Goal: Task Accomplishment & Management: Use online tool/utility

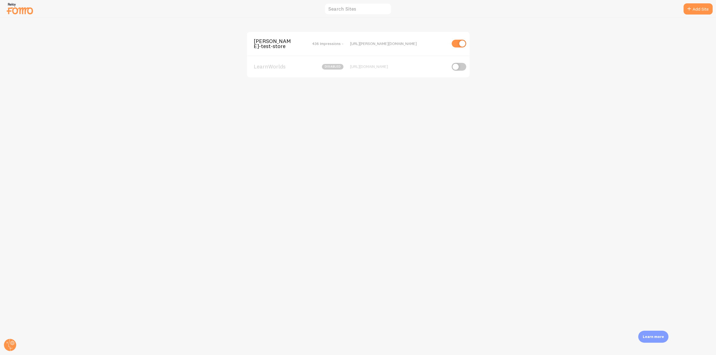
click at [296, 46] on span "[PERSON_NAME]-test-store" at bounding box center [276, 44] width 45 height 10
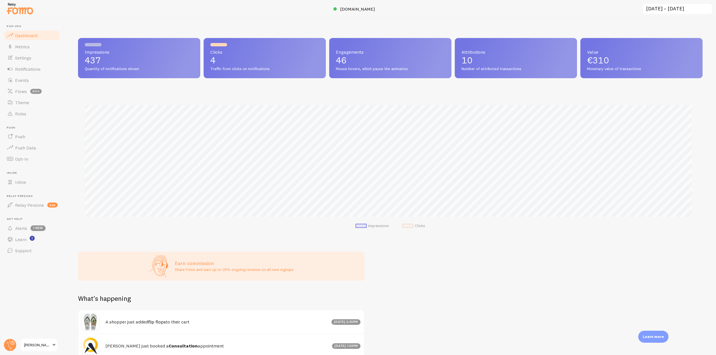
scroll to position [147, 620]
click at [35, 69] on span "Notifications" at bounding box center [27, 69] width 25 height 6
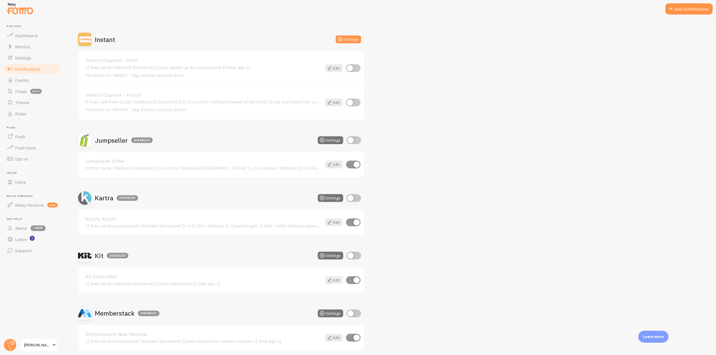
scroll to position [894, 0]
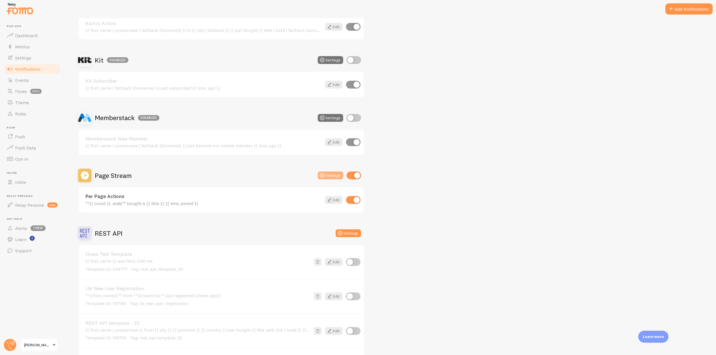
click at [322, 175] on icon at bounding box center [322, 175] width 7 height 7
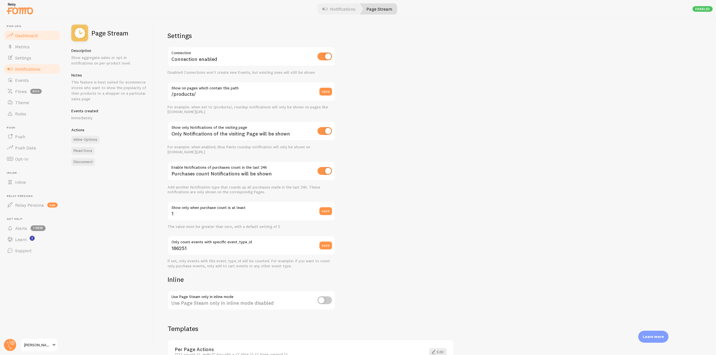
click at [25, 32] on link "Dashboard" at bounding box center [32, 35] width 58 height 11
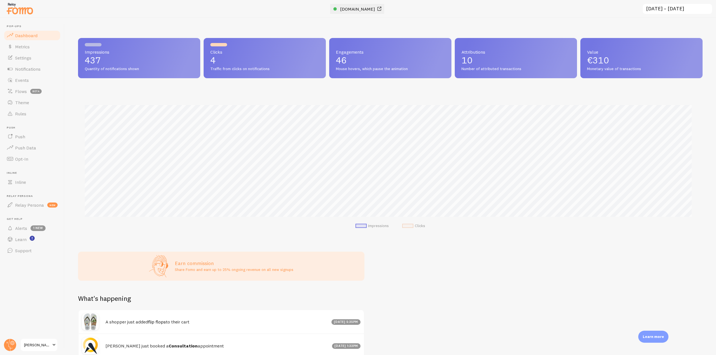
scroll to position [147, 620]
click at [355, 8] on span "[DOMAIN_NAME]" at bounding box center [357, 9] width 35 height 6
drag, startPoint x: 28, startPoint y: 73, endPoint x: 51, endPoint y: 77, distance: 23.9
click at [28, 73] on link "Notifications" at bounding box center [32, 68] width 58 height 11
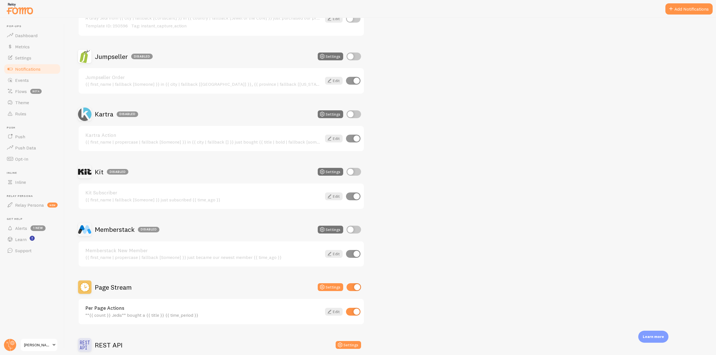
scroll to position [922, 0]
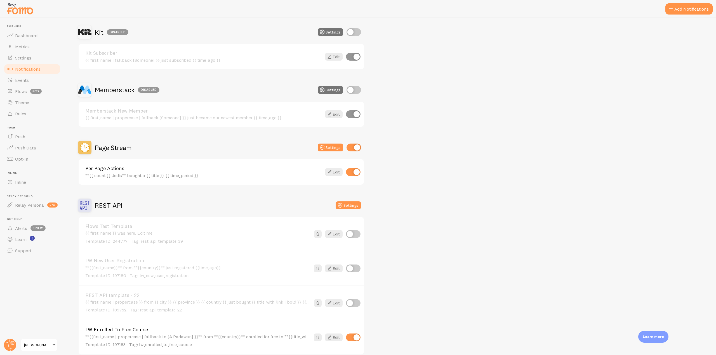
click at [117, 169] on link "Per Page Actions" at bounding box center [203, 168] width 236 height 5
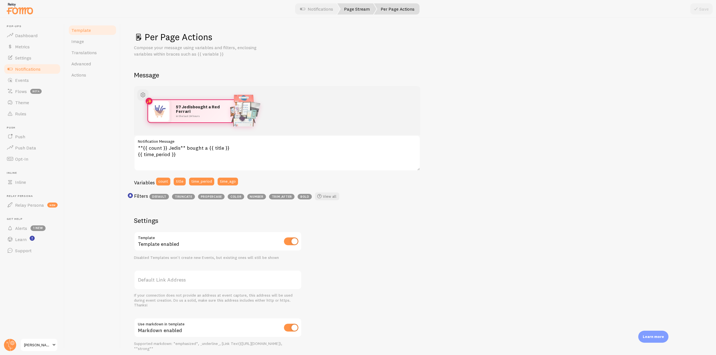
click at [360, 5] on link "Page Stream" at bounding box center [356, 8] width 39 height 11
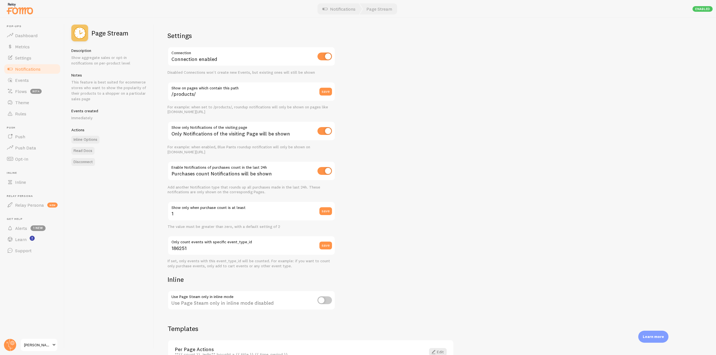
click at [49, 68] on link "Notifications" at bounding box center [32, 68] width 58 height 11
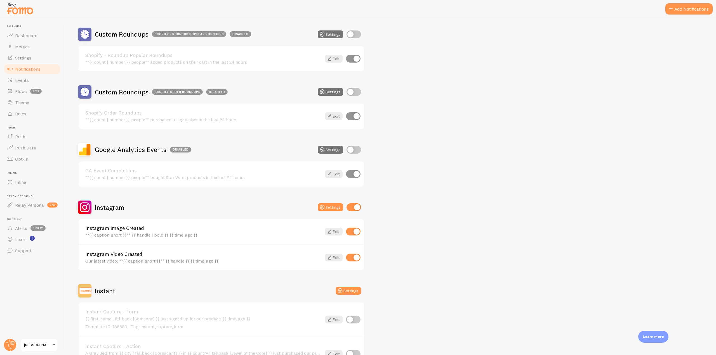
scroll to position [475, 0]
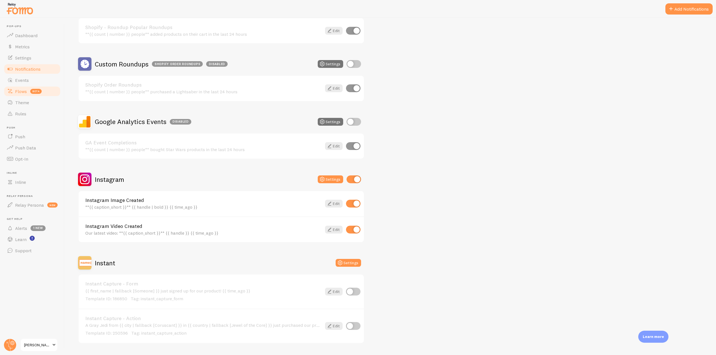
click at [29, 93] on link "Flows beta" at bounding box center [32, 91] width 58 height 11
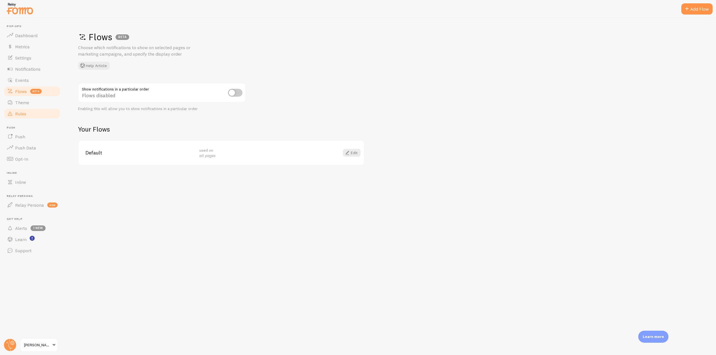
click at [29, 114] on link "Rules" at bounding box center [32, 113] width 58 height 11
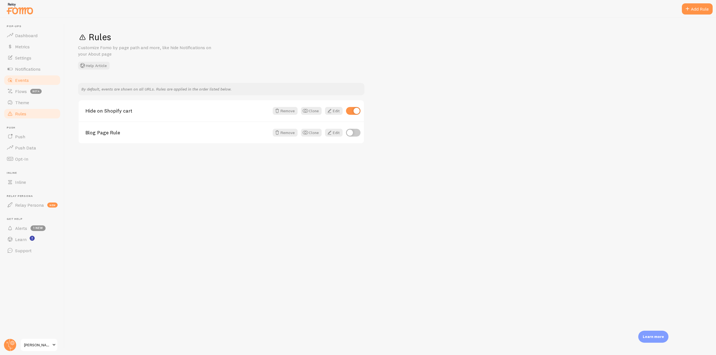
click at [34, 81] on link "Events" at bounding box center [32, 80] width 58 height 11
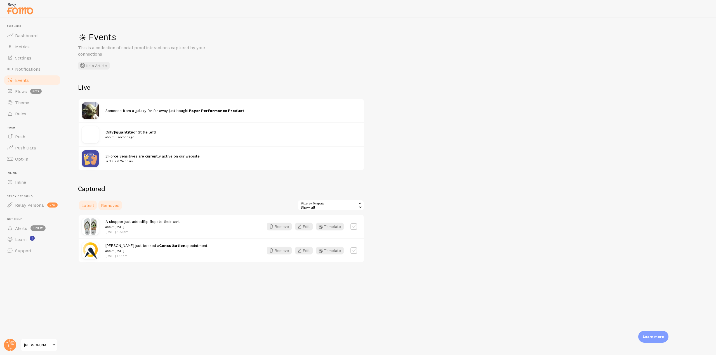
click at [108, 209] on link "Removed" at bounding box center [110, 205] width 25 height 11
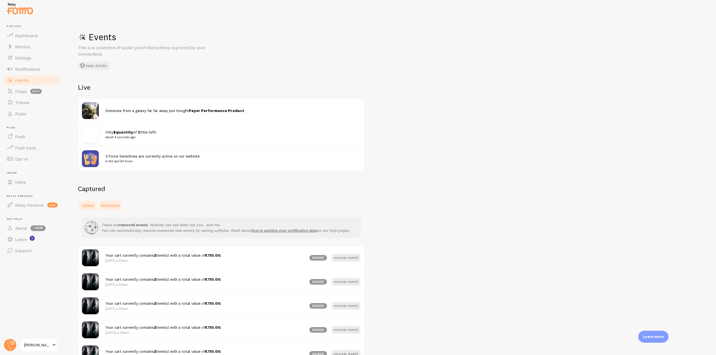
click at [86, 207] on span "Latest" at bounding box center [87, 206] width 13 height 6
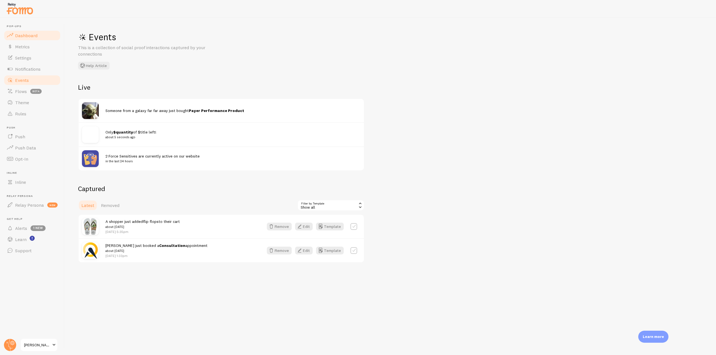
click at [41, 34] on link "Dashboard" at bounding box center [32, 35] width 58 height 11
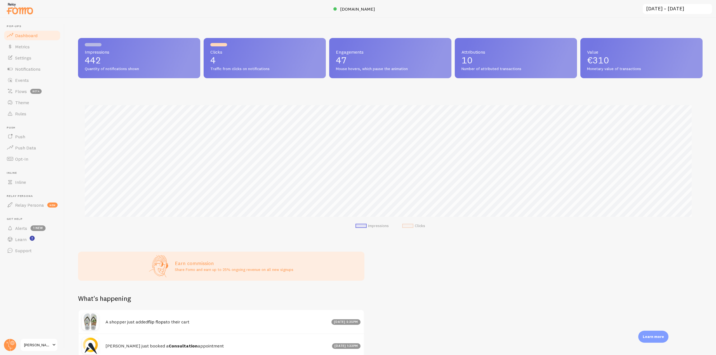
scroll to position [279373, 278900]
click at [45, 67] on link "Notifications" at bounding box center [32, 68] width 58 height 11
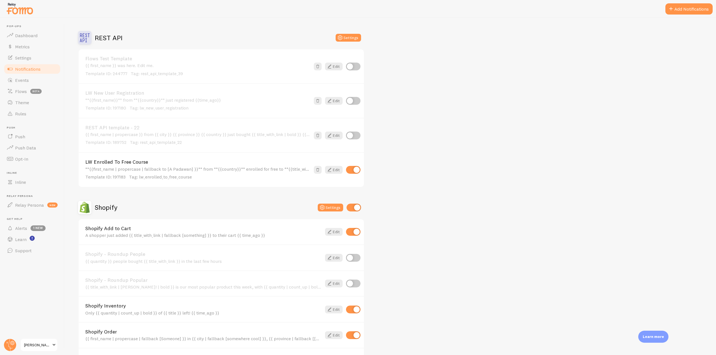
scroll to position [1174, 0]
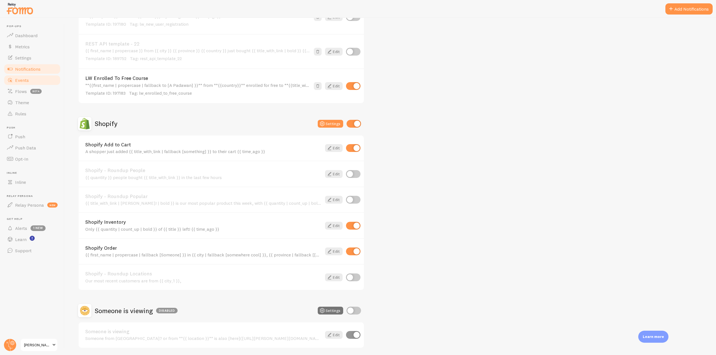
click at [30, 84] on link "Events" at bounding box center [32, 80] width 58 height 11
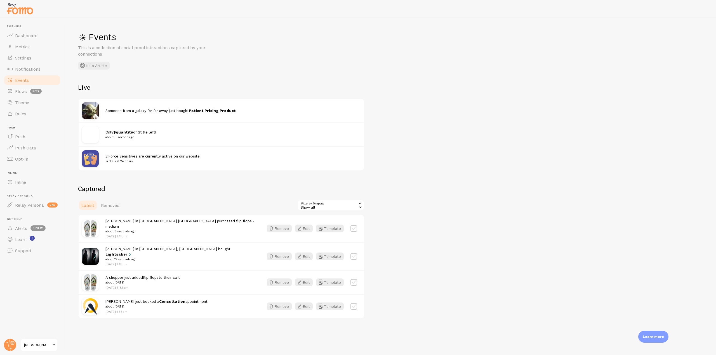
click at [35, 73] on link "Notifications" at bounding box center [32, 68] width 58 height 11
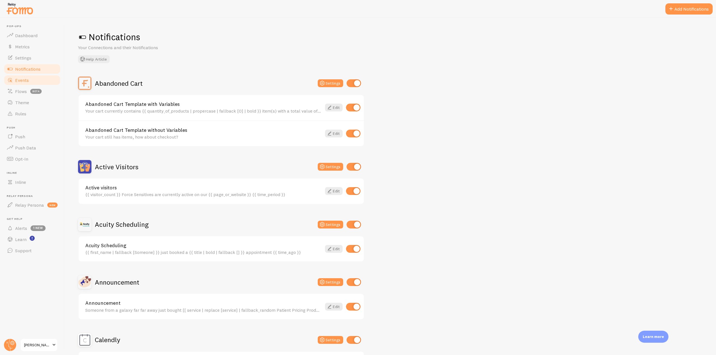
click at [33, 79] on link "Events" at bounding box center [32, 80] width 58 height 11
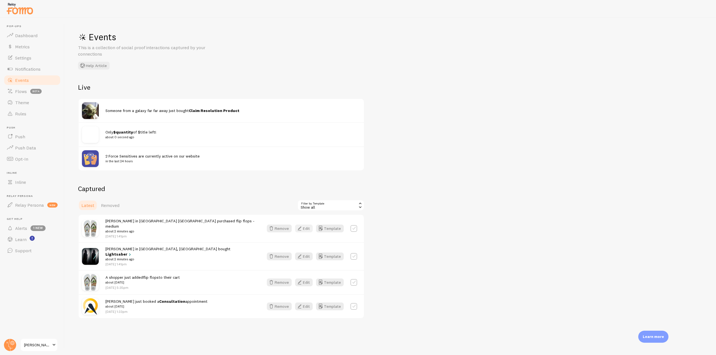
click at [305, 226] on button "Edit" at bounding box center [304, 229] width 18 height 8
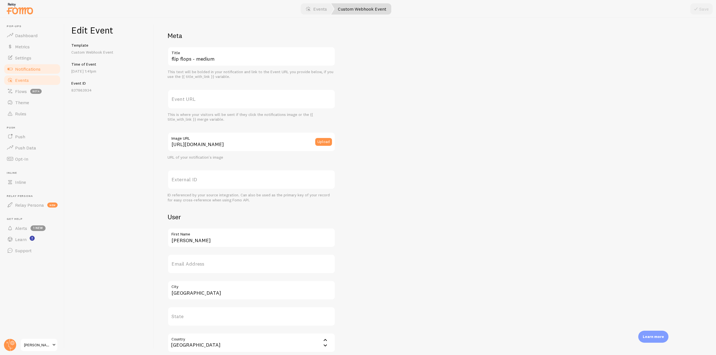
click at [42, 70] on link "Notifications" at bounding box center [32, 68] width 58 height 11
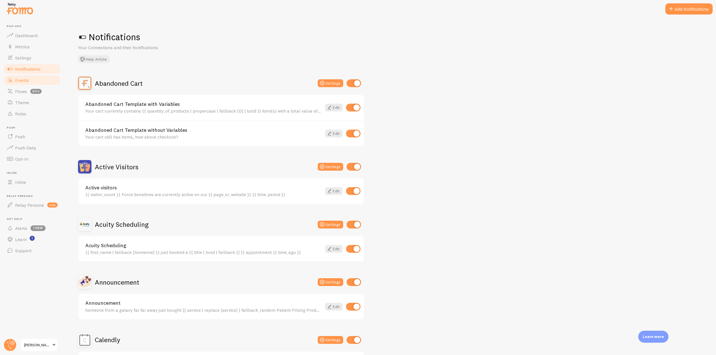
click at [38, 81] on link "Events" at bounding box center [32, 80] width 58 height 11
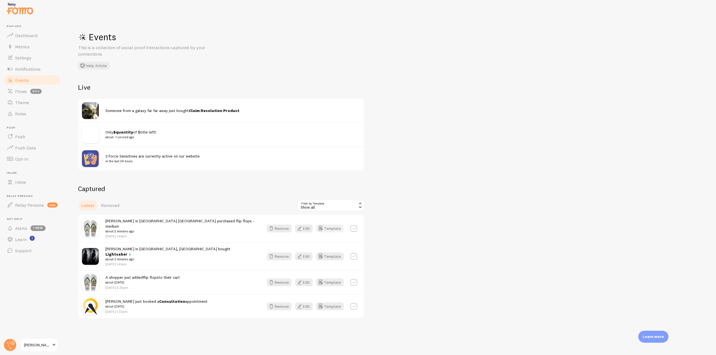
click at [330, 225] on button "Template" at bounding box center [330, 229] width 28 height 8
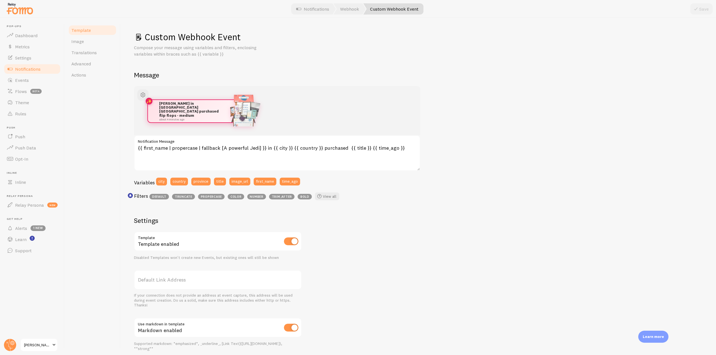
click at [22, 69] on span "Notifications" at bounding box center [27, 69] width 25 height 6
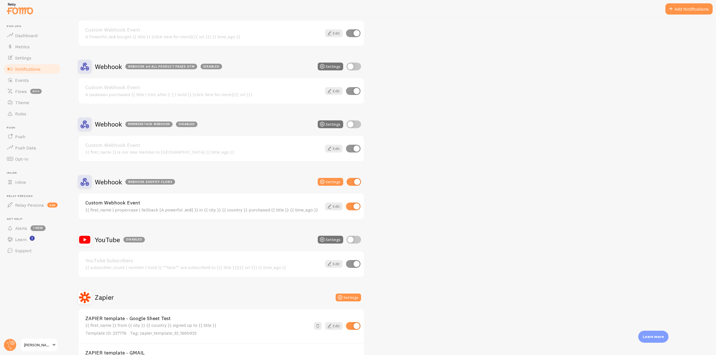
scroll to position [1705, 0]
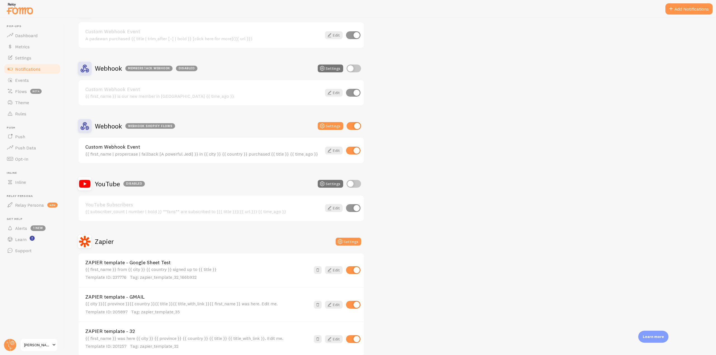
click at [358, 128] on input "checkbox" at bounding box center [353, 126] width 15 height 8
checkbox input "false"
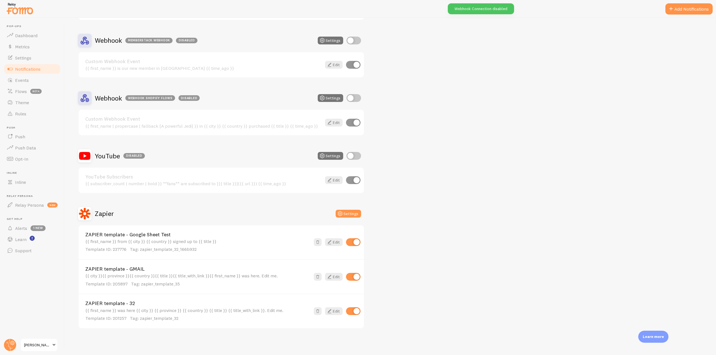
scroll to position [1734, 0]
drag, startPoint x: 348, startPoint y: 271, endPoint x: 351, endPoint y: 274, distance: 3.4
click at [348, 273] on div "ZAPIER template - GMAIL {{ city }}{{ province }}{{ country }}{{ title }}{{ titl…" at bounding box center [221, 276] width 285 height 34
click at [352, 276] on input "checkbox" at bounding box center [353, 277] width 15 height 8
checkbox input "false"
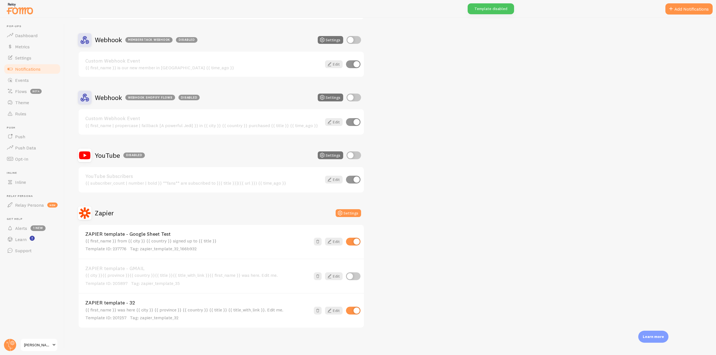
click at [352, 312] on input "checkbox" at bounding box center [353, 311] width 15 height 8
checkbox input "false"
click at [359, 240] on input "checkbox" at bounding box center [353, 242] width 15 height 8
checkbox input "false"
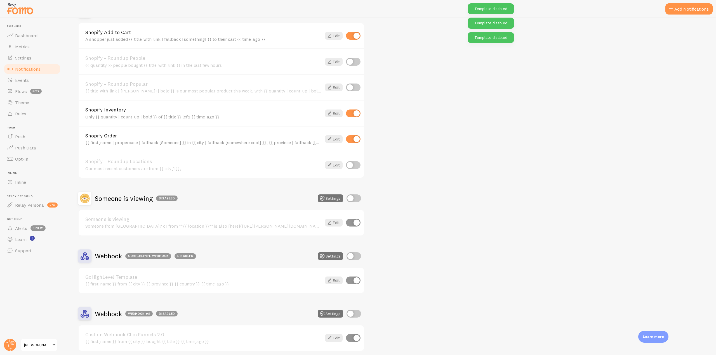
scroll to position [1175, 0]
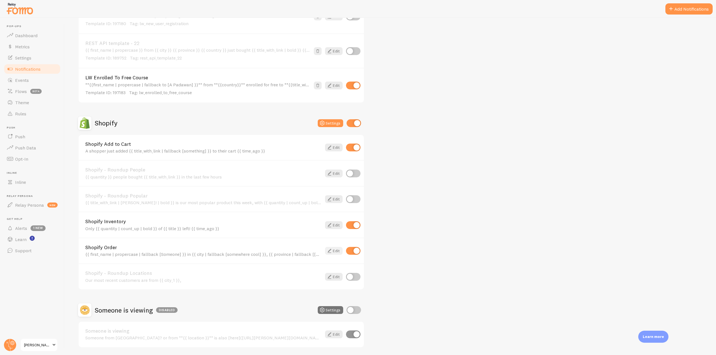
click at [331, 252] on icon at bounding box center [329, 251] width 7 height 7
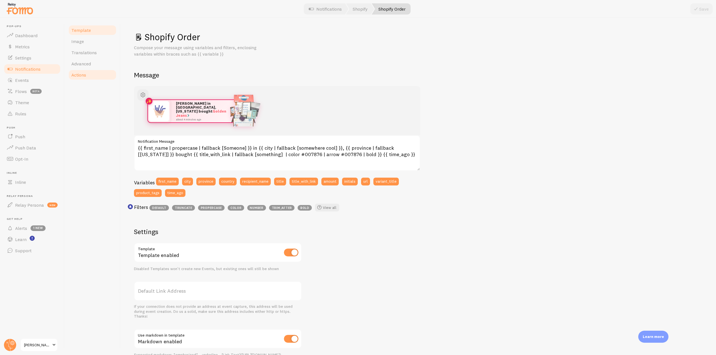
click at [86, 77] on span "Actions" at bounding box center [78, 75] width 15 height 6
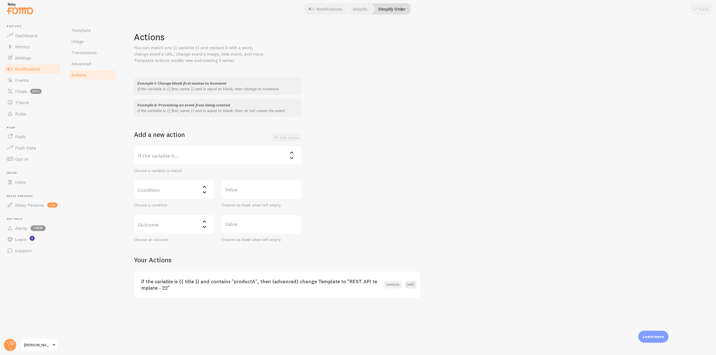
click at [396, 283] on button "remove" at bounding box center [393, 285] width 18 height 8
click at [91, 33] on link "Template" at bounding box center [92, 30] width 49 height 11
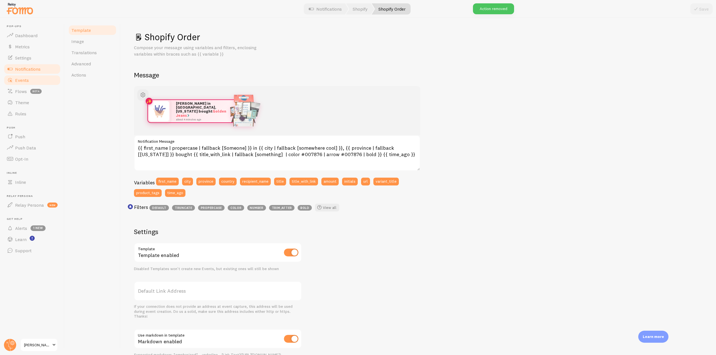
click at [27, 82] on span "Events" at bounding box center [22, 80] width 14 height 6
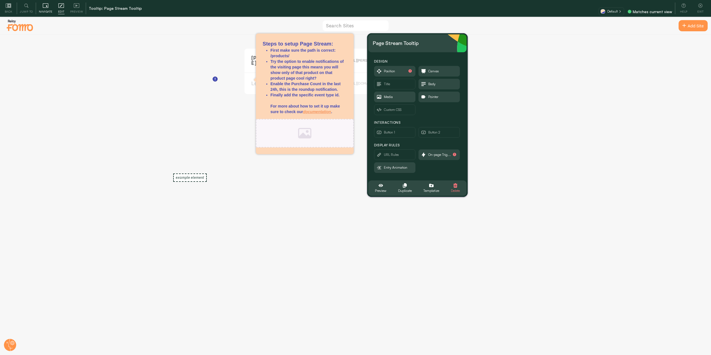
click at [48, 7] on icon at bounding box center [46, 6] width 6 height 6
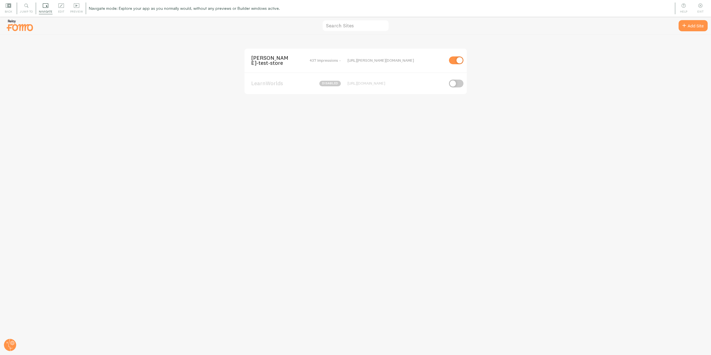
click at [262, 67] on div "[PERSON_NAME]-test-store 437 Impressions - [URL][PERSON_NAME][DOMAIN_NAME]" at bounding box center [356, 61] width 222 height 24
click at [258, 59] on span "[PERSON_NAME]-test-store" at bounding box center [273, 60] width 45 height 10
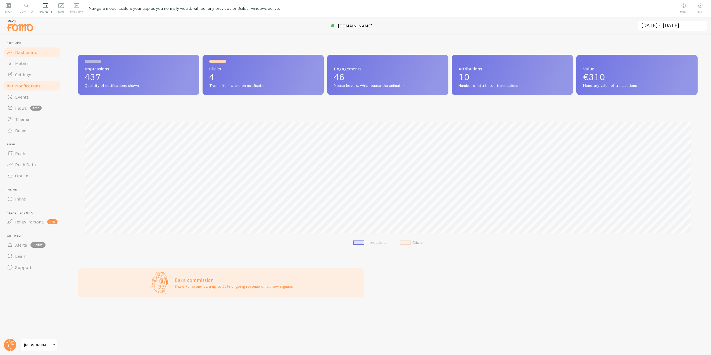
scroll to position [279373, 278904]
drag, startPoint x: 27, startPoint y: 82, endPoint x: 47, endPoint y: 89, distance: 20.8
click at [27, 82] on link "Notifications" at bounding box center [32, 85] width 58 height 11
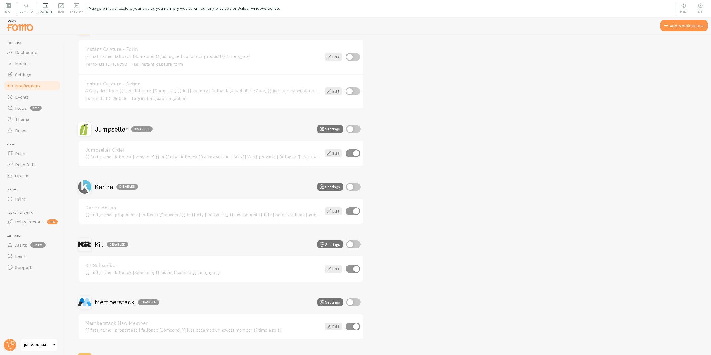
scroll to position [867, 0]
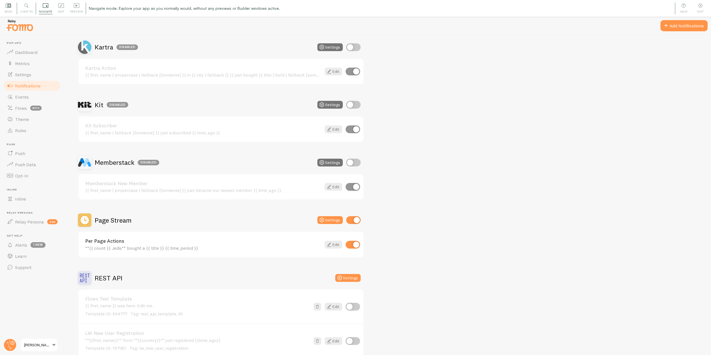
click at [123, 222] on h2 "Page Stream" at bounding box center [113, 220] width 37 height 9
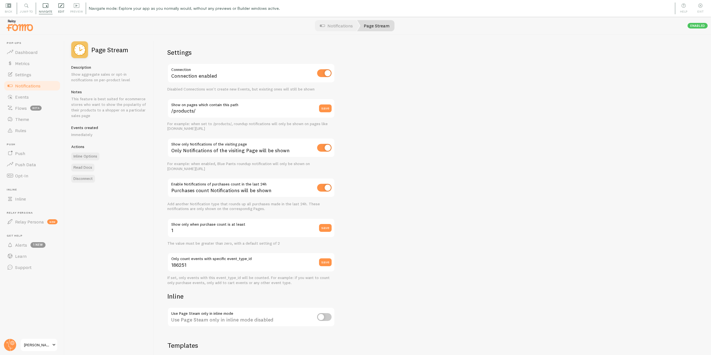
click at [64, 8] on div "Edit Editing is locked and can only be edited by [PERSON_NAME] & Designers" at bounding box center [61, 9] width 12 height 12
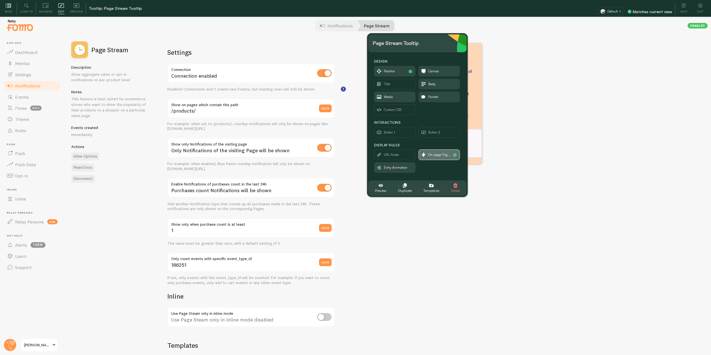
click at [438, 155] on span "On-page Trig..." at bounding box center [440, 155] width 23 height 6
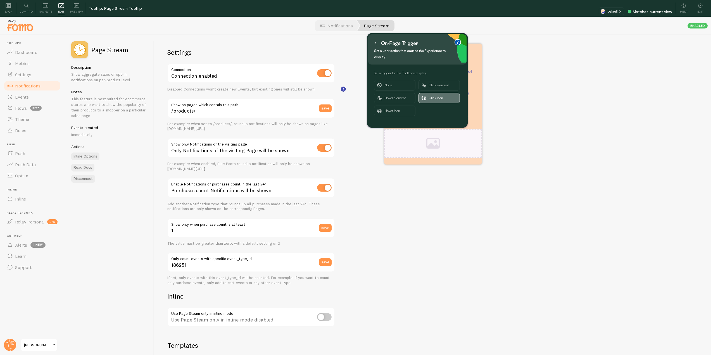
click at [436, 93] on span "Click icon" at bounding box center [443, 98] width 28 height 10
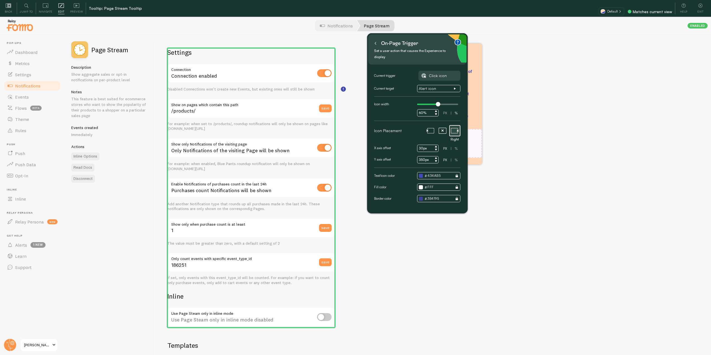
click at [376, 46] on button at bounding box center [376, 43] width 6 height 9
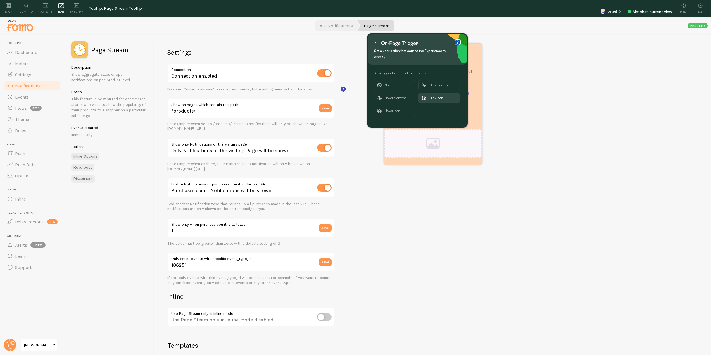
click at [373, 42] on button at bounding box center [376, 43] width 6 height 9
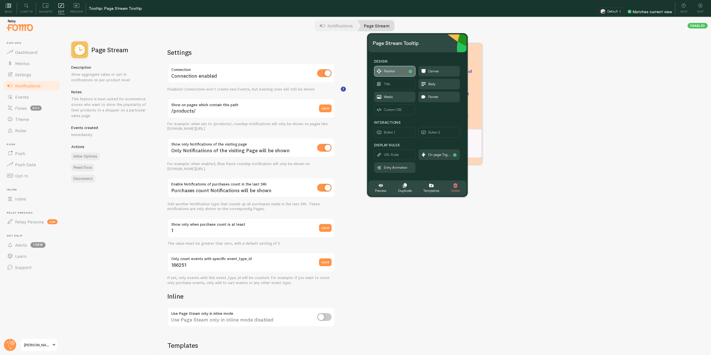
click at [398, 71] on span "Position" at bounding box center [395, 71] width 41 height 10
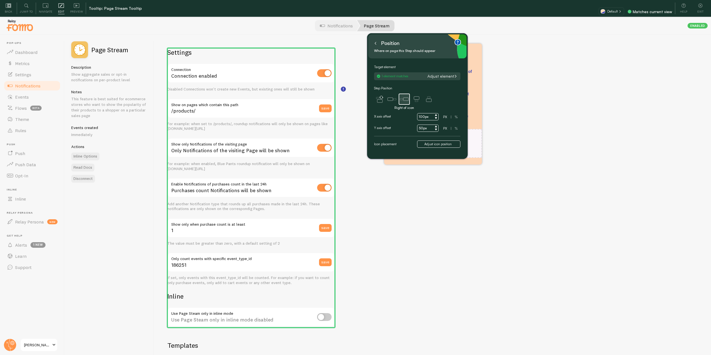
click at [442, 74] on div "1 element matches Adjust element" at bounding box center [417, 76] width 86 height 8
click at [442, 77] on button "Adjust element" at bounding box center [442, 76] width 33 height 5
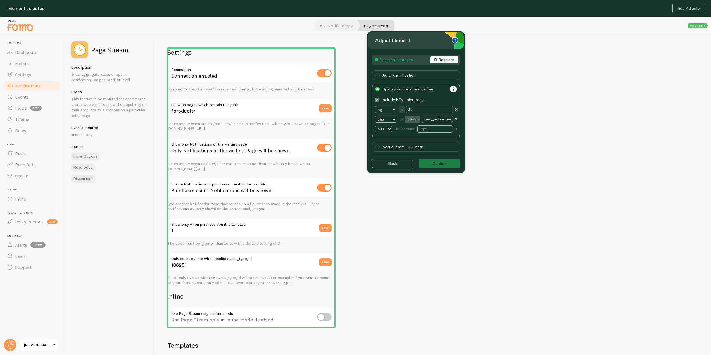
click at [451, 58] on button "Reselect" at bounding box center [444, 59] width 28 height 7
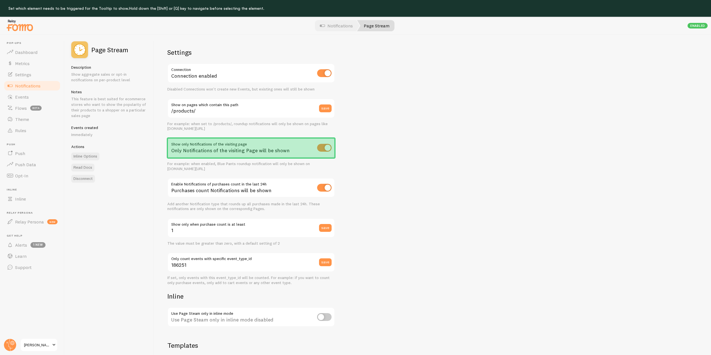
click at [295, 141] on div "Only Notifications of the visiting Page will be shown" at bounding box center [251, 148] width 168 height 20
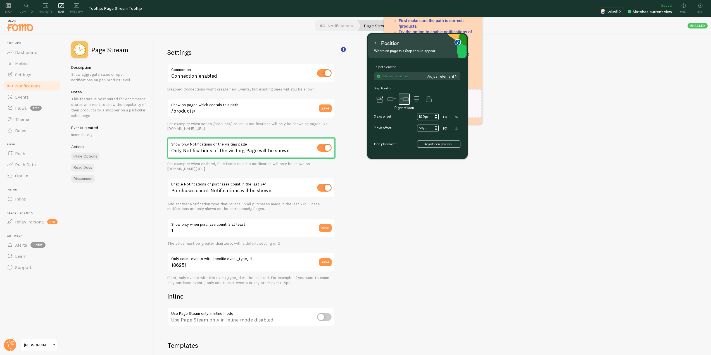
click at [405, 100] on icon at bounding box center [404, 99] width 11 height 11
click at [377, 42] on icon at bounding box center [375, 43] width 3 height 3
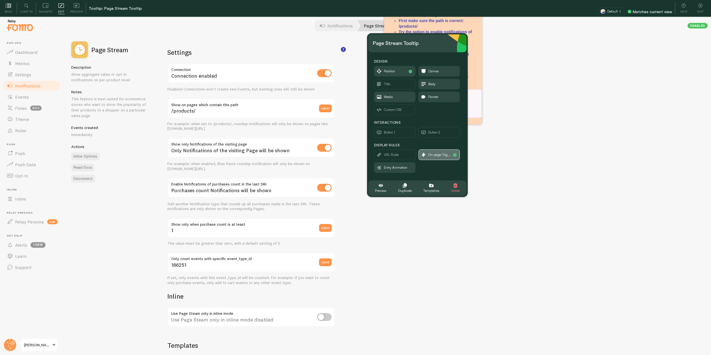
click at [439, 154] on span "On-page Trig..." at bounding box center [440, 155] width 23 height 6
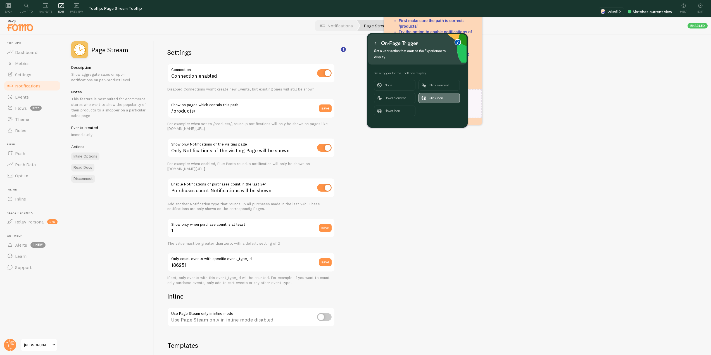
click at [440, 93] on span "Click icon" at bounding box center [443, 98] width 28 height 10
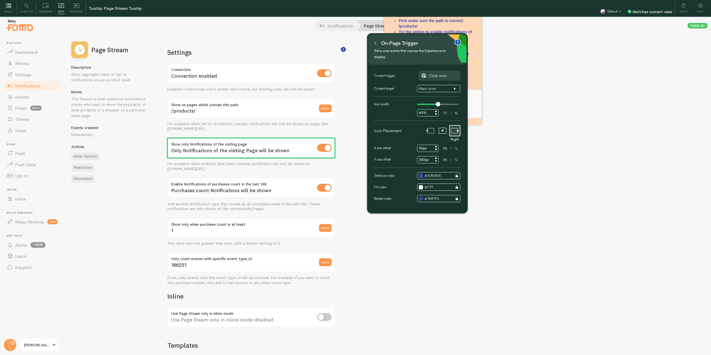
click at [436, 160] on icon at bounding box center [436, 161] width 2 height 2
drag, startPoint x: 429, startPoint y: 154, endPoint x: 412, endPoint y: 153, distance: 17.6
click at [412, 156] on div "Y axis offset 347px PX | %" at bounding box center [417, 159] width 86 height 7
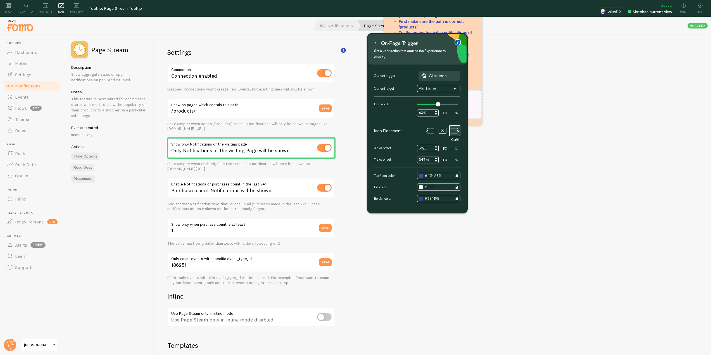
click at [421, 156] on input "347px" at bounding box center [428, 159] width 22 height 7
click at [423, 156] on input "347px" at bounding box center [428, 159] width 22 height 7
drag, startPoint x: 426, startPoint y: 153, endPoint x: 414, endPoint y: 153, distance: 11.5
click at [414, 156] on div "Y axis offset 347px PX | %" at bounding box center [417, 159] width 86 height 7
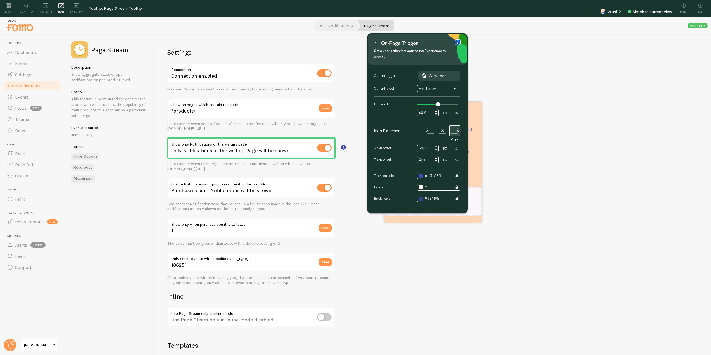
type input "0px"
click at [422, 145] on input "30px" at bounding box center [428, 148] width 22 height 7
type input "30px"
click at [504, 140] on div "Settings Connection Connection enabled Disabled Connections won't create new Ev…" at bounding box center [432, 203] width 557 height 337
click at [376, 45] on button at bounding box center [376, 43] width 6 height 9
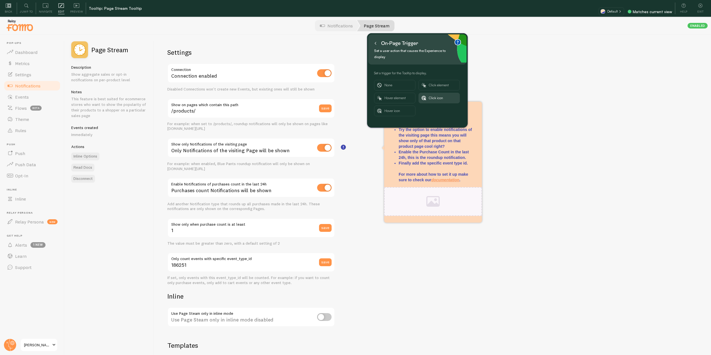
click at [375, 45] on button at bounding box center [376, 43] width 6 height 9
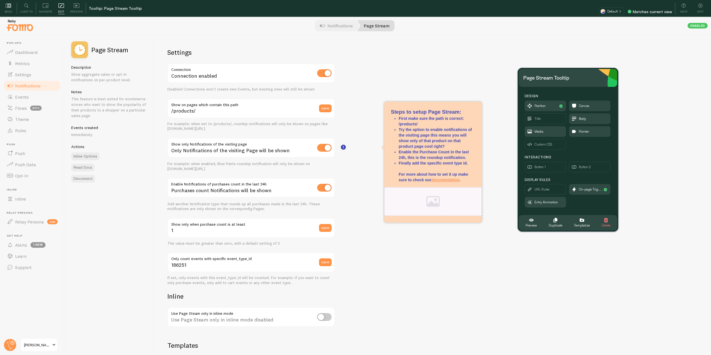
drag, startPoint x: 415, startPoint y: 38, endPoint x: 563, endPoint y: 64, distance: 150.9
click at [568, 69] on div "Page Stream Tooltip" at bounding box center [568, 78] width 98 height 18
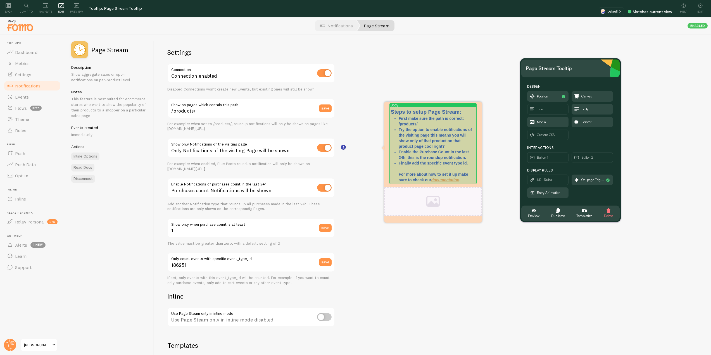
click at [438, 126] on p "First make sure the path is correct: /products/" at bounding box center [437, 121] width 77 height 11
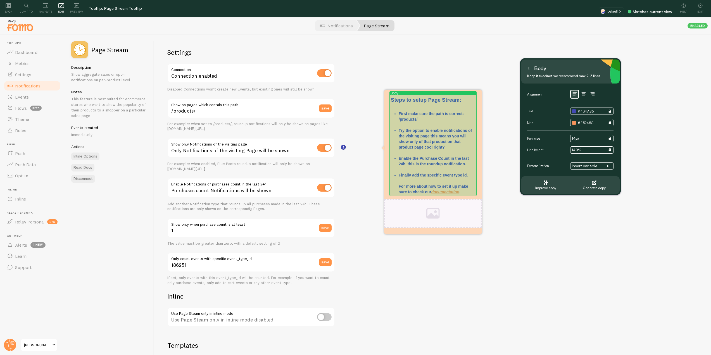
click at [426, 111] on p "First make sure the path is correct: /products/" at bounding box center [437, 119] width 77 height 17
click at [454, 101] on h3 "Steps to setup Page Stream:" at bounding box center [433, 103] width 84 height 15
drag, startPoint x: 462, startPoint y: 100, endPoint x: 392, endPoint y: 99, distance: 70.7
click at [392, 99] on h3 "Steps to setup Page Stream:" at bounding box center [433, 103] width 84 height 15
click at [432, 108] on h3 "Steps to setup Page Stream:" at bounding box center [433, 103] width 84 height 15
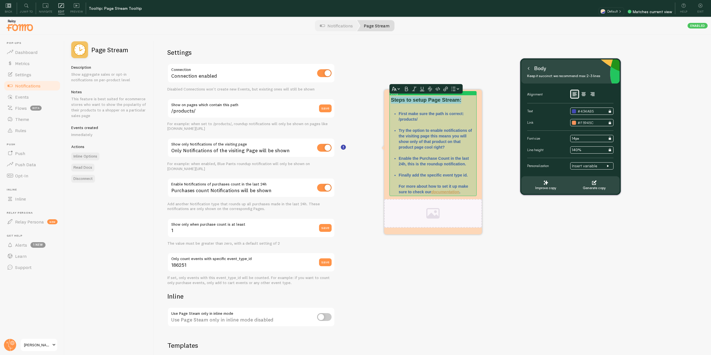
drag, startPoint x: 467, startPoint y: 98, endPoint x: 392, endPoint y: 103, distance: 75.4
click at [392, 103] on h3 "Steps to setup Page Stream:" at bounding box center [433, 103] width 84 height 15
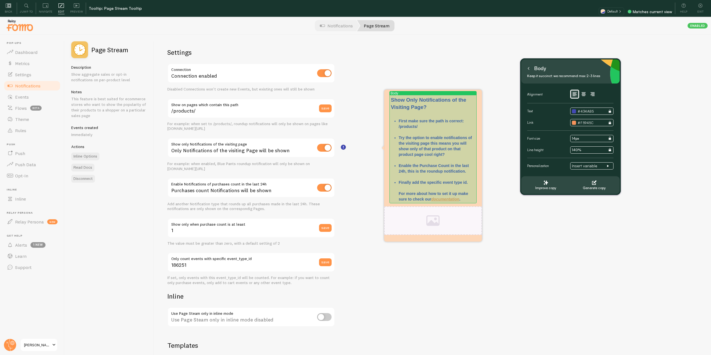
click at [463, 192] on p "Finally add the specific event type id. For more about how to set it up make su…" at bounding box center [437, 191] width 77 height 22
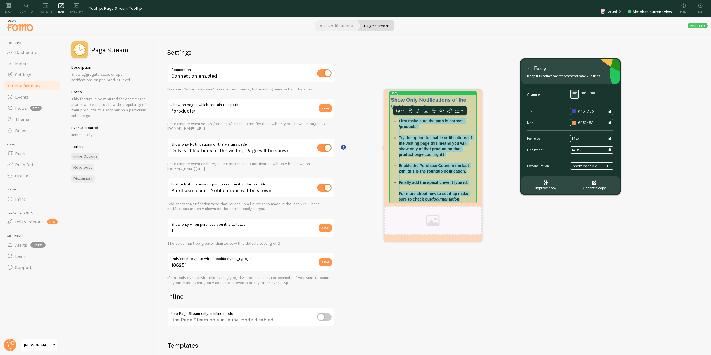
drag, startPoint x: 467, startPoint y: 198, endPoint x: 392, endPoint y: 120, distance: 108.3
click at [392, 120] on div "Show Only Notifications of the Visiting Page? First make sure the path is corre…" at bounding box center [433, 149] width 84 height 106
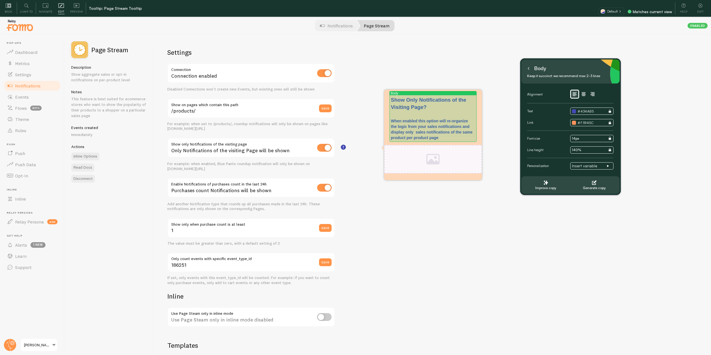
click at [426, 132] on p "When enabled this option will re-organize the logic from your sales notificatio…" at bounding box center [433, 129] width 84 height 22
click at [413, 132] on p "When enabled this option will re-organize the logic from your sales notificatio…" at bounding box center [433, 129] width 84 height 22
click at [442, 138] on p "When enabled this option will re-organize the logic from your sales notificatio…" at bounding box center [433, 129] width 84 height 22
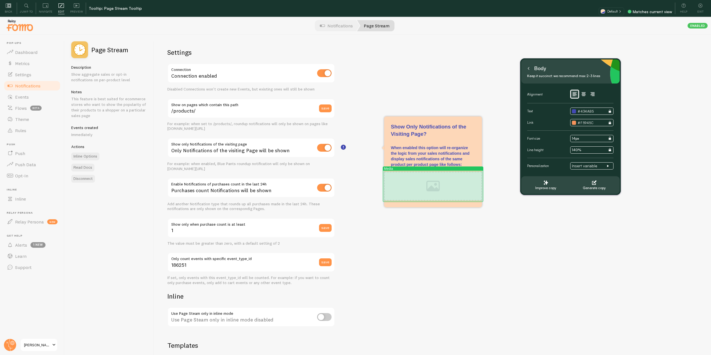
click at [435, 191] on div at bounding box center [433, 186] width 98 height 29
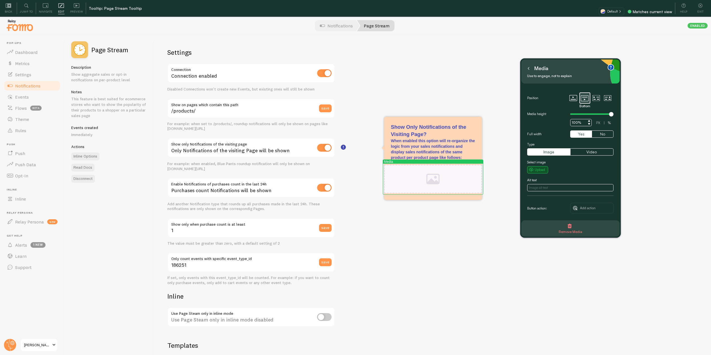
click at [539, 170] on small "Upload" at bounding box center [540, 169] width 10 height 5
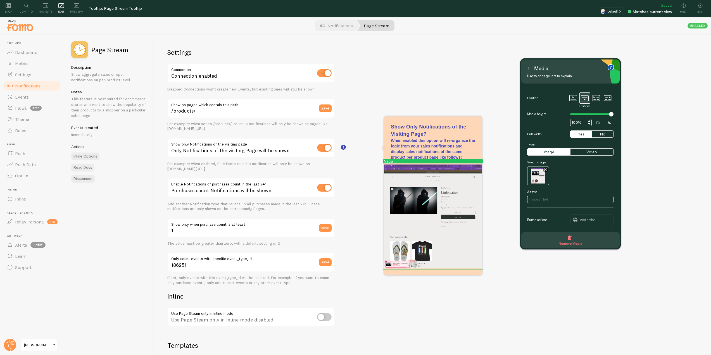
click at [436, 210] on div at bounding box center [433, 217] width 98 height 104
click at [430, 214] on div at bounding box center [433, 217] width 98 height 104
click at [469, 169] on div at bounding box center [433, 217] width 98 height 104
click at [577, 236] on span "Remove Media" at bounding box center [570, 241] width 23 height 11
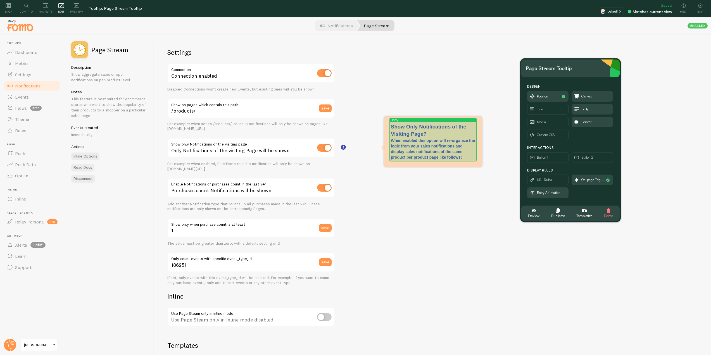
click at [469, 158] on p "When enabled this option will re-organize the logic from your sales notificatio…" at bounding box center [433, 149] width 84 height 22
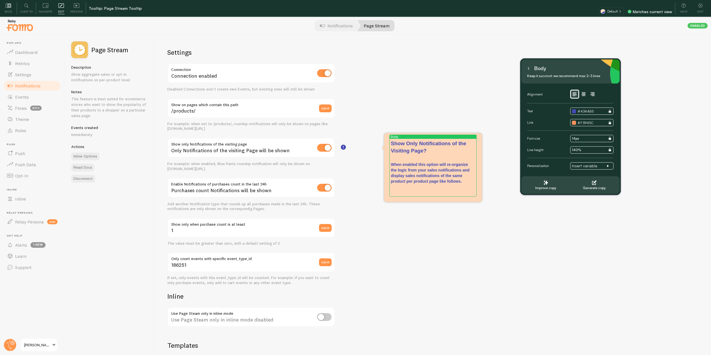
click at [464, 182] on p "When enabled this option will re-organize the logic from your sales notificatio…" at bounding box center [433, 179] width 84 height 34
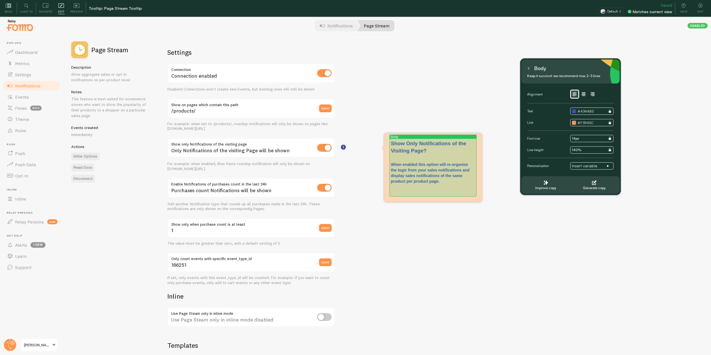
click at [449, 179] on p "When enabled this option will re-organize the logic from your sales notificatio…" at bounding box center [433, 179] width 84 height 34
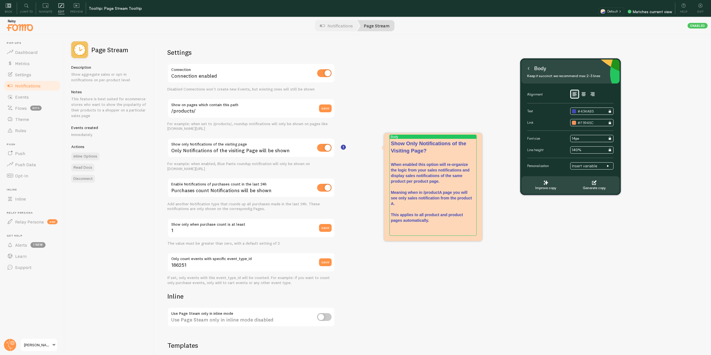
click at [531, 229] on div "Settings Connection Connection enabled Disabled Connections won't create new Ev…" at bounding box center [432, 203] width 557 height 337
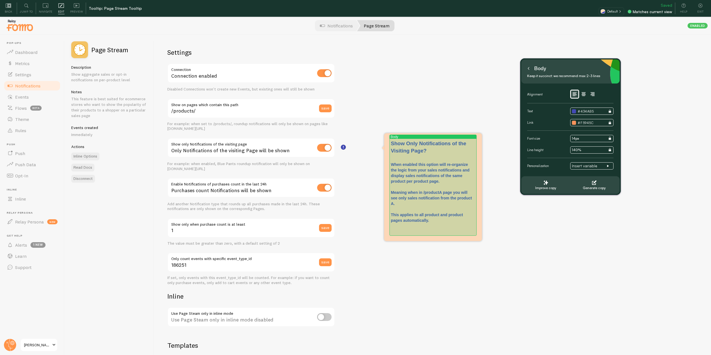
click at [441, 221] on p "When enabled this option will re-organize the logic from your sales notificatio…" at bounding box center [433, 198] width 84 height 73
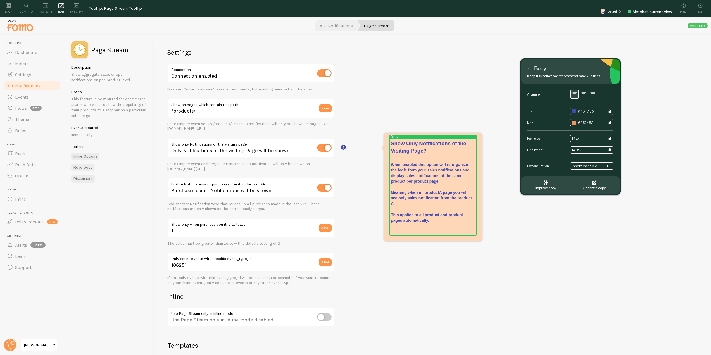
click at [453, 243] on div "Settings Connection Connection enabled Disabled Connections won't create new Ev…" at bounding box center [432, 203] width 557 height 337
click at [470, 278] on div "Settings Connection Connection enabled Disabled Connections won't create new Ev…" at bounding box center [432, 203] width 557 height 337
click at [590, 247] on div "Settings Connection Connection enabled Disabled Connections won't create new Ev…" at bounding box center [432, 203] width 557 height 337
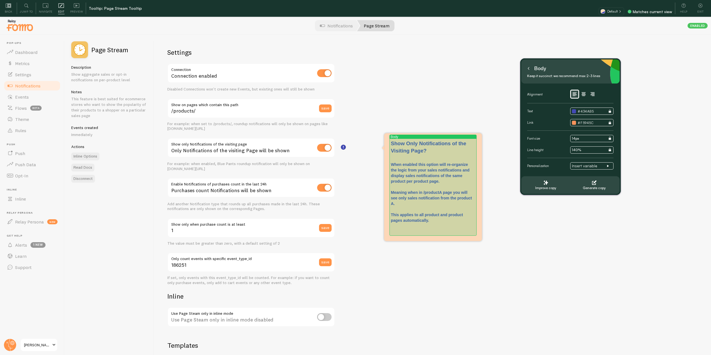
click at [408, 229] on p "When enabled this option will re-organize the logic from your sales notificatio…" at bounding box center [433, 198] width 84 height 73
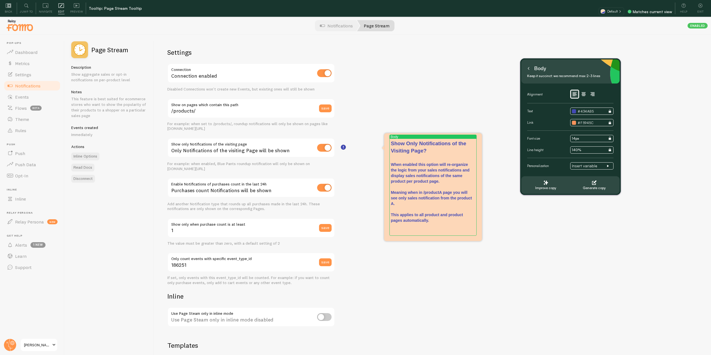
click at [490, 264] on div "Settings Connection Connection enabled Disabled Connections won't create new Ev…" at bounding box center [432, 203] width 557 height 337
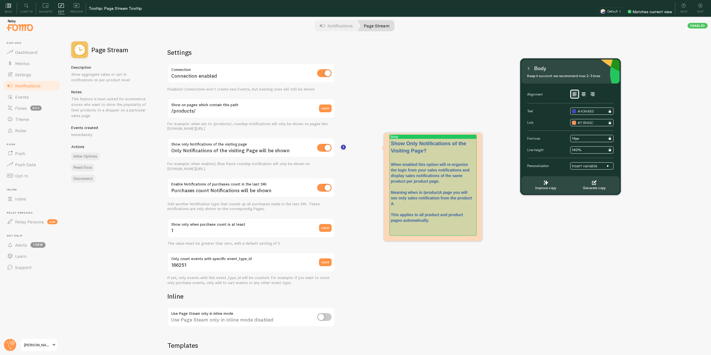
click at [403, 233] on p "When enabled this option will re-organize the logic from your sales notificatio…" at bounding box center [433, 198] width 84 height 73
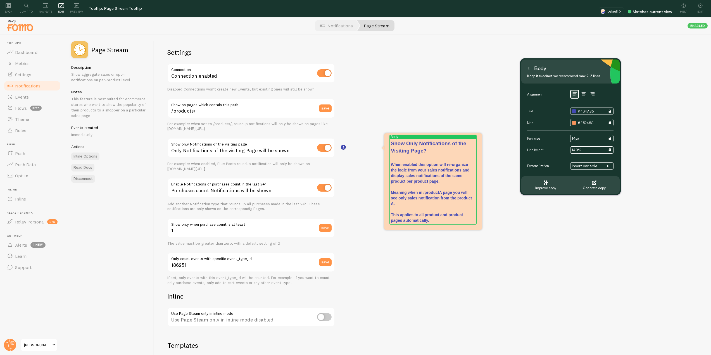
click at [463, 243] on div "Settings Connection Connection enabled Disabled Connections won't create new Ev…" at bounding box center [432, 203] width 557 height 337
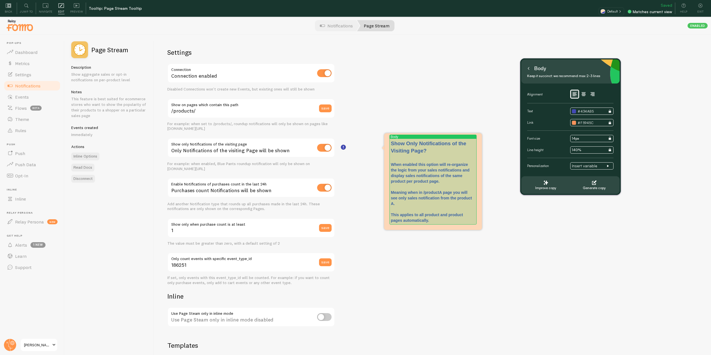
click at [467, 150] on h3 "Show Only Notifications of the Visiting Page?" at bounding box center [433, 151] width 84 height 22
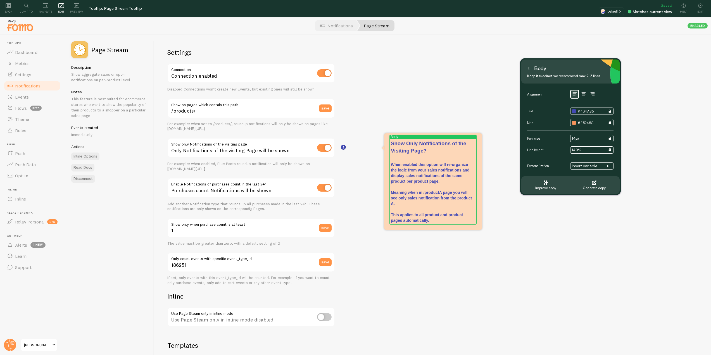
click at [525, 74] on div "Body Keep it succinct; we recommend max 2-3 lines" at bounding box center [571, 72] width 98 height 24
click at [532, 67] on div "Body" at bounding box center [537, 68] width 22 height 9
click at [529, 67] on icon at bounding box center [528, 68] width 3 height 3
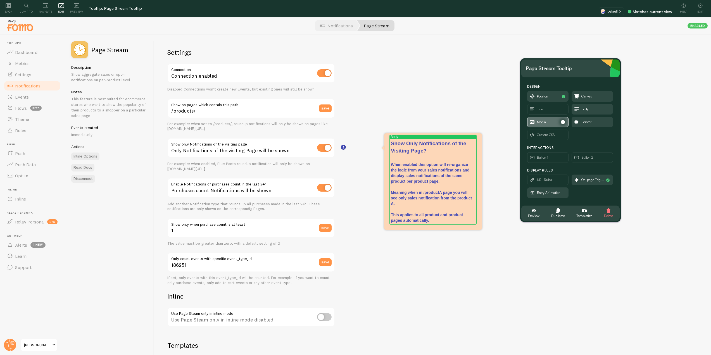
click at [541, 123] on span "Media" at bounding box center [541, 122] width 9 height 6
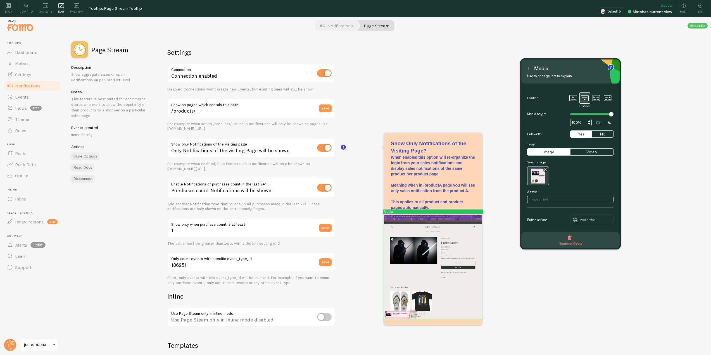
click at [545, 171] on button "button" at bounding box center [545, 169] width 5 height 5
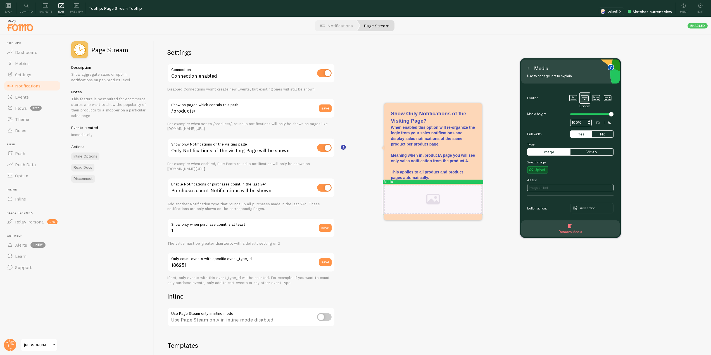
click at [541, 167] on button "Upload" at bounding box center [537, 169] width 21 height 7
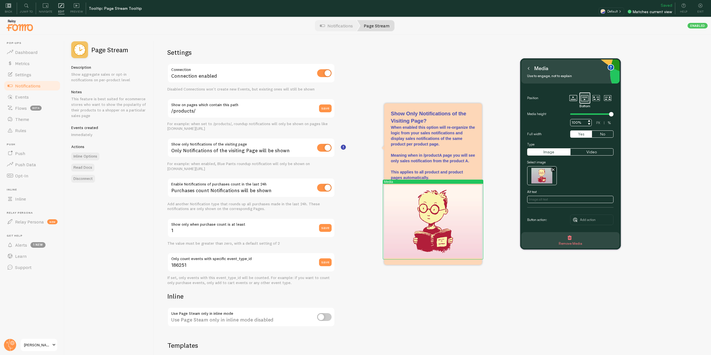
click at [529, 300] on div "Settings Connection Connection enabled Disabled Connections won't create new Ev…" at bounding box center [432, 203] width 557 height 337
click at [692, 174] on div "Settings Connection Connection enabled Disabled Connections won't create new Ev…" at bounding box center [432, 203] width 557 height 337
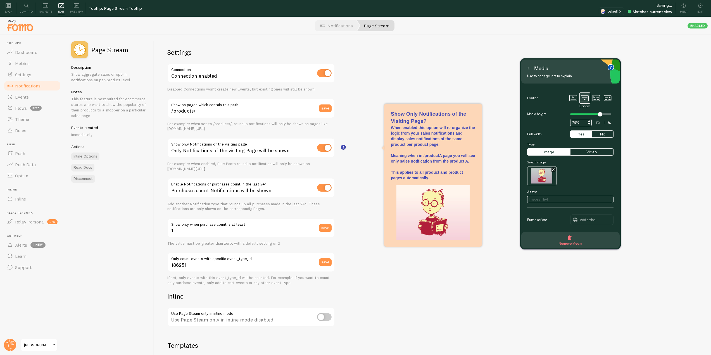
drag, startPoint x: 609, startPoint y: 113, endPoint x: 601, endPoint y: 113, distance: 8.1
click at [601, 113] on div at bounding box center [590, 114] width 41 height 7
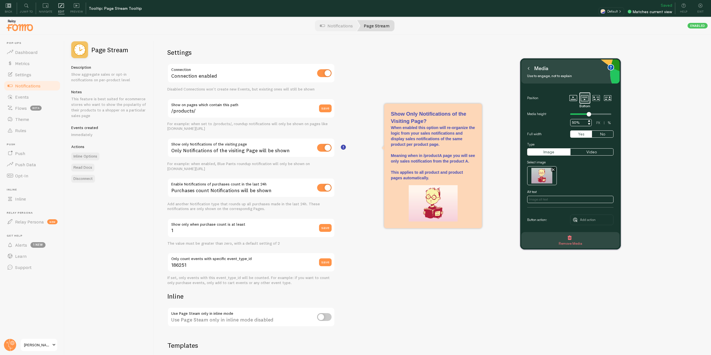
drag, startPoint x: 600, startPoint y: 113, endPoint x: 590, endPoint y: 112, distance: 9.8
click at [590, 112] on div at bounding box center [589, 114] width 4 height 4
click at [694, 149] on div "Settings Connection Connection enabled Disabled Connections won't create new Ev…" at bounding box center [432, 203] width 557 height 337
click at [590, 120] on icon at bounding box center [589, 121] width 2 height 2
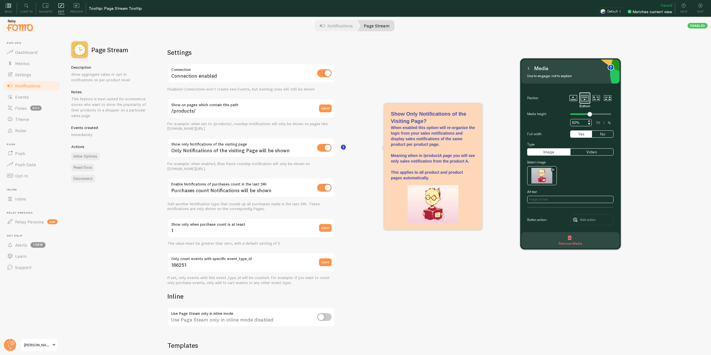
click at [590, 120] on icon at bounding box center [589, 121] width 2 height 2
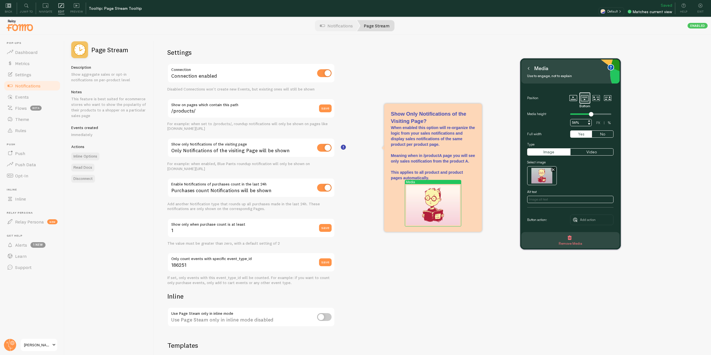
click at [590, 120] on icon at bounding box center [589, 121] width 2 height 2
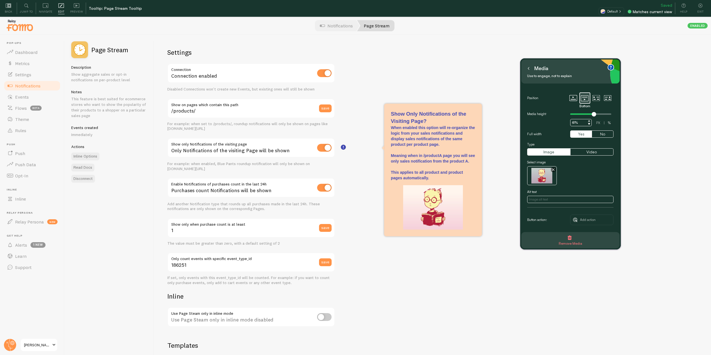
click at [590, 120] on icon at bounding box center [589, 121] width 2 height 2
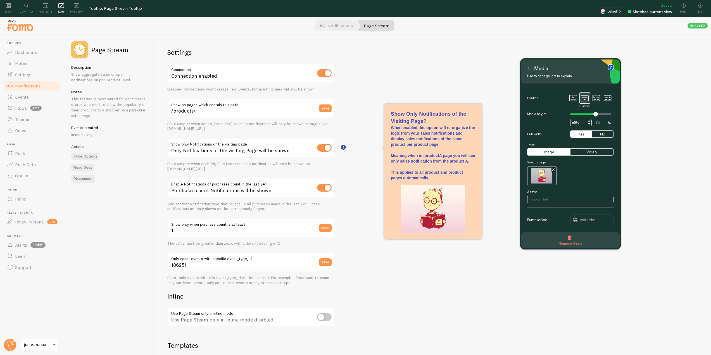
type input "66%"
click at [700, 133] on div "Settings Connection Connection enabled Disabled Connections won't create new Ev…" at bounding box center [432, 203] width 557 height 337
click at [528, 67] on icon at bounding box center [528, 68] width 3 height 3
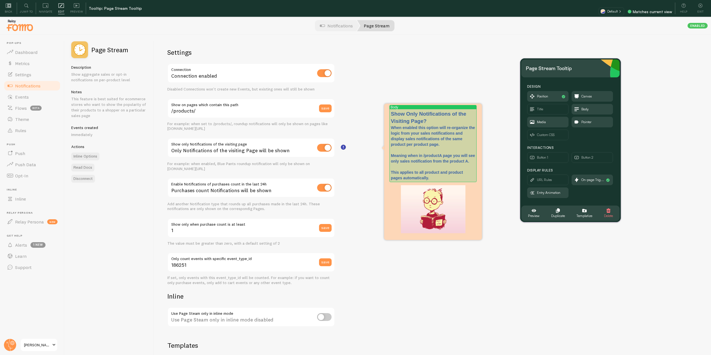
click at [429, 119] on h3 "Show Only Notifications of the Visiting Page?" at bounding box center [433, 117] width 84 height 15
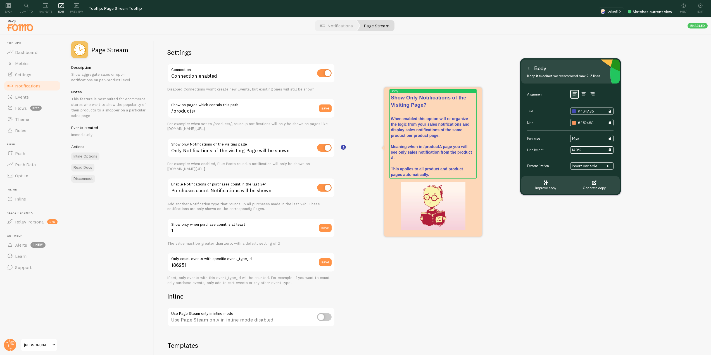
click at [518, 217] on div "Settings Connection Connection enabled Disabled Connections won't create new Ev…" at bounding box center [432, 203] width 557 height 337
click at [493, 260] on div "Settings Connection Connection enabled Disabled Connections won't create new Ev…" at bounding box center [432, 203] width 557 height 337
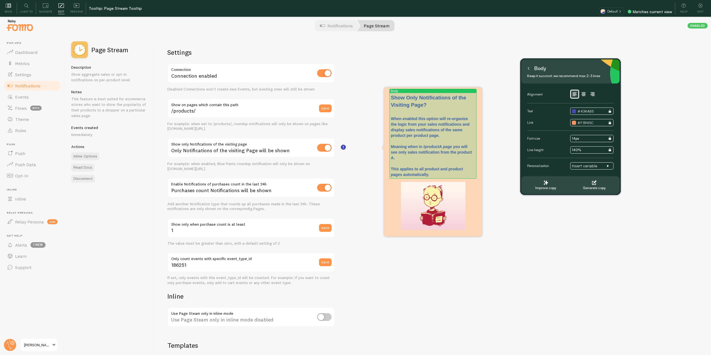
click at [463, 142] on p "When enabled this option will re-organize the logic from your sales notificatio…" at bounding box center [433, 146] width 84 height 61
click at [440, 119] on p "When enabled this option will re-organize the logic from your sales notificatio…" at bounding box center [433, 146] width 84 height 61
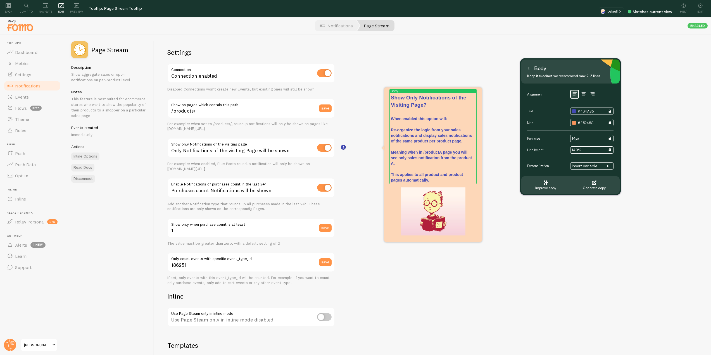
click at [444, 160] on p "When enabled this option will: Re-organize the logic from your sales notificati…" at bounding box center [433, 149] width 84 height 67
click at [473, 135] on p "When enabled this option will: Re-organize the logic from your sales notificati…" at bounding box center [433, 149] width 84 height 67
click at [434, 144] on p "When enabled this option will: Re-organize the logic from your sales notificati…" at bounding box center [433, 149] width 84 height 67
click at [451, 154] on p "When enabled this option will: Re-organize the logic from your sales notificati…" at bounding box center [433, 149] width 84 height 67
click at [533, 246] on div "Settings Connection Connection enabled Disabled Connections won't create new Ev…" at bounding box center [432, 203] width 557 height 337
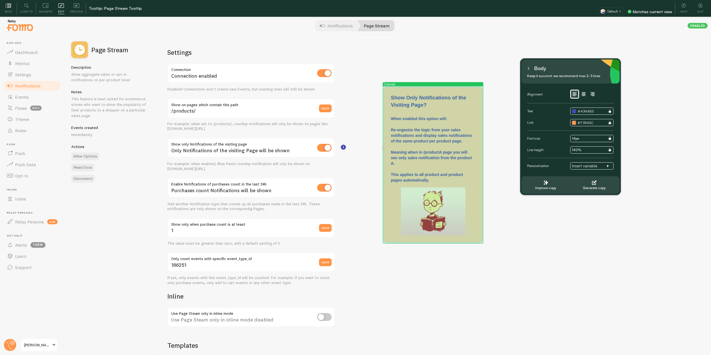
click at [432, 183] on div at bounding box center [433, 185] width 98 height 4
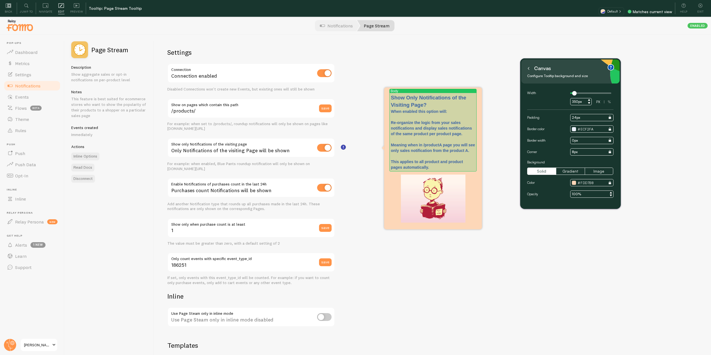
click at [432, 167] on p "When enabled this option will: Re-organize the logic from your sales notificati…" at bounding box center [433, 139] width 84 height 61
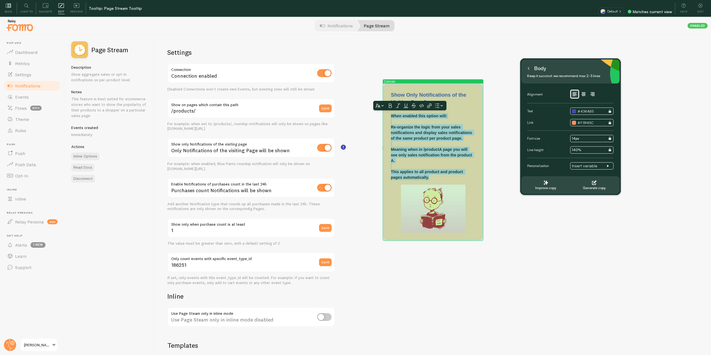
drag, startPoint x: 433, startPoint y: 177, endPoint x: 389, endPoint y: 115, distance: 76.6
click at [389, 115] on div "Canvas Show Only Notifications of the Visiting Page? When enabled this option w…" at bounding box center [433, 162] width 98 height 155
copy p "When enabled this option will: Re-organize the logic from your sales notificati…"
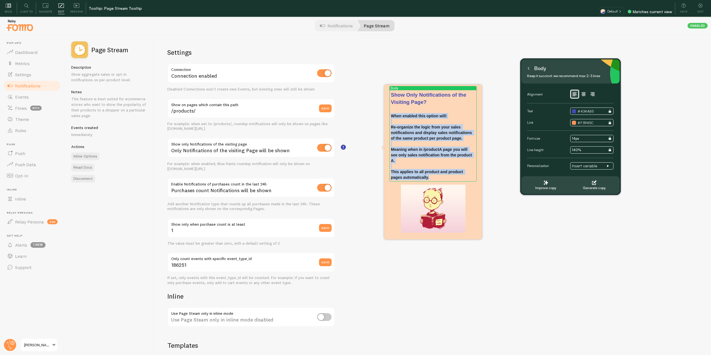
click at [283, 45] on div "Settings Connection Connection enabled Disabled Connections won't create new Ev…" at bounding box center [432, 203] width 557 height 337
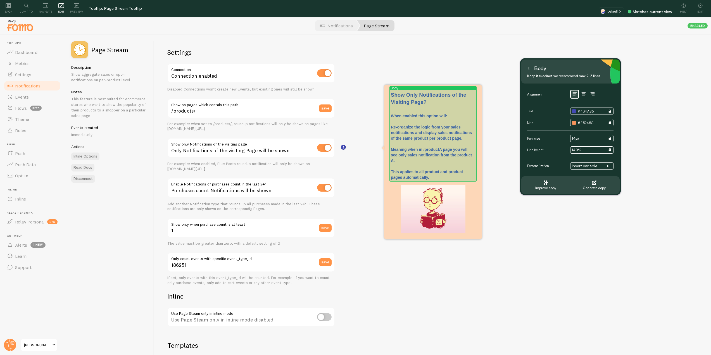
click at [442, 165] on p "When enabled this option will: Re-organize the logic from your sales notificati…" at bounding box center [433, 146] width 84 height 67
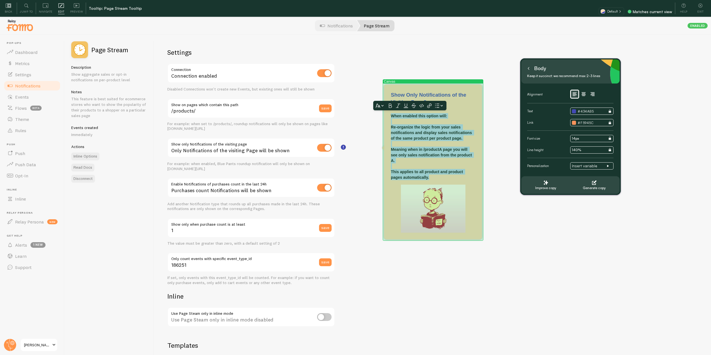
drag, startPoint x: 439, startPoint y: 177, endPoint x: 390, endPoint y: 115, distance: 78.6
click at [390, 115] on div "Canvas Show Only Notifications of the Visiting Page? When enabled this option w…" at bounding box center [433, 162] width 98 height 155
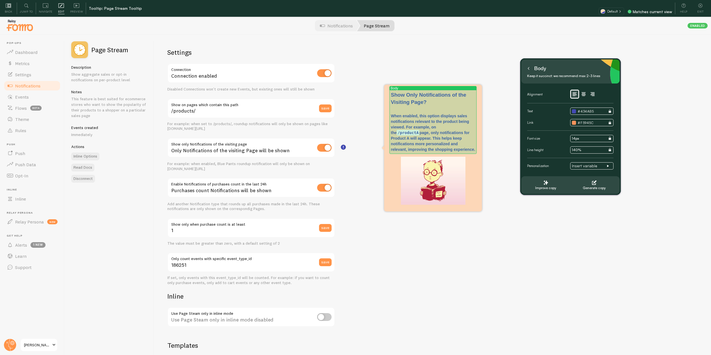
click at [406, 127] on p "When enabled, this option displays sales notifications relevant to the product …" at bounding box center [433, 132] width 84 height 39
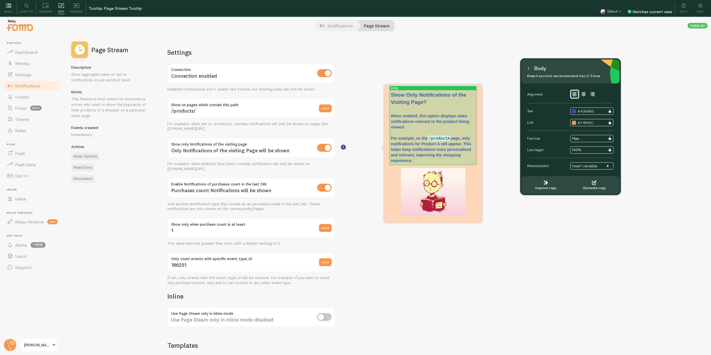
click at [465, 146] on p "When enabled, this option displays sales notifications relevant to the product …" at bounding box center [433, 138] width 84 height 50
click at [463, 146] on p "When enabled, this option displays sales notifications relevant to the product …" at bounding box center [433, 138] width 84 height 50
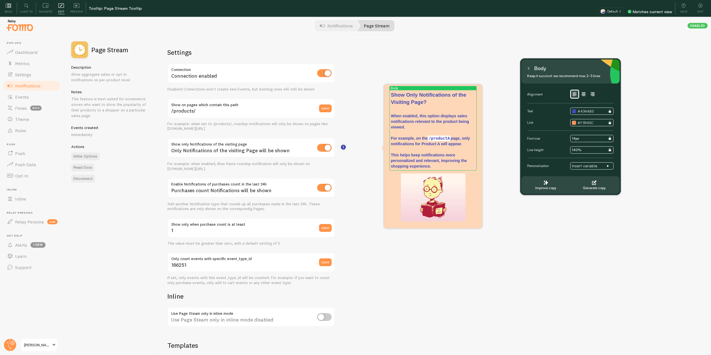
click at [535, 224] on div "Settings Connection Connection enabled Disabled Connections won't create new Ev…" at bounding box center [432, 203] width 557 height 337
click at [7, 7] on icon at bounding box center [9, 6] width 6 height 6
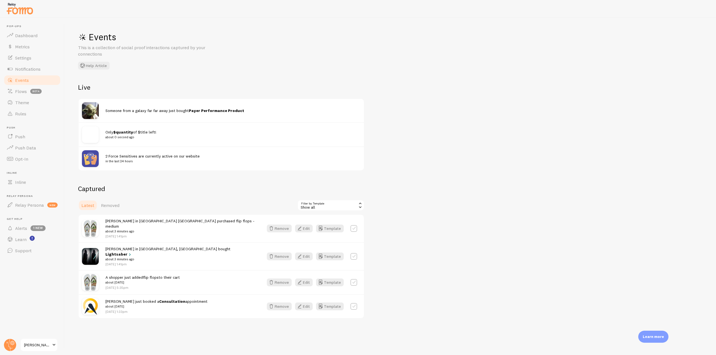
click at [132, 252] on link "Lightsaber" at bounding box center [118, 254] width 27 height 5
click at [337, 253] on button "Template" at bounding box center [330, 257] width 28 height 8
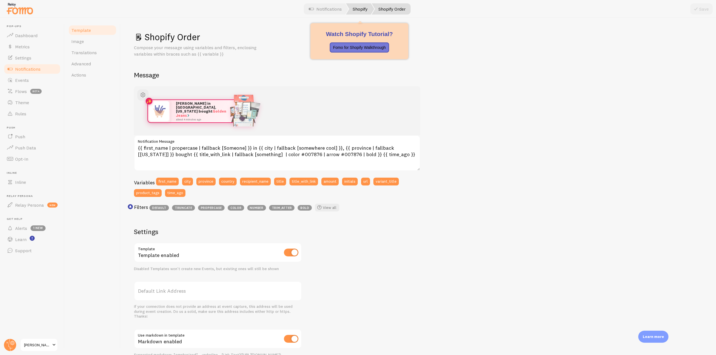
click at [351, 11] on link "Shopify" at bounding box center [360, 8] width 28 height 11
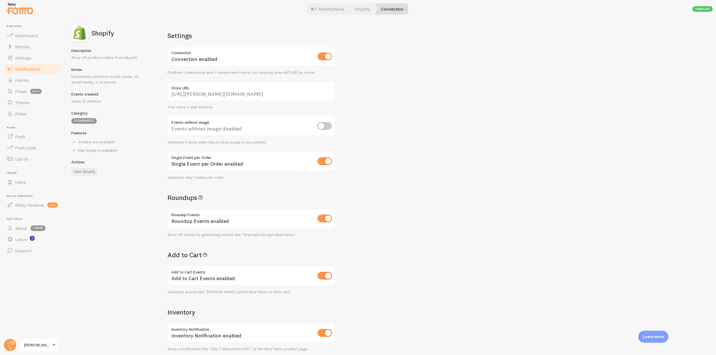
click at [328, 159] on input "checkbox" at bounding box center [324, 161] width 15 height 8
checkbox input "false"
drag, startPoint x: 37, startPoint y: 70, endPoint x: 43, endPoint y: 80, distance: 11.6
click at [37, 70] on span "Notifications" at bounding box center [27, 69] width 25 height 6
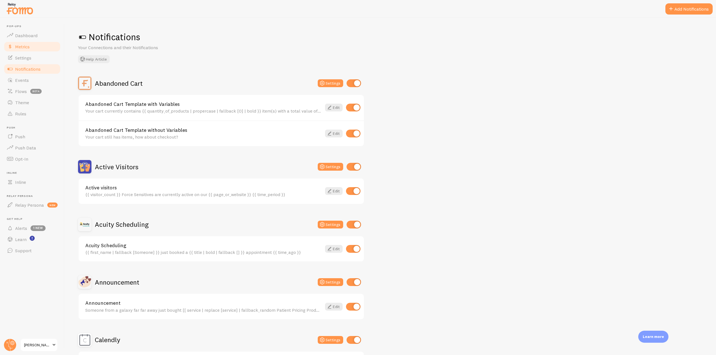
click at [38, 41] on link "Metrics" at bounding box center [32, 46] width 58 height 11
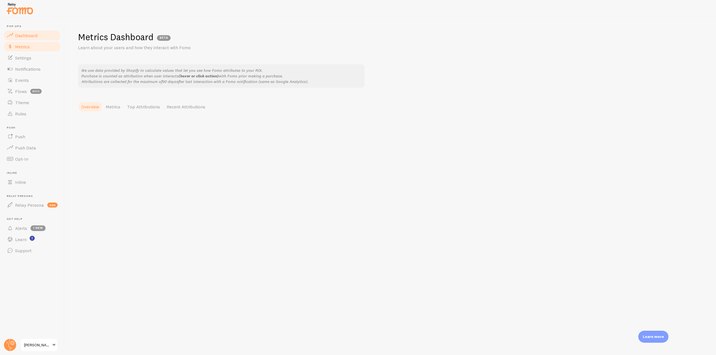
click at [38, 37] on link "Dashboard" at bounding box center [32, 35] width 58 height 11
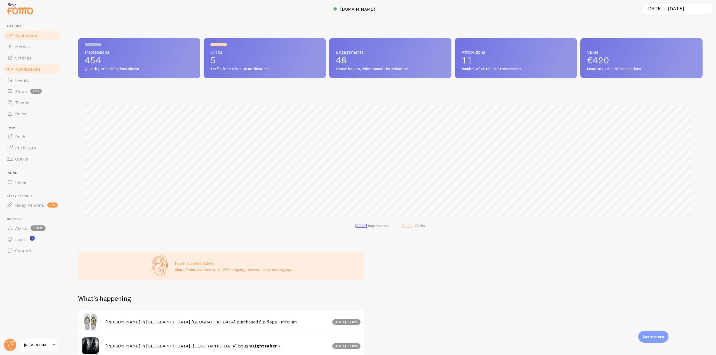
click at [43, 64] on link "Notifications" at bounding box center [32, 68] width 58 height 11
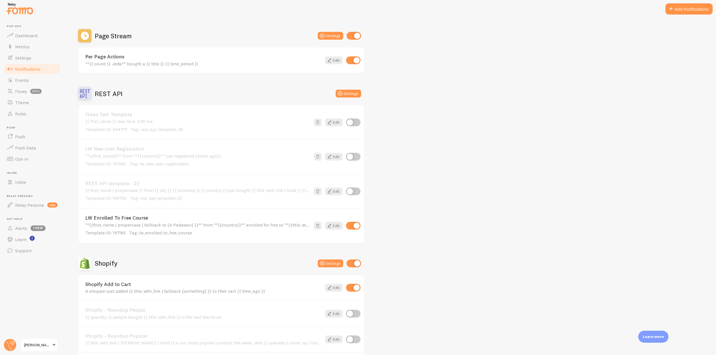
scroll to position [1090, 0]
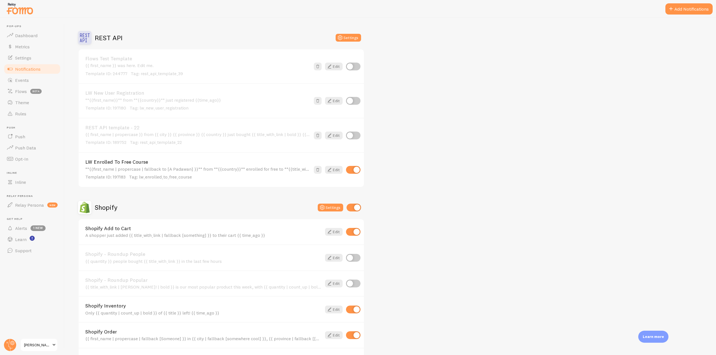
click at [202, 336] on div "Shopify Order {{ first_name | propercase | fallback [Someone] }} in {{ city | f…" at bounding box center [203, 336] width 236 height 12
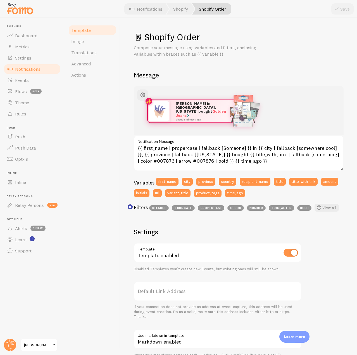
drag, startPoint x: 110, startPoint y: 0, endPoint x: 100, endPoint y: 10, distance: 14.8
click at [100, 10] on div at bounding box center [178, 9] width 357 height 18
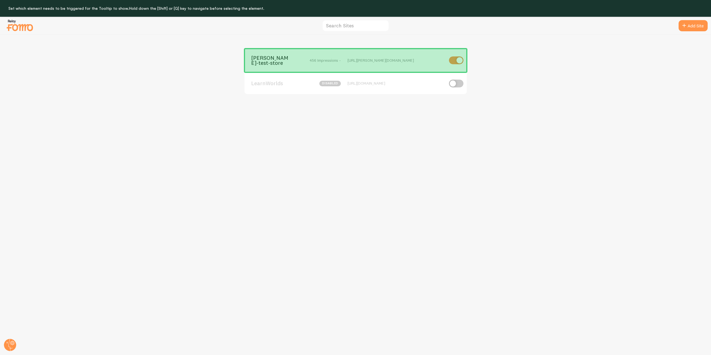
click at [282, 69] on div "[PERSON_NAME]-test-store 456 Impressions - [URL][PERSON_NAME][DOMAIN_NAME]" at bounding box center [356, 61] width 222 height 24
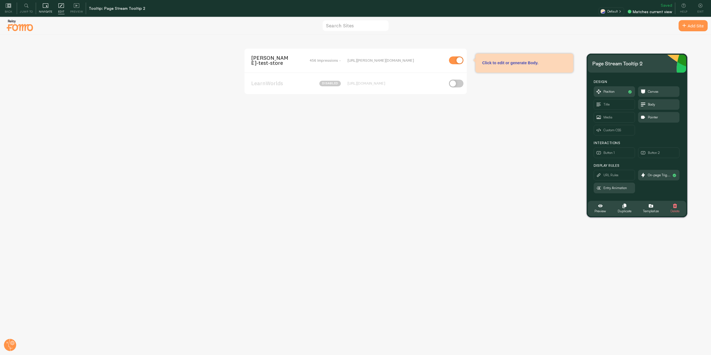
click at [45, 6] on icon at bounding box center [46, 6] width 6 height 6
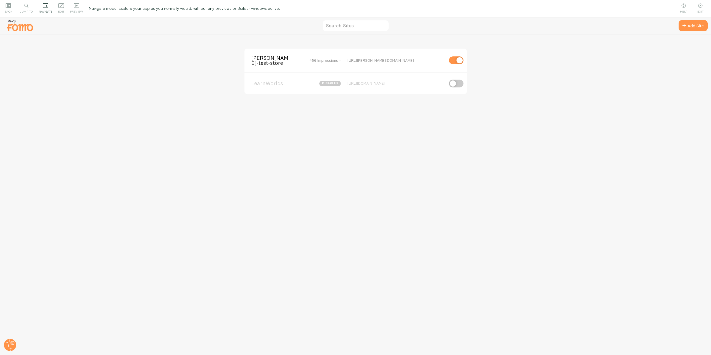
click at [258, 58] on span "[PERSON_NAME]-test-store" at bounding box center [273, 60] width 45 height 10
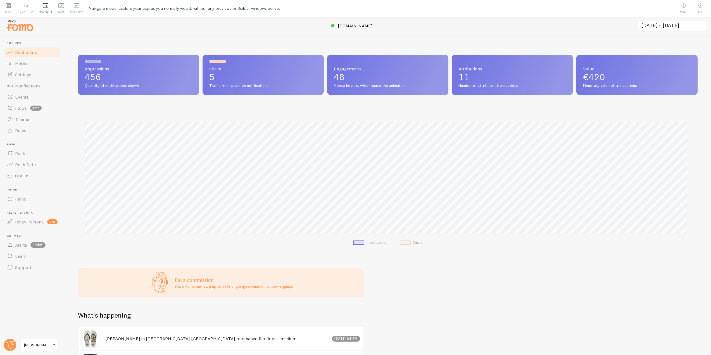
scroll to position [147, 616]
drag, startPoint x: 32, startPoint y: 85, endPoint x: 49, endPoint y: 89, distance: 17.8
click at [32, 85] on span "Notifications" at bounding box center [27, 86] width 25 height 6
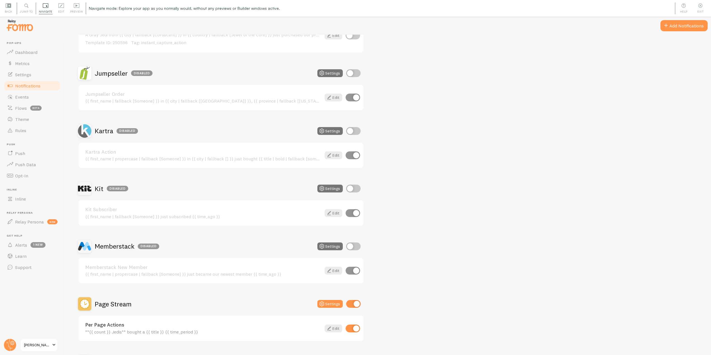
scroll to position [894, 0]
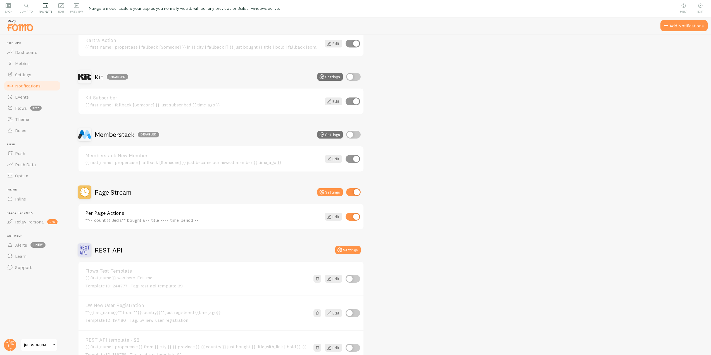
click at [125, 193] on h2 "Page Stream" at bounding box center [113, 192] width 37 height 9
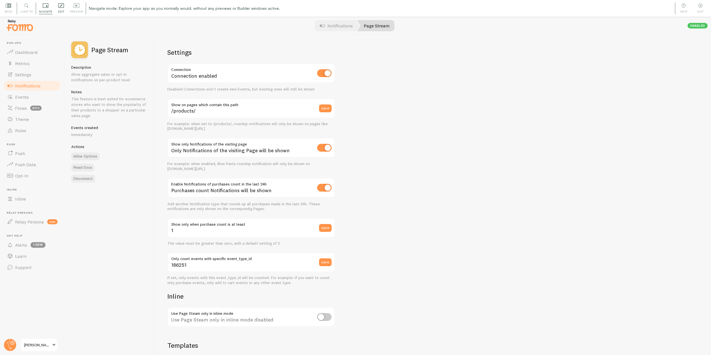
click at [63, 6] on icon at bounding box center [61, 6] width 6 height 6
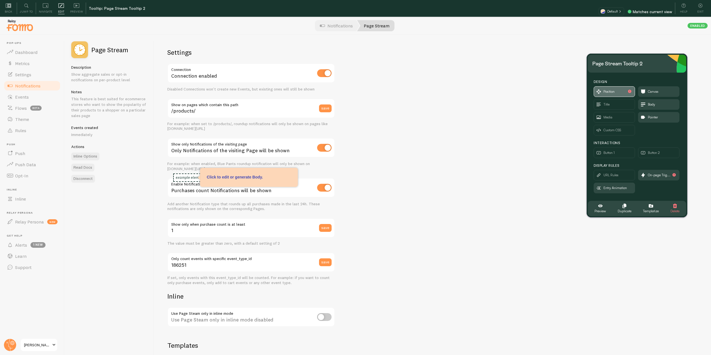
click at [612, 88] on span "Position" at bounding box center [614, 92] width 41 height 10
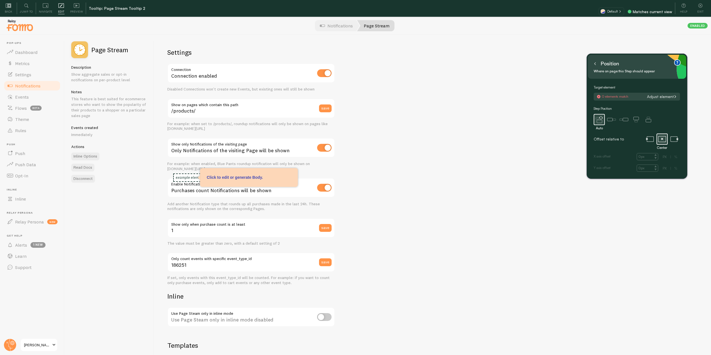
click at [596, 65] on icon at bounding box center [595, 64] width 1 height 3
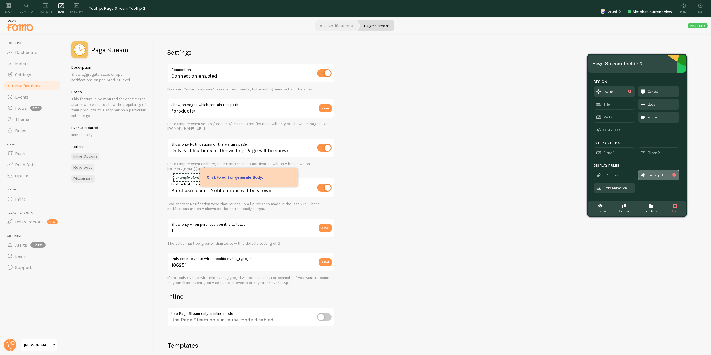
click at [663, 172] on span "On-page Trig..." at bounding box center [659, 175] width 23 height 6
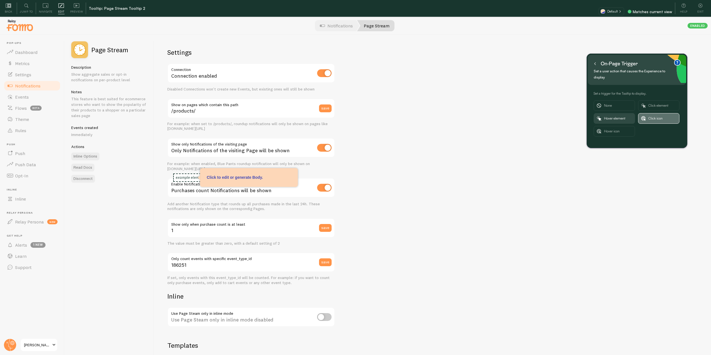
click at [652, 113] on span "Click icon" at bounding box center [663, 118] width 28 height 10
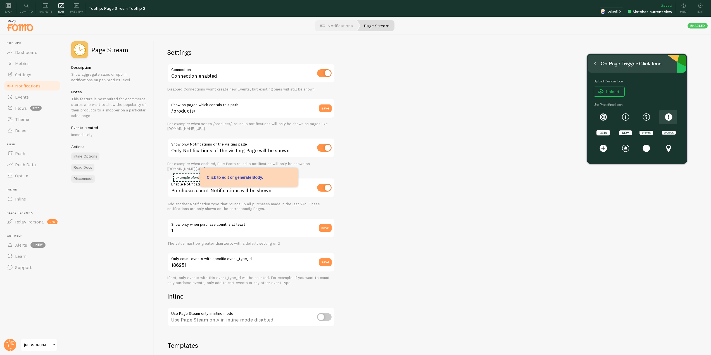
click at [672, 113] on span at bounding box center [669, 117] width 16 height 14
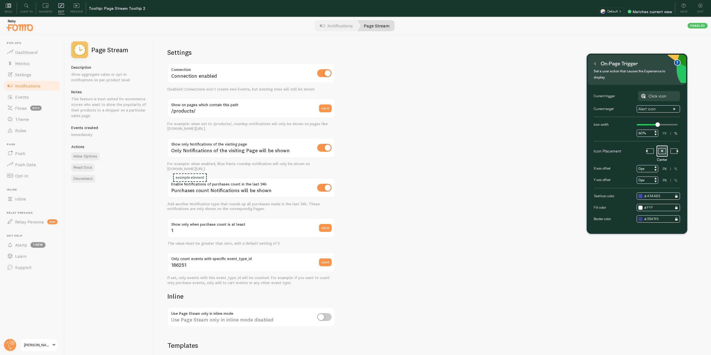
click at [596, 64] on icon at bounding box center [595, 63] width 3 height 3
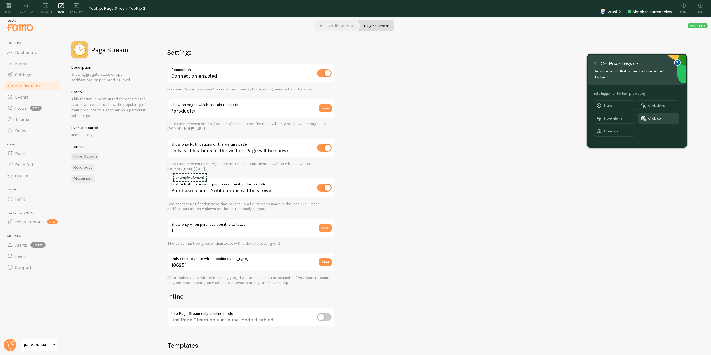
click at [596, 64] on icon at bounding box center [595, 63] width 3 height 3
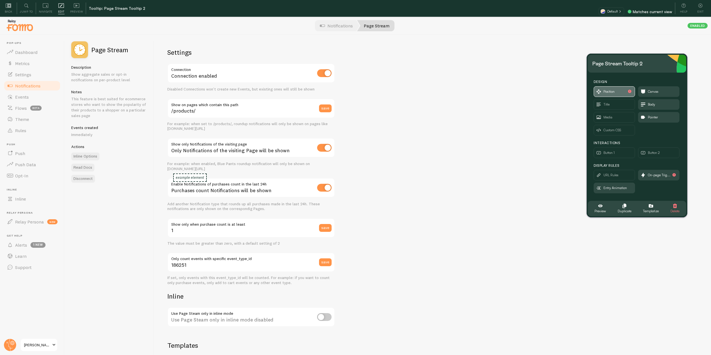
click at [614, 91] on span "Position" at bounding box center [609, 92] width 11 height 6
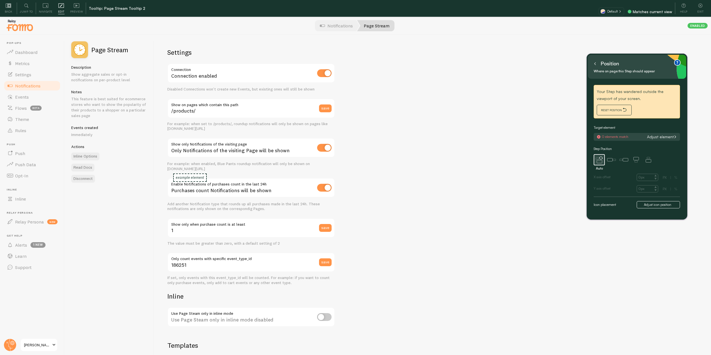
click at [661, 136] on button "Adjust element" at bounding box center [661, 136] width 33 height 5
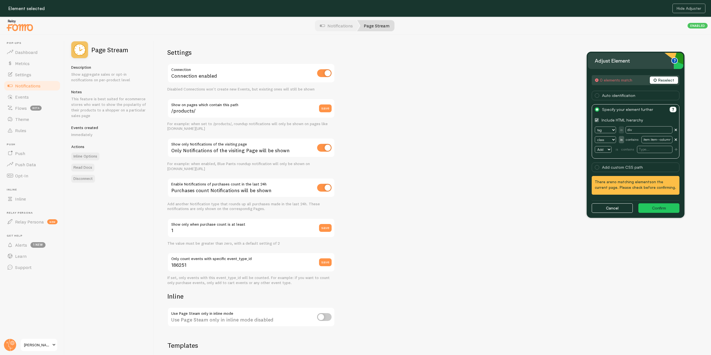
click at [666, 83] on button "Reselect" at bounding box center [664, 80] width 28 height 7
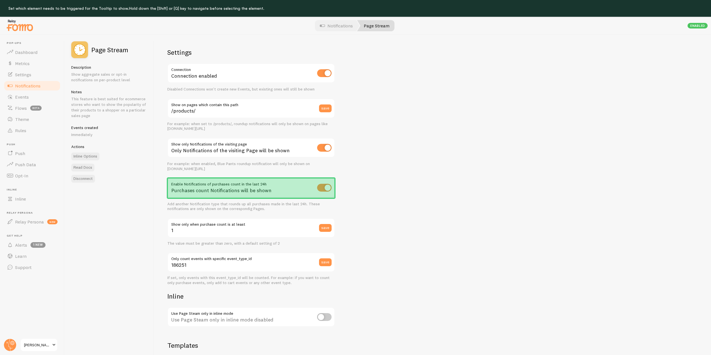
click at [299, 194] on div "Purchases count Notifications will be shown" at bounding box center [251, 188] width 168 height 20
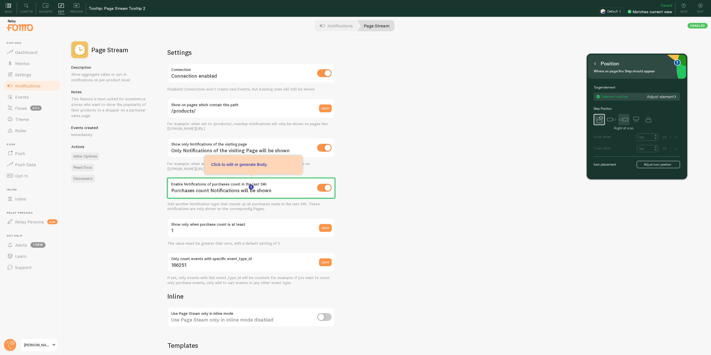
click at [626, 121] on icon at bounding box center [624, 119] width 11 height 11
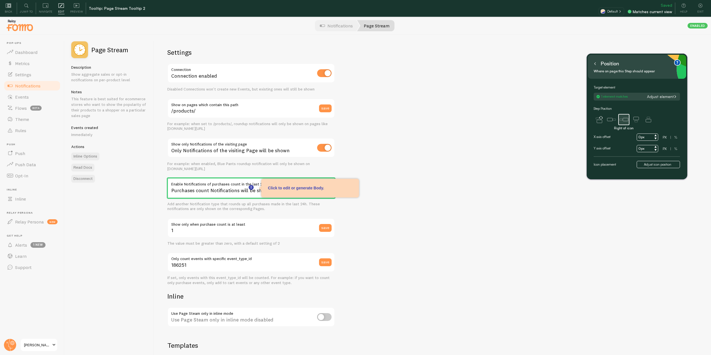
click at [597, 63] on button at bounding box center [596, 63] width 6 height 9
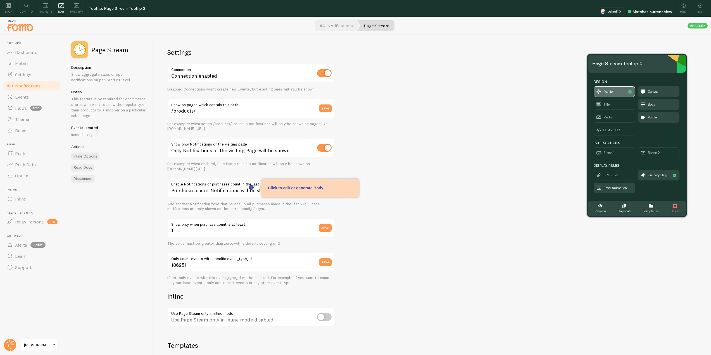
click at [617, 95] on span "Position" at bounding box center [614, 92] width 41 height 10
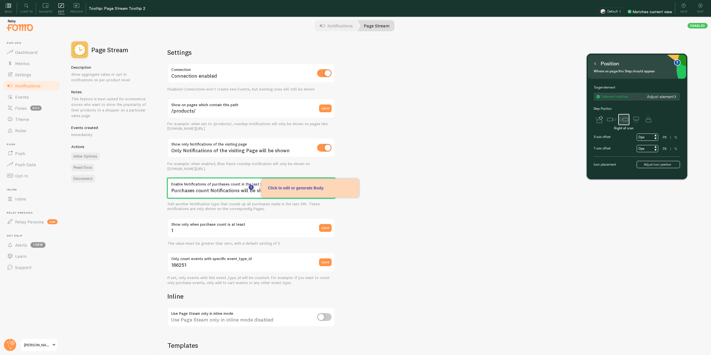
click at [640, 137] on input "0px" at bounding box center [648, 137] width 22 height 7
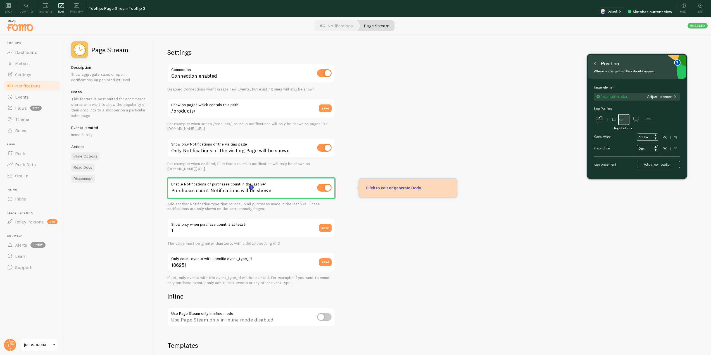
type input "350px"
click at [637, 148] on input "0px" at bounding box center [648, 148] width 22 height 7
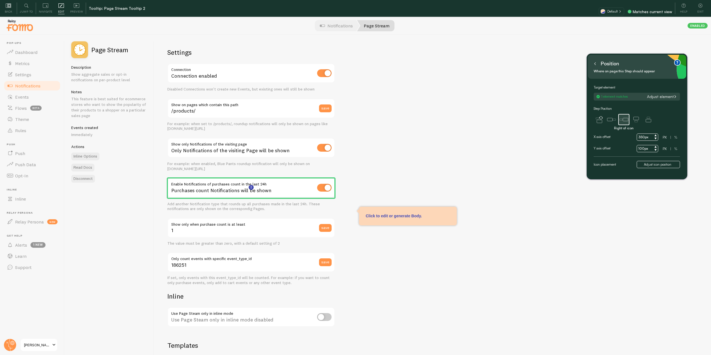
type input "100px"
click at [595, 62] on icon at bounding box center [595, 63] width 3 height 3
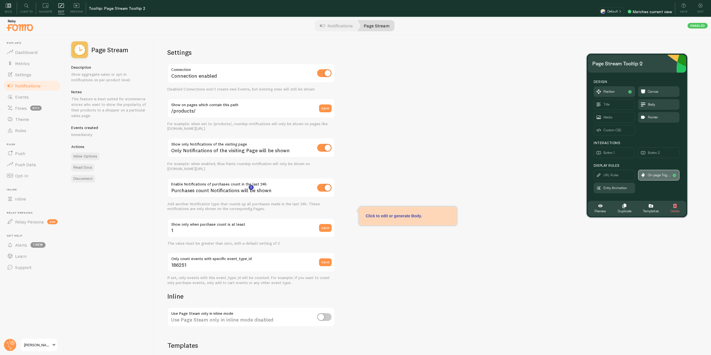
click at [656, 173] on span "On-page Trig..." at bounding box center [659, 175] width 23 height 6
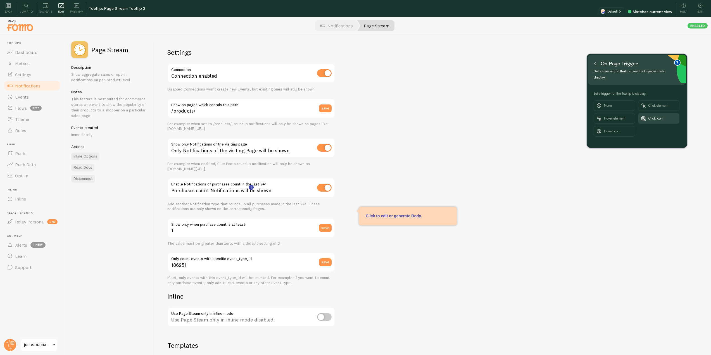
click at [595, 62] on button at bounding box center [596, 63] width 6 height 9
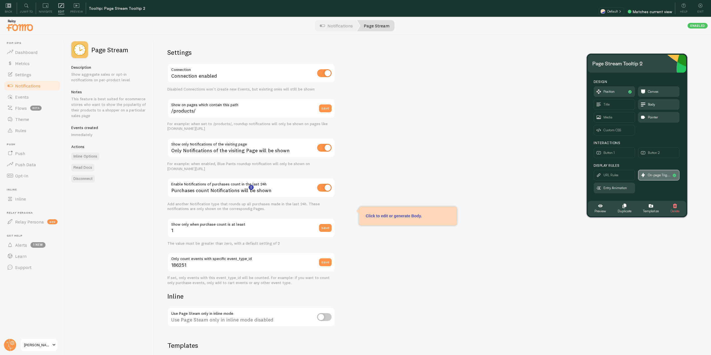
click at [656, 178] on span "On-page Trig..." at bounding box center [659, 175] width 23 height 6
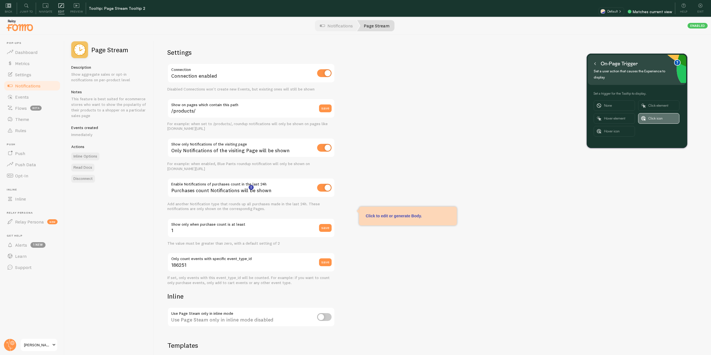
click at [647, 113] on button "Click icon" at bounding box center [658, 118] width 41 height 11
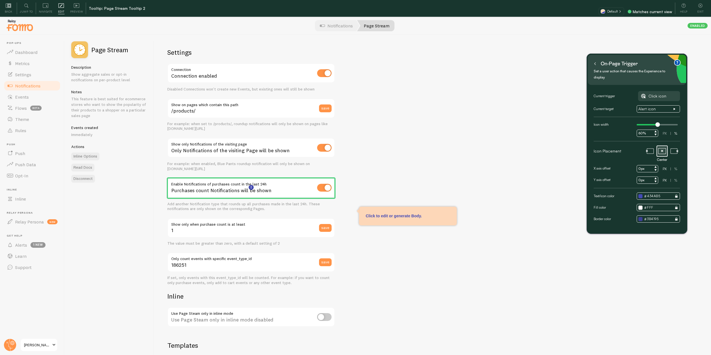
click at [642, 165] on input "0px" at bounding box center [648, 168] width 22 height 7
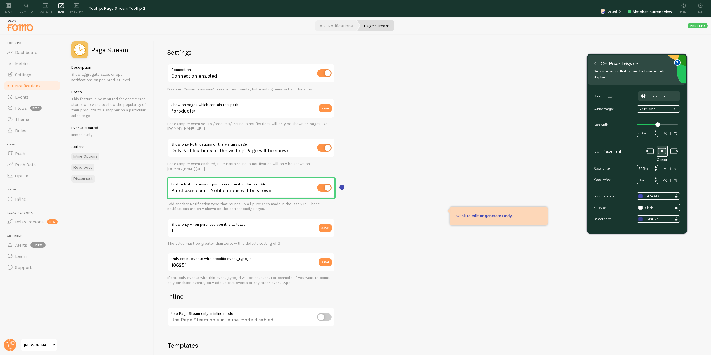
type input "325px"
click at [646, 177] on input "0px" at bounding box center [648, 180] width 22 height 7
click at [642, 177] on input "0px" at bounding box center [648, 180] width 22 height 7
click at [649, 177] on input "0px" at bounding box center [648, 180] width 22 height 7
drag, startPoint x: 641, startPoint y: 174, endPoint x: 636, endPoint y: 173, distance: 5.6
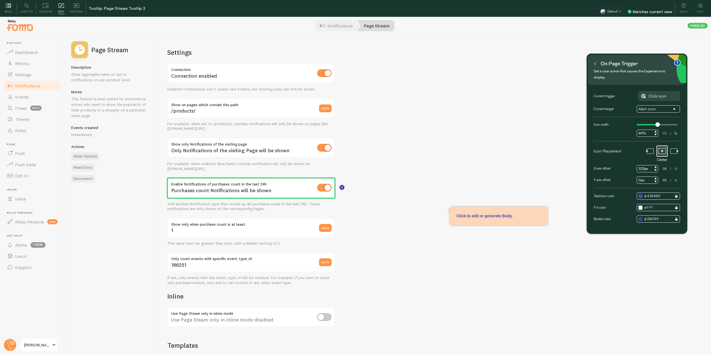
click at [636, 177] on div "Y axis offset 0px PX | %" at bounding box center [637, 180] width 86 height 7
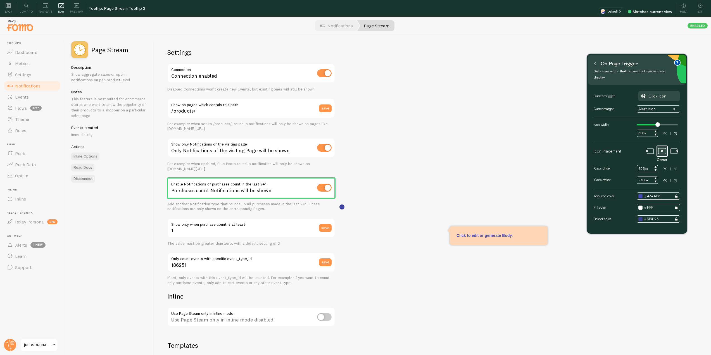
type input "-70px"
click at [643, 262] on div "Settings Connection Connection enabled Disabled Connections won't create new Ev…" at bounding box center [432, 203] width 557 height 337
click at [597, 64] on button at bounding box center [596, 63] width 6 height 9
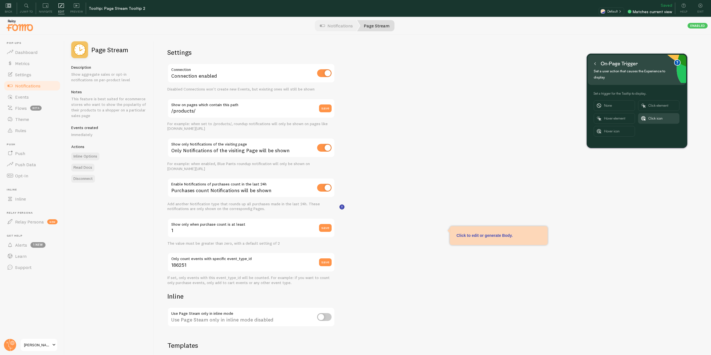
click at [593, 65] on button at bounding box center [596, 63] width 6 height 9
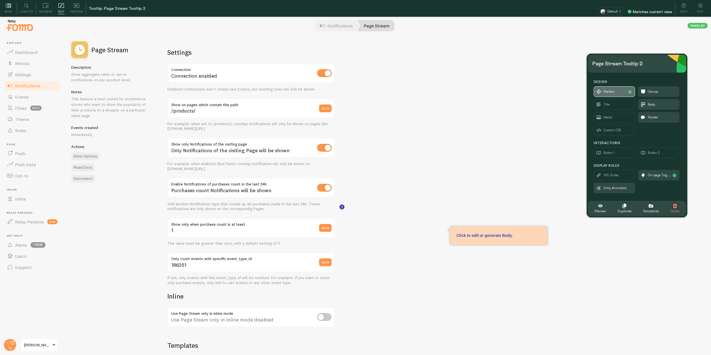
click at [626, 90] on span "Position" at bounding box center [614, 92] width 41 height 10
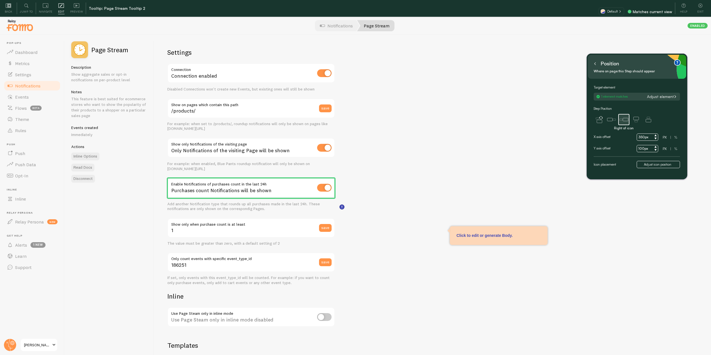
click at [640, 136] on input "350px" at bounding box center [648, 137] width 22 height 7
click at [641, 136] on input "350px" at bounding box center [648, 137] width 22 height 7
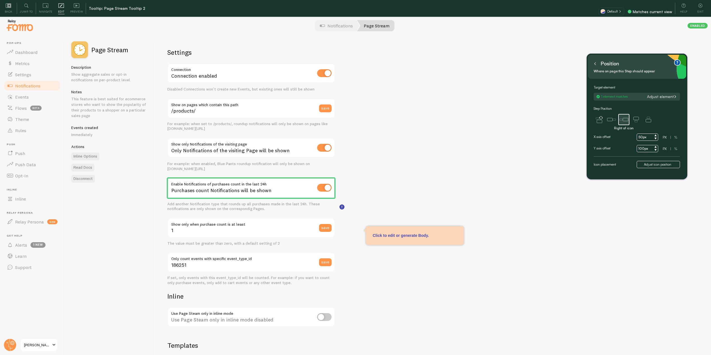
type input "50px"
click at [595, 217] on div "Settings Connection Connection enabled Disabled Connections won't create new Ev…" at bounding box center [432, 203] width 557 height 337
click at [642, 149] on input "100px" at bounding box center [648, 148] width 22 height 7
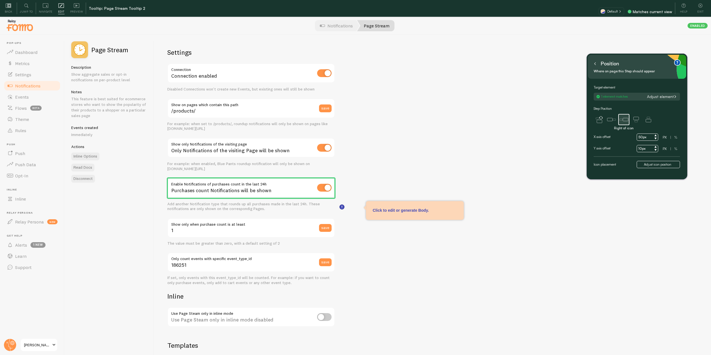
type input "10px"
click at [687, 213] on div "Settings Connection Connection enabled Disabled Connections won't create new Ev…" at bounding box center [432, 203] width 557 height 337
click at [598, 66] on button at bounding box center [596, 63] width 6 height 9
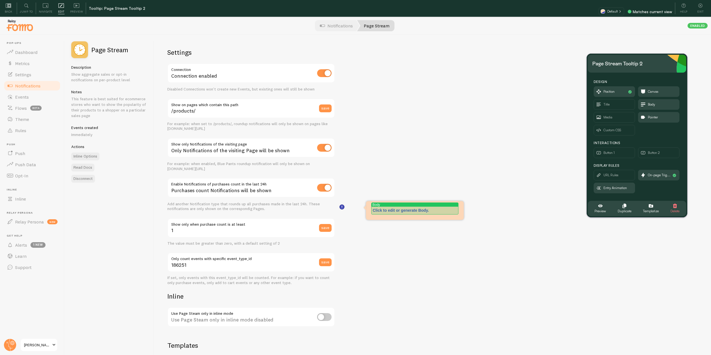
click at [419, 212] on div "Click to edit or generate Body." at bounding box center [415, 211] width 84 height 6
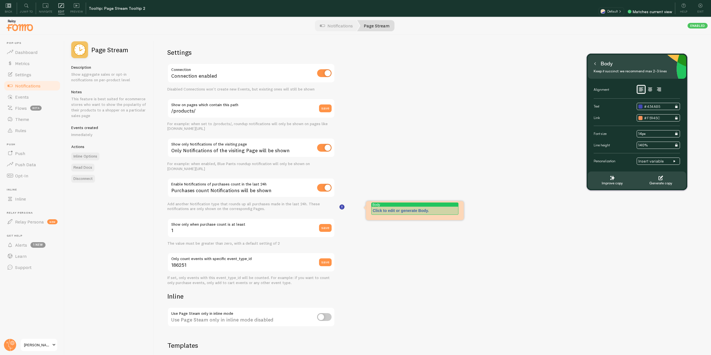
click at [413, 212] on p "Click to edit or generate Body." at bounding box center [415, 211] width 84 height 6
click at [426, 212] on p "Click to edit or generate Body." at bounding box center [415, 211] width 84 height 6
drag, startPoint x: 435, startPoint y: 212, endPoint x: 370, endPoint y: 211, distance: 64.3
click at [370, 211] on div "Canvas Click to edit or generate Body." at bounding box center [415, 210] width 98 height 19
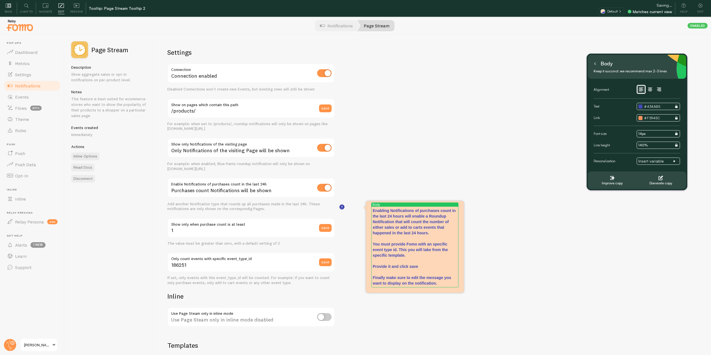
click at [342, 245] on div "Settings Connection Connection enabled Disabled Connections won't create new Ev…" at bounding box center [432, 203] width 557 height 337
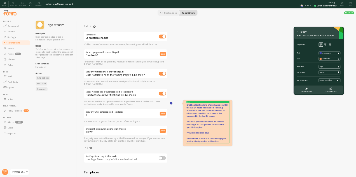
scroll to position [36, 0]
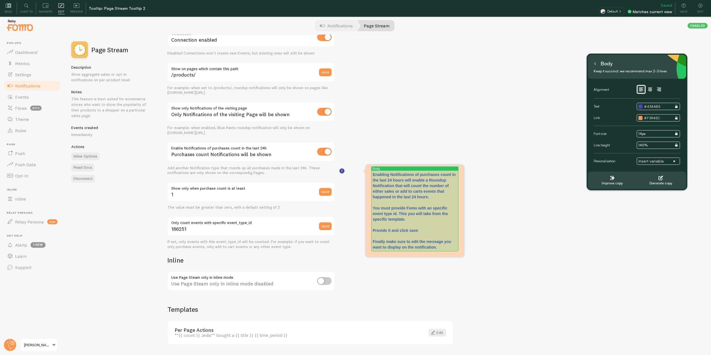
click at [435, 231] on p "Enabling Notifications of purchases count in the last 24 hours will enable a Ro…" at bounding box center [415, 202] width 84 height 61
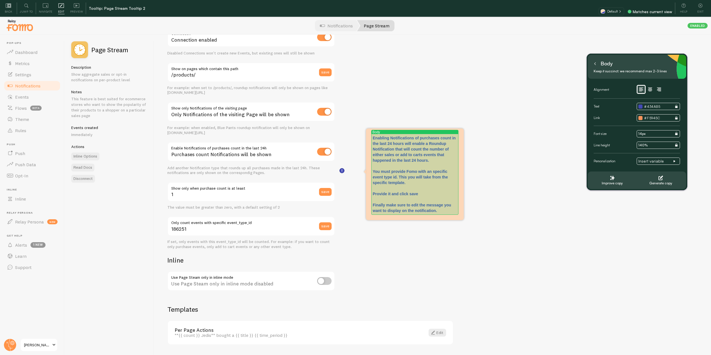
click at [417, 204] on p "Finally make sure to edit the message you want to display on the notification." at bounding box center [415, 205] width 84 height 17
click at [413, 190] on p "Enabling Notifications of purchases count in the last 24 hours will enable a Ro…" at bounding box center [415, 165] width 84 height 61
click at [423, 201] on p "Finally make sure to edit the message you want to display on the notification." at bounding box center [415, 205] width 84 height 17
click at [440, 210] on p "Finally make sure to edit the message you want to display on the notification." at bounding box center [415, 205] width 84 height 17
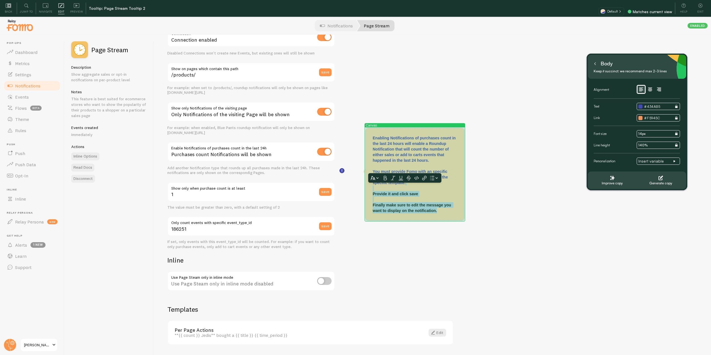
drag, startPoint x: 440, startPoint y: 210, endPoint x: 372, endPoint y: 189, distance: 71.2
click at [372, 189] on div "Canvas Enabling Notifications of purchases count in the last 24 hours will enab…" at bounding box center [415, 175] width 98 height 92
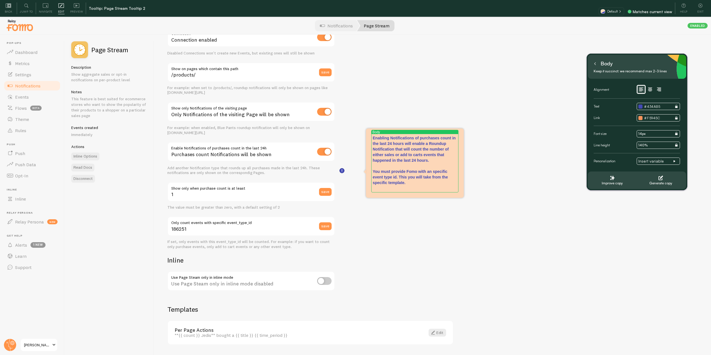
click at [430, 211] on div "Settings Connection Connection enabled Disabled Connections won't create new Ev…" at bounding box center [432, 203] width 557 height 337
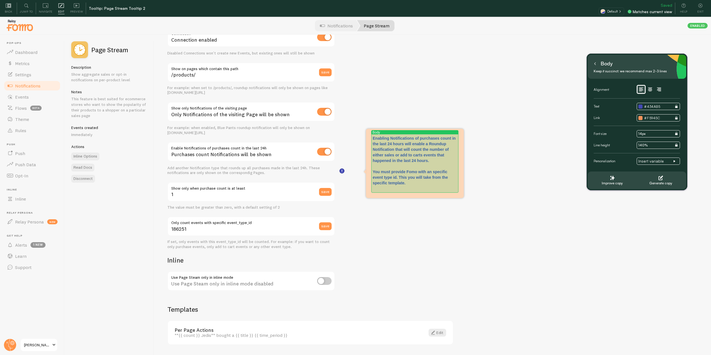
click at [426, 188] on p at bounding box center [415, 189] width 84 height 6
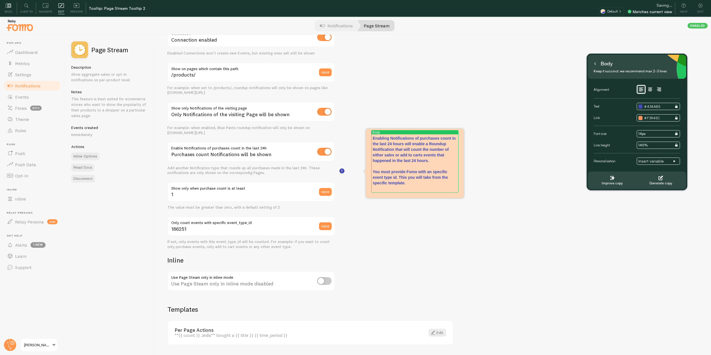
click at [595, 61] on button at bounding box center [596, 63] width 6 height 9
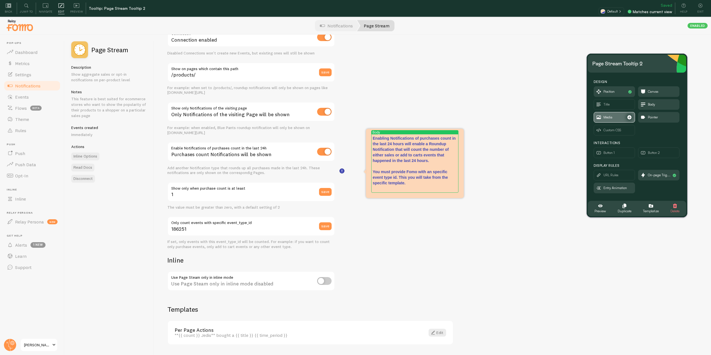
click at [610, 117] on span "Media" at bounding box center [608, 117] width 9 height 6
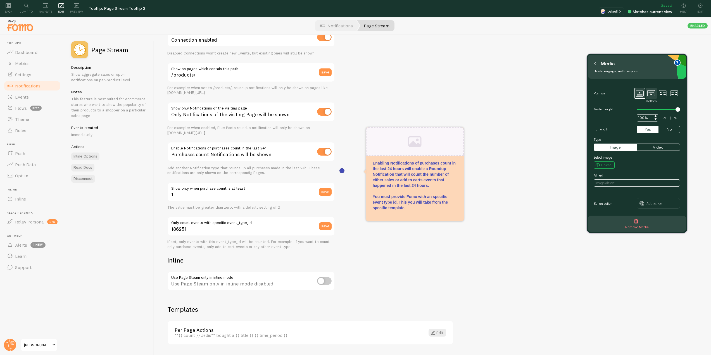
click at [655, 91] on icon at bounding box center [652, 93] width 8 height 6
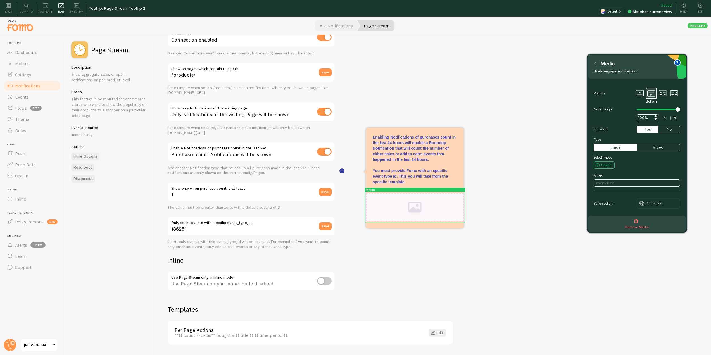
click at [423, 208] on div at bounding box center [415, 207] width 98 height 29
click at [602, 162] on button "Upload" at bounding box center [604, 165] width 21 height 7
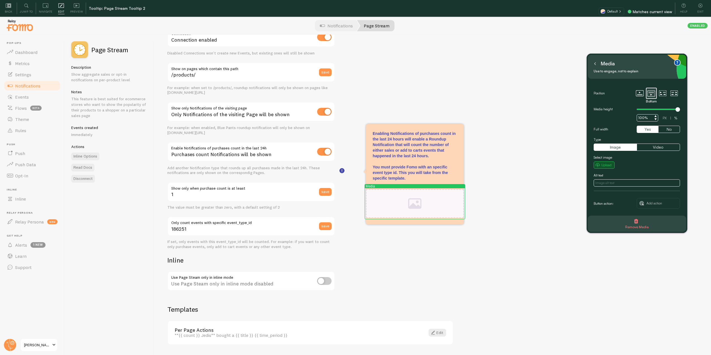
click at [603, 164] on small "Upload" at bounding box center [607, 165] width 10 height 5
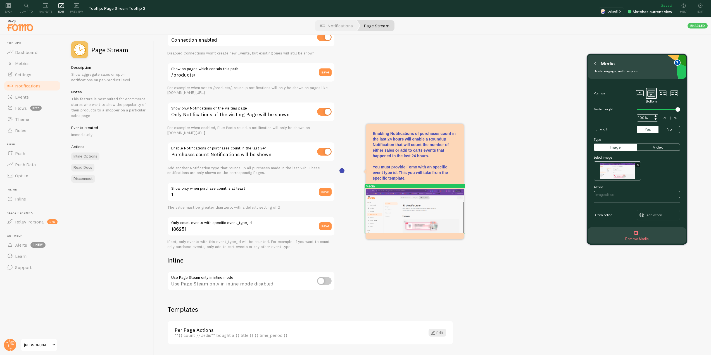
click at [404, 207] on div at bounding box center [415, 211] width 98 height 43
click at [593, 63] on button at bounding box center [596, 63] width 6 height 9
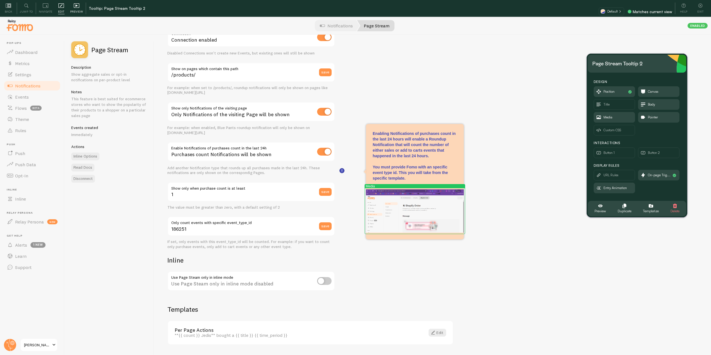
click at [71, 7] on div "Preview" at bounding box center [76, 9] width 19 height 12
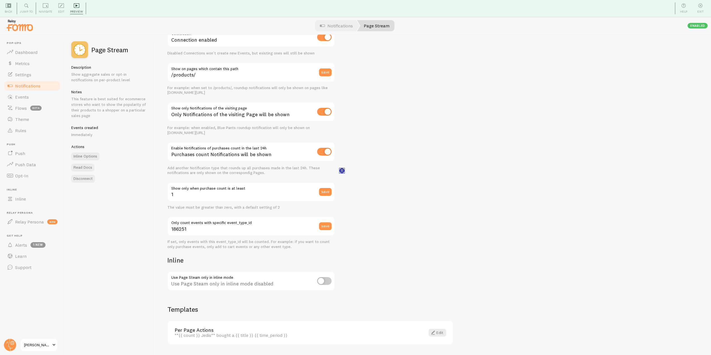
click at [341, 171] on rect "<p>Enabling Notifications of purchases count in the last 24 hours will enable a…" at bounding box center [342, 171] width 5 height 5
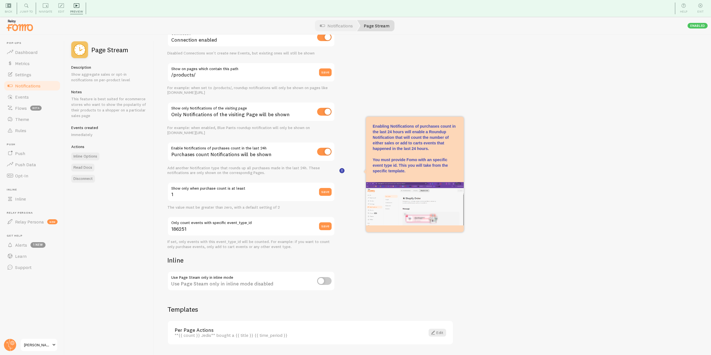
click at [413, 196] on img at bounding box center [415, 203] width 98 height 43
click at [412, 212] on img at bounding box center [415, 203] width 98 height 43
click at [412, 209] on img at bounding box center [415, 203] width 98 height 43
click at [420, 206] on img at bounding box center [415, 203] width 98 height 43
click at [397, 195] on img at bounding box center [415, 203] width 98 height 43
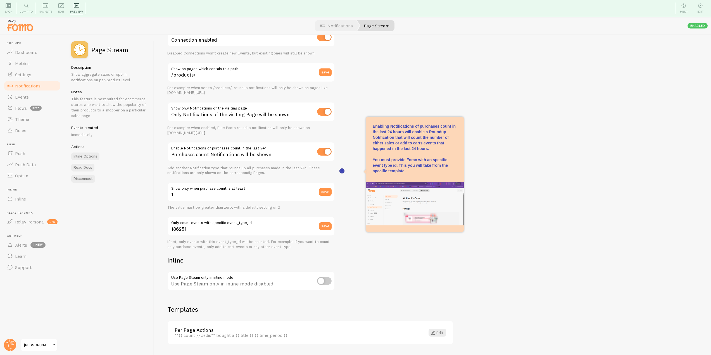
click at [63, 5] on icon at bounding box center [61, 6] width 6 height 6
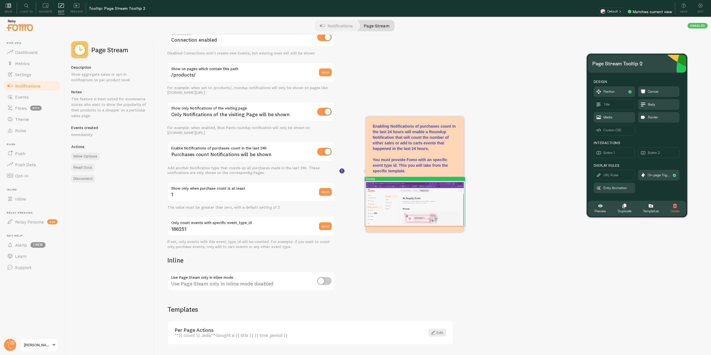
click at [420, 203] on div at bounding box center [415, 203] width 98 height 43
click at [609, 121] on span "Media" at bounding box center [614, 117] width 41 height 10
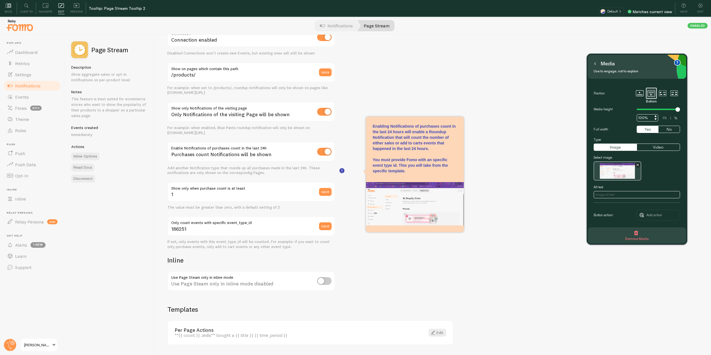
click at [637, 166] on icon "button" at bounding box center [638, 165] width 3 height 3
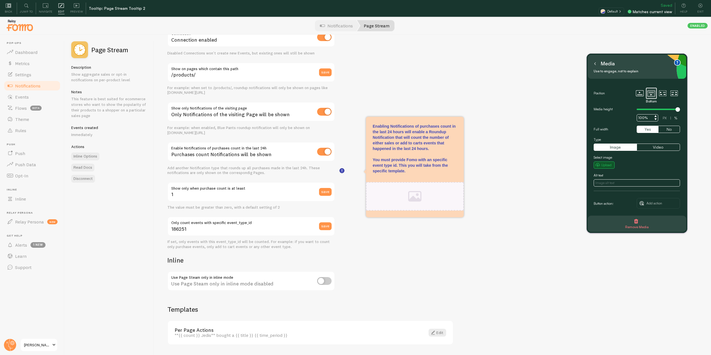
click at [605, 165] on small "Upload" at bounding box center [607, 165] width 10 height 5
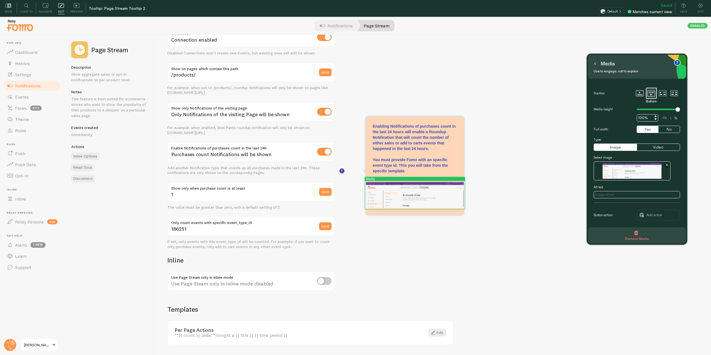
click at [418, 194] on div at bounding box center [415, 195] width 98 height 26
click at [594, 64] on button at bounding box center [596, 63] width 6 height 9
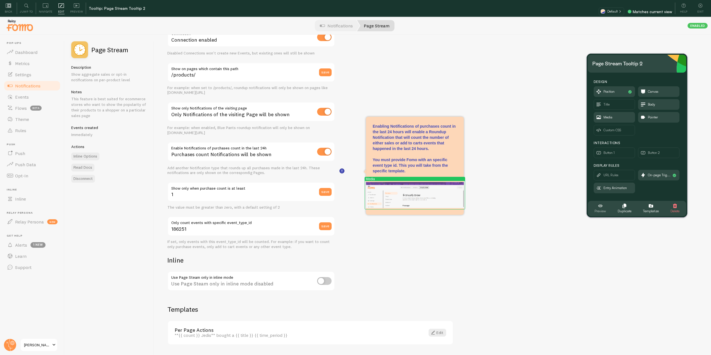
click at [598, 211] on span "Preview" at bounding box center [600, 211] width 11 height 6
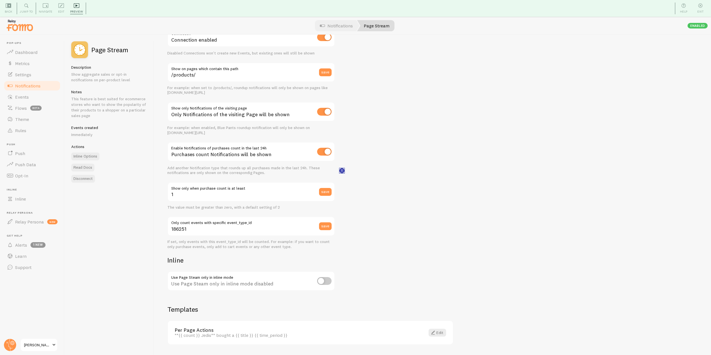
click at [342, 170] on icon "<p>Enabling Notifications of purchases count in the last 24 hours will enable a…" at bounding box center [342, 170] width 1 height 3
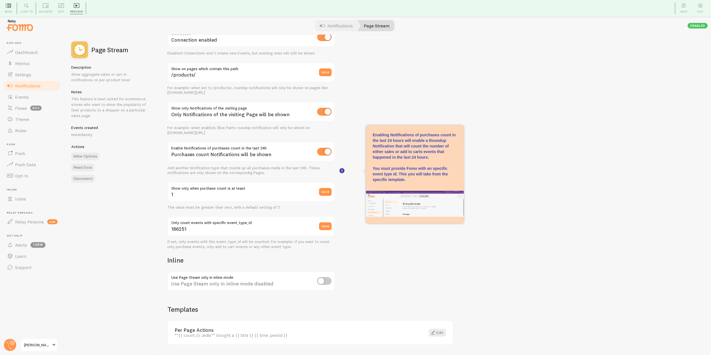
click at [405, 206] on img at bounding box center [415, 204] width 98 height 26
click at [64, 6] on div "Edit Editing is locked and can only be edited by Admins & Designers" at bounding box center [61, 9] width 12 height 12
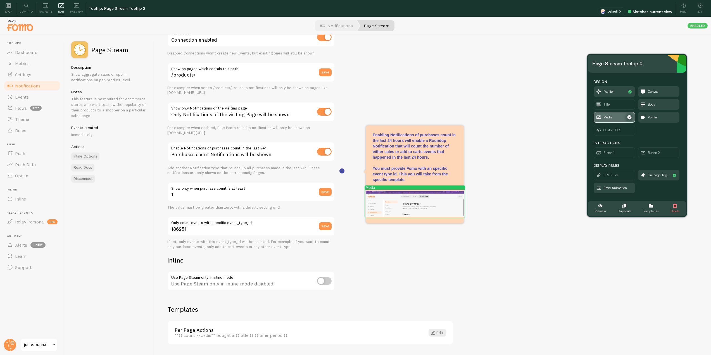
click at [610, 120] on span "Media" at bounding box center [608, 117] width 9 height 6
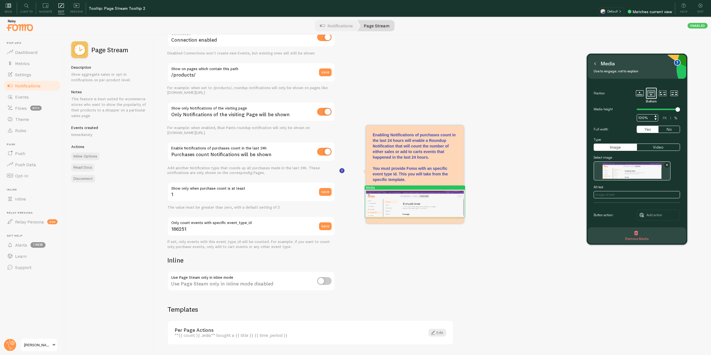
click at [667, 163] on button "button" at bounding box center [667, 165] width 5 height 5
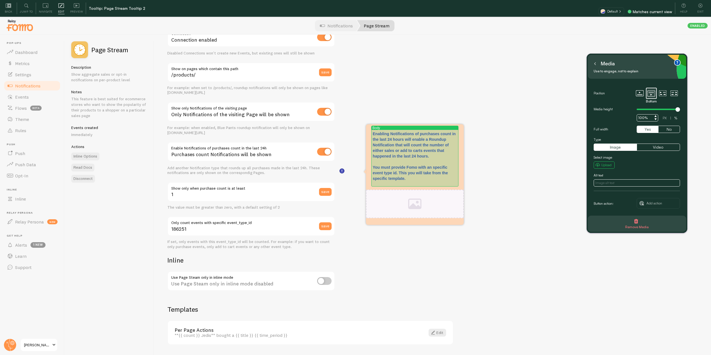
click at [415, 179] on p "Enabling Notifications of purchases count in the last 24 hours will enable a Ro…" at bounding box center [415, 156] width 84 height 50
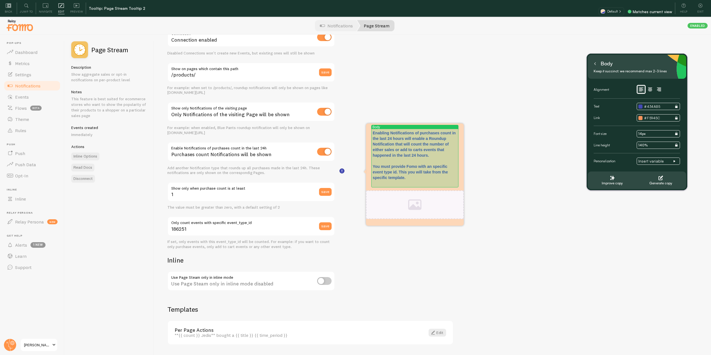
click at [414, 179] on p "Enabling Notifications of purchases count in the last 24 hours will enable a Ro…" at bounding box center [415, 155] width 84 height 50
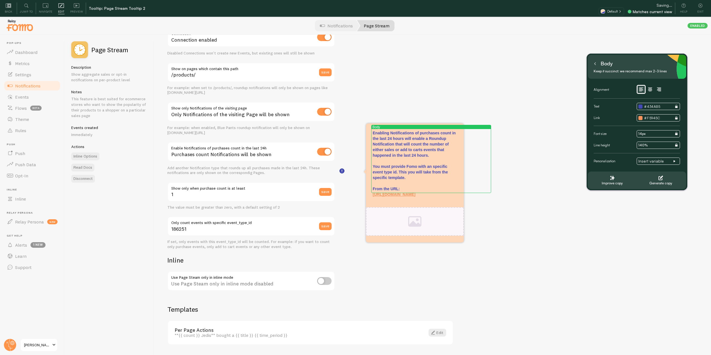
click at [508, 193] on div "Settings Connection Connection enabled Disabled Connections won't create new Ev…" at bounding box center [432, 203] width 557 height 337
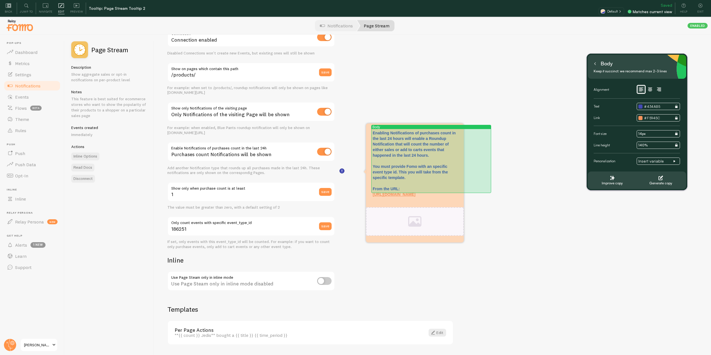
click at [414, 197] on p at bounding box center [415, 200] width 84 height 6
click at [413, 197] on p at bounding box center [415, 200] width 84 height 6
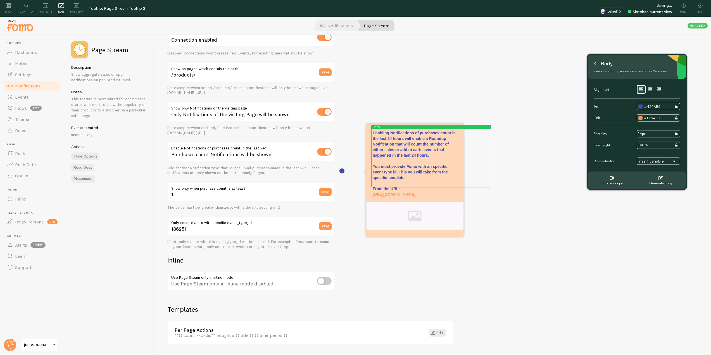
click at [597, 65] on button at bounding box center [596, 63] width 6 height 9
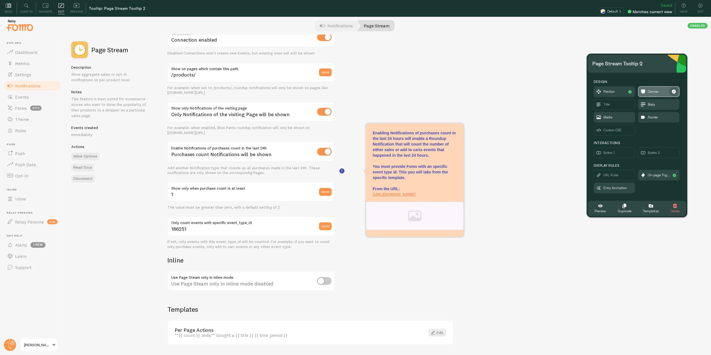
click at [653, 94] on span "Canvas" at bounding box center [653, 92] width 11 height 6
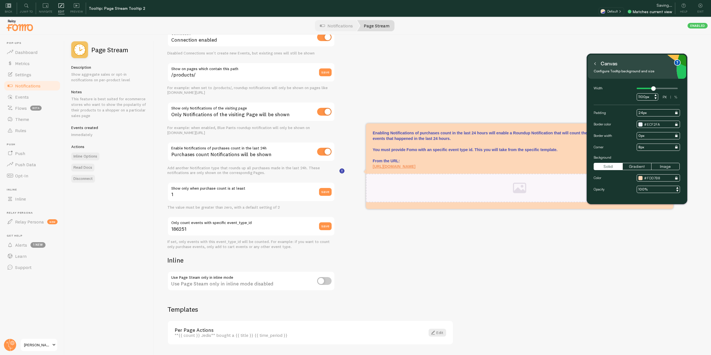
drag, startPoint x: 642, startPoint y: 89, endPoint x: 654, endPoint y: 89, distance: 12.0
click at [654, 89] on div at bounding box center [654, 88] width 4 height 4
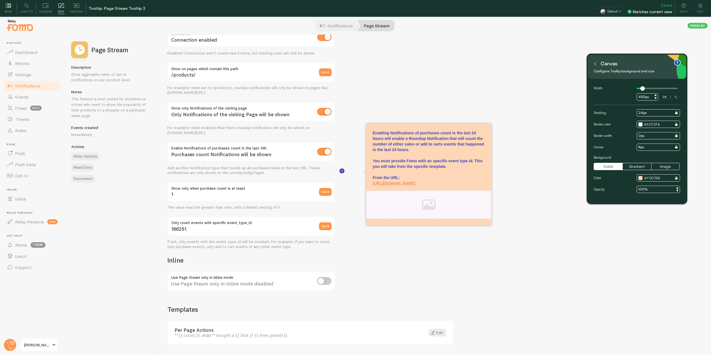
drag, startPoint x: 654, startPoint y: 89, endPoint x: 643, endPoint y: 89, distance: 10.9
click at [643, 89] on div at bounding box center [643, 88] width 4 height 4
click at [656, 95] on icon at bounding box center [656, 95] width 2 height 2
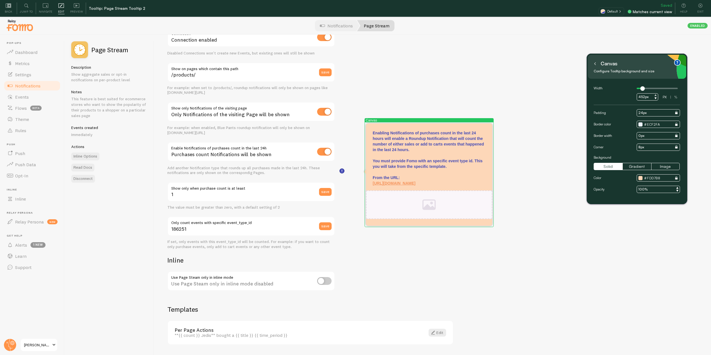
type input "453px"
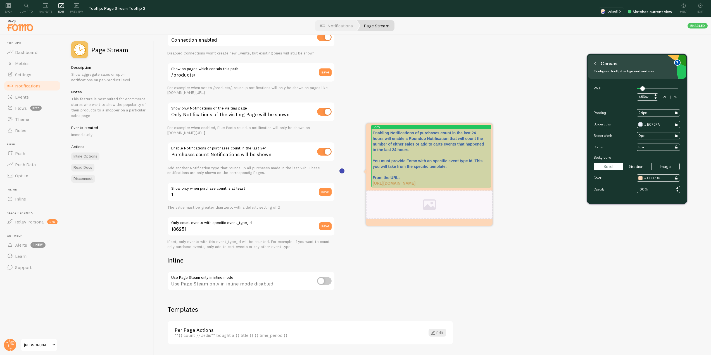
click at [423, 177] on p "Enabling Notifications of purchases count in the last 24 hours will enable a Ro…" at bounding box center [429, 158] width 113 height 56
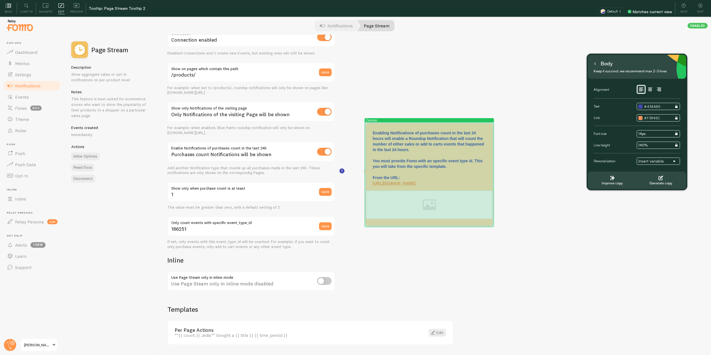
click at [490, 184] on div "Canvas Enabling Notifications of purchases count in the last 24 hours will enab…" at bounding box center [429, 175] width 127 height 102
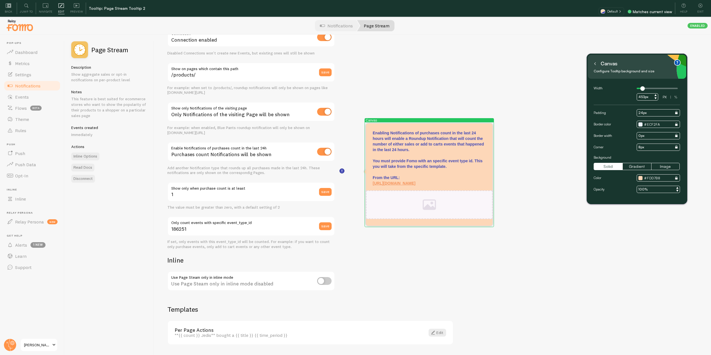
click at [592, 65] on div "Canvas Configure Tooltip background and size" at bounding box center [637, 67] width 98 height 24
click at [596, 65] on icon at bounding box center [595, 63] width 3 height 3
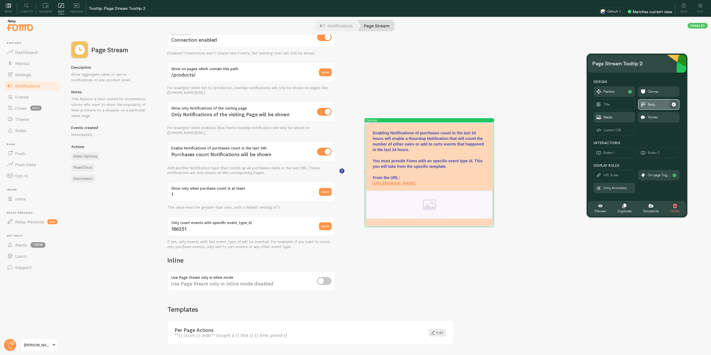
click at [657, 106] on span "Body" at bounding box center [659, 105] width 41 height 10
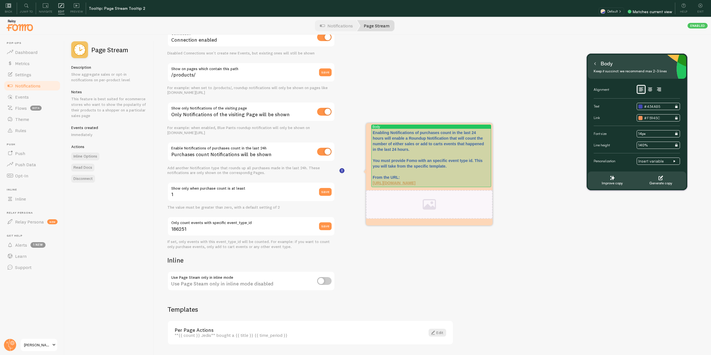
click at [410, 175] on p "Enabling Notifications of purchases count in the last 24 hours will enable a Ro…" at bounding box center [429, 158] width 113 height 56
click at [374, 179] on p "Enabling Notifications of purchases count in the last 24 hours will enable a Ro…" at bounding box center [429, 158] width 113 height 56
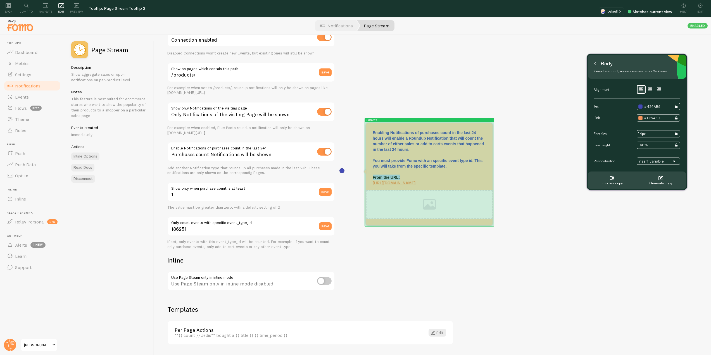
drag, startPoint x: 402, startPoint y: 177, endPoint x: 368, endPoint y: 177, distance: 33.5
click at [368, 177] on div "Canvas Enabling Notifications of purchases count in the last 24 hours will enab…" at bounding box center [429, 174] width 127 height 102
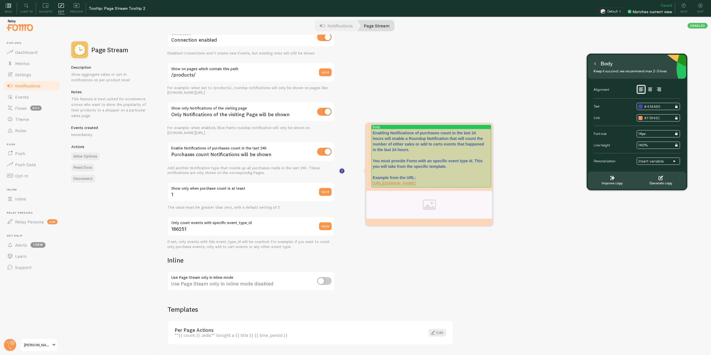
click at [416, 183] on link "[URL][DOMAIN_NAME]" at bounding box center [394, 183] width 43 height 4
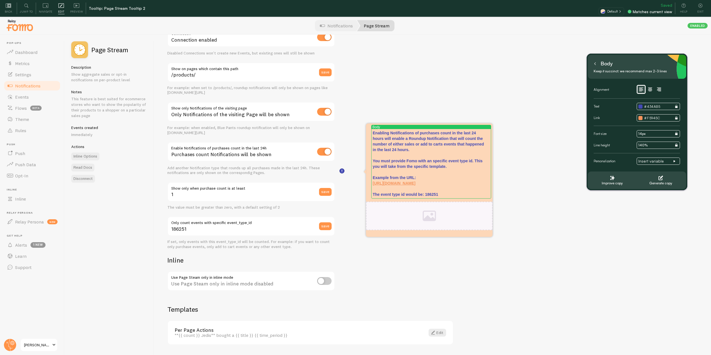
click at [594, 61] on button at bounding box center [596, 63] width 6 height 9
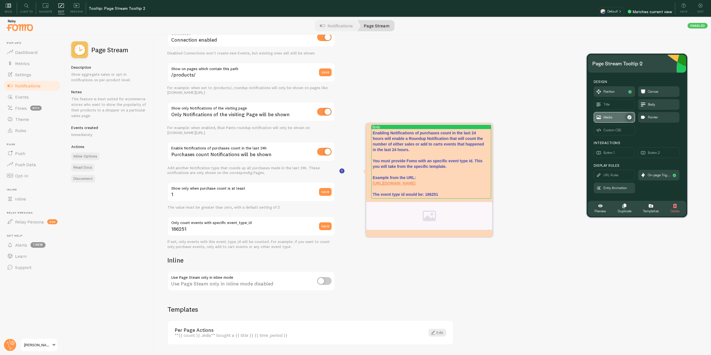
click at [610, 115] on span "Media" at bounding box center [608, 117] width 9 height 6
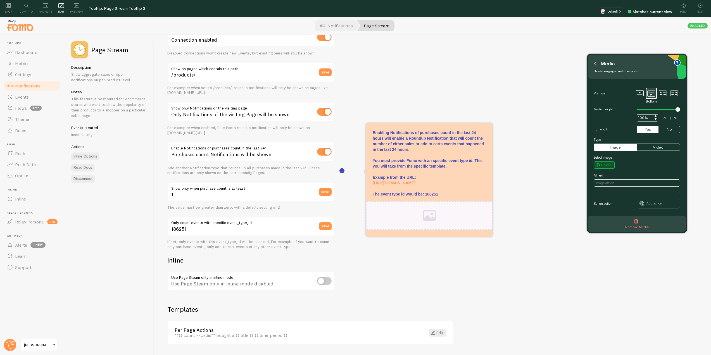
click at [606, 164] on small "Upload" at bounding box center [607, 165] width 10 height 5
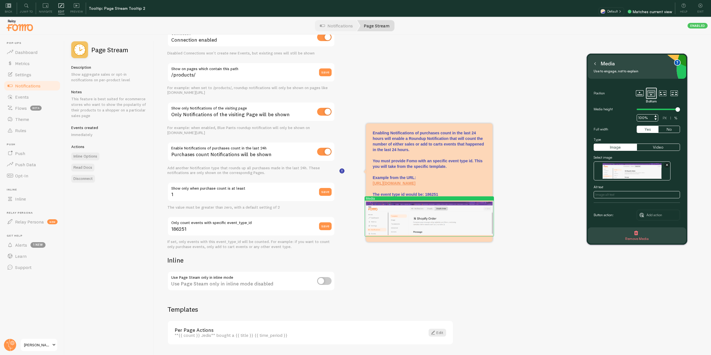
click at [596, 63] on icon at bounding box center [595, 63] width 3 height 3
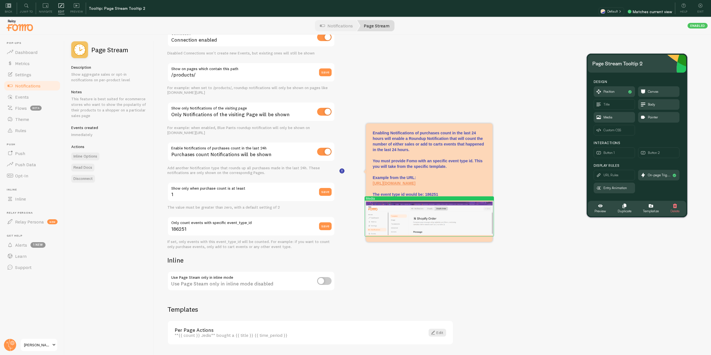
click at [462, 73] on div "Settings Connection Connection enabled Disabled Connections won't create new Ev…" at bounding box center [432, 203] width 557 height 337
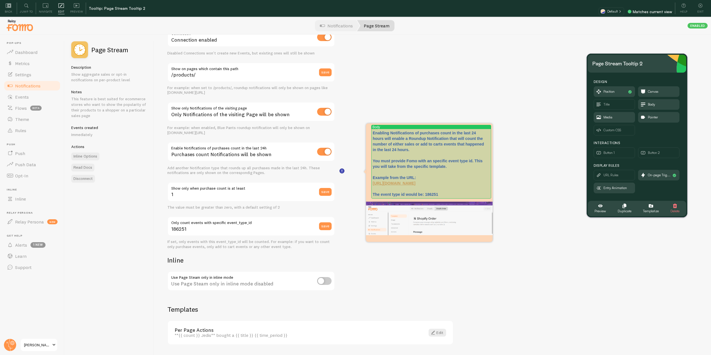
click at [381, 144] on p "Enabling Notifications of purchases count in the last 24 hours will enable a Ro…" at bounding box center [429, 163] width 113 height 67
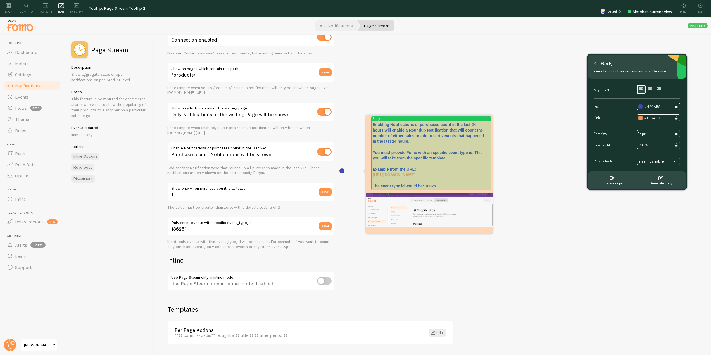
click at [382, 135] on p "Enabling Notifications of purchases count in the last 24 hours will enable a Ro…" at bounding box center [429, 155] width 113 height 67
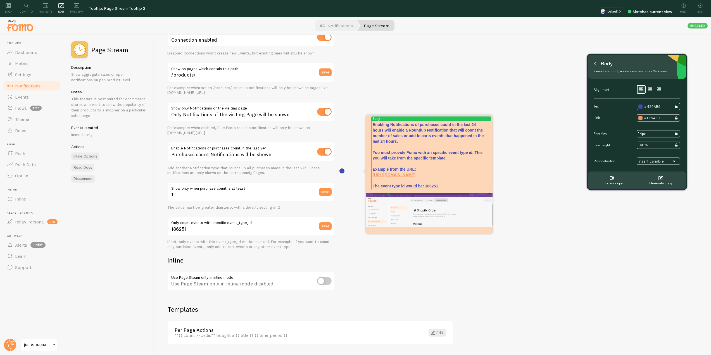
click at [395, 141] on p "Enabling Notifications of purchases count in the last 24 hours will enable a Ro…" at bounding box center [429, 155] width 113 height 67
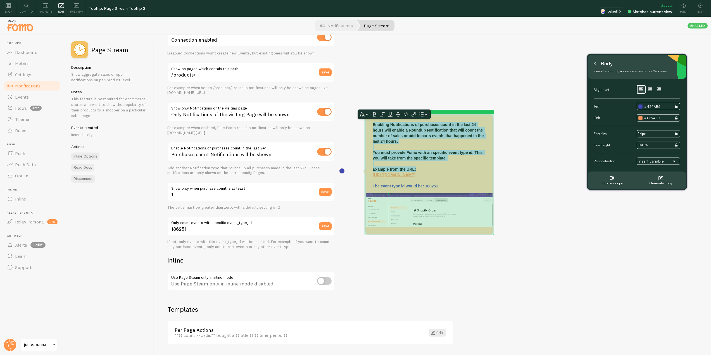
drag, startPoint x: 423, startPoint y: 168, endPoint x: 371, endPoint y: 125, distance: 67.5
click at [371, 125] on div "Canvas Enabling Notifications of purchases count in the last 24 hours will enab…" at bounding box center [429, 174] width 127 height 119
copy p "Enabling Notifications of purchases count in the last 24 hours will enable a Ro…"
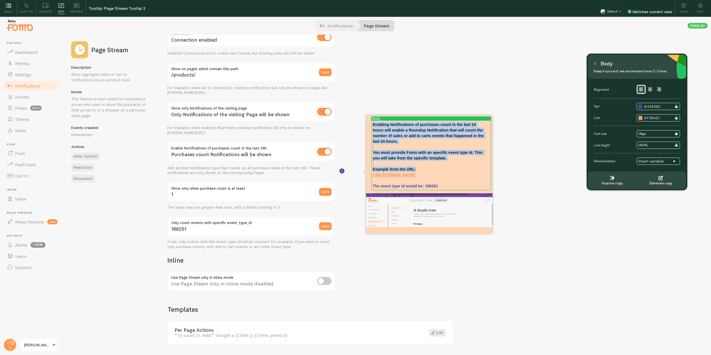
click at [279, 10] on div "Tooltip: Page Stream Tooltip 2" at bounding box center [342, 8] width 513 height 5
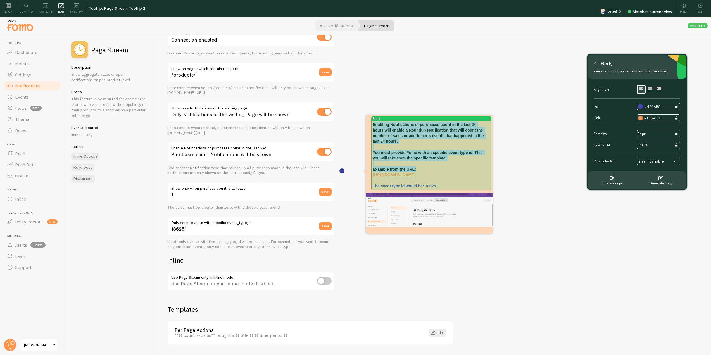
click at [424, 161] on p "Enabling Notifications of purchases count in the last 24 hours will enable a Ro…" at bounding box center [429, 155] width 113 height 67
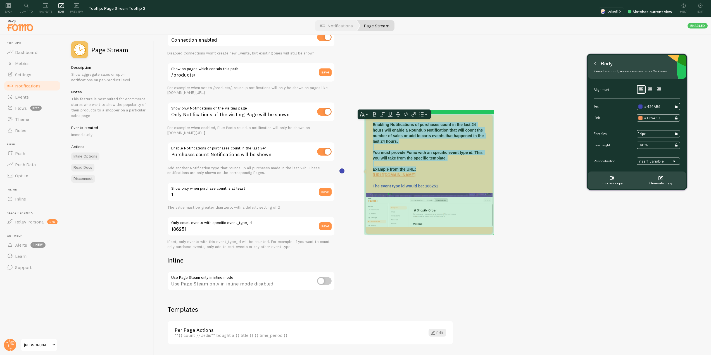
drag, startPoint x: 420, startPoint y: 169, endPoint x: 369, endPoint y: 126, distance: 67.6
click at [369, 126] on div "Canvas Enabling Notifications of purchases count in the last 24 hours will enab…" at bounding box center [429, 174] width 127 height 119
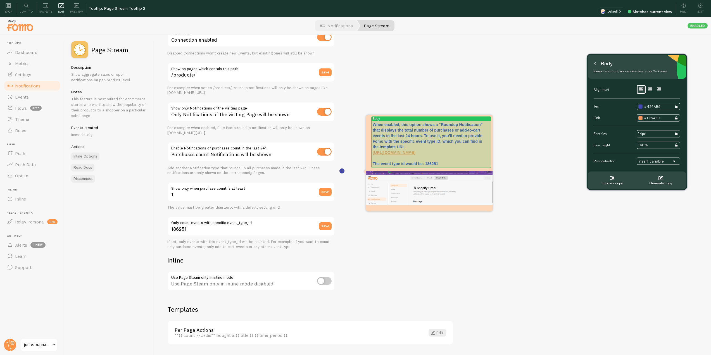
click at [426, 136] on p "When enabled, this option shows a “Roundup Notification” that displays the tota…" at bounding box center [429, 144] width 113 height 45
click at [424, 136] on p "When enabled, this option shows a “Roundup Notification” that displays the tota…" at bounding box center [429, 144] width 113 height 45
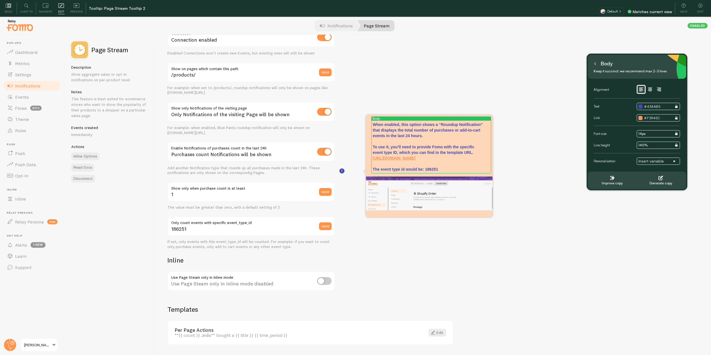
click at [537, 146] on div "Settings Connection Connection enabled Disabled Connections won't create new Ev…" at bounding box center [432, 203] width 557 height 337
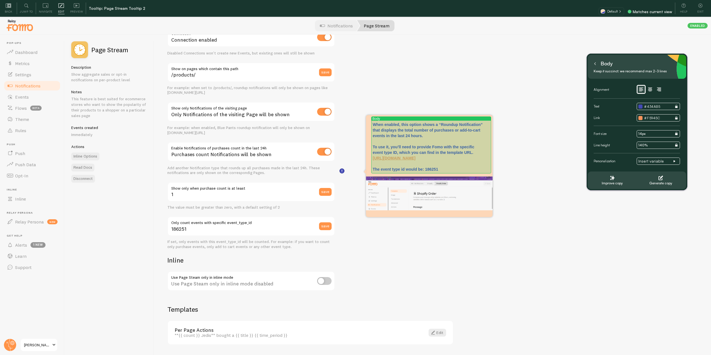
click at [446, 168] on p "When enabled, this option shows a “Roundup Notification” that displays the tota…" at bounding box center [429, 147] width 113 height 50
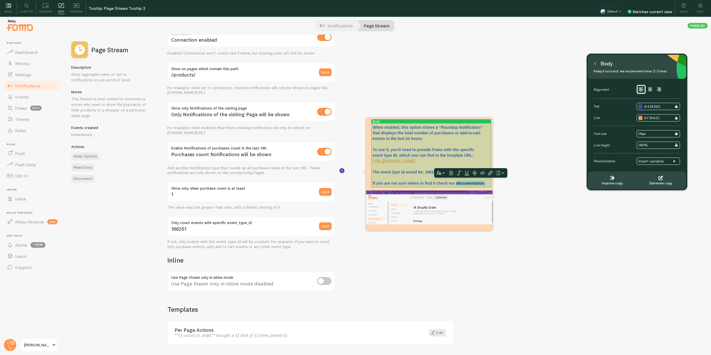
drag, startPoint x: 486, startPoint y: 183, endPoint x: 457, endPoint y: 183, distance: 28.8
click at [457, 183] on p "When enabled, this option shows a “Roundup Notification” that displays the tota…" at bounding box center [429, 155] width 113 height 61
click at [450, 173] on icon at bounding box center [451, 173] width 3 height 4
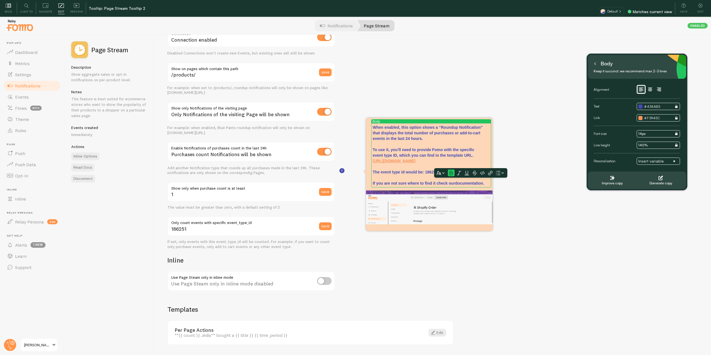
click at [457, 173] on icon at bounding box center [459, 173] width 4 height 5
click at [467, 173] on icon at bounding box center [467, 173] width 4 height 5
click at [490, 172] on icon at bounding box center [490, 173] width 4 height 4
paste input "https://help.fomo.com/article/242-how-to-connect-page-stream"
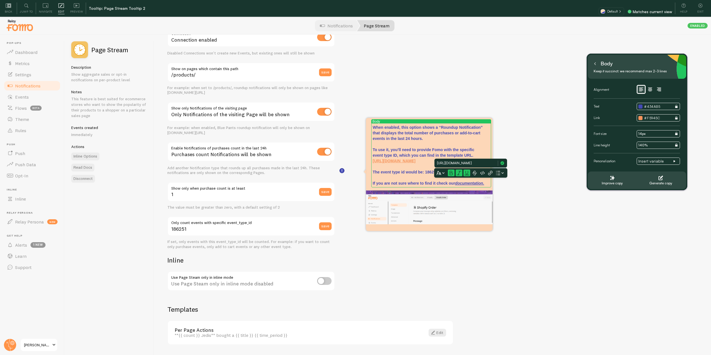
type input "https://help.fomo.com/article/242-how-to-connect-page-stream"
click at [503, 164] on icon at bounding box center [503, 164] width 4 height 4
click at [530, 228] on div "Settings Connection Connection enabled Disabled Connections won't create new Ev…" at bounding box center [432, 203] width 557 height 337
click at [531, 294] on div "Settings Connection Connection enabled Disabled Connections won't create new Ev…" at bounding box center [432, 203] width 557 height 337
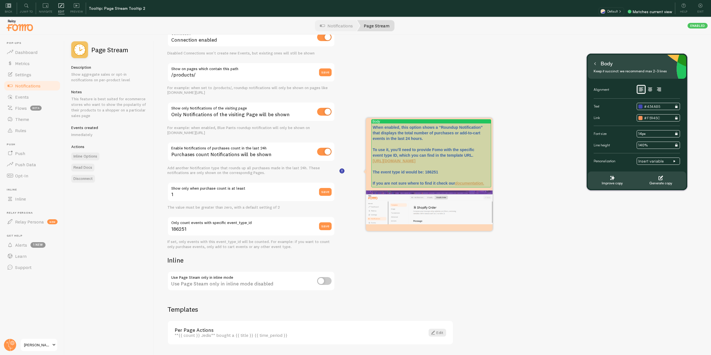
click at [427, 138] on p "When enabled, this option shows a “Roundup Notification” that displays the tota…" at bounding box center [429, 155] width 113 height 61
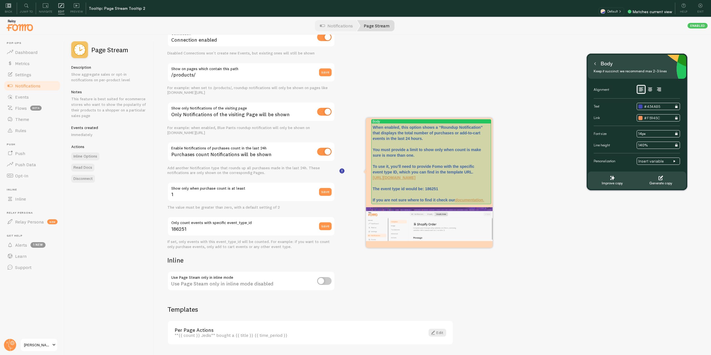
click at [373, 167] on p "When enabled, this option shows a “Roundup Notification” that displays the tota…" at bounding box center [429, 164] width 113 height 78
click at [478, 193] on p "When enabled, this option shows a “Roundup Notification” that displays the tota…" at bounding box center [429, 164] width 113 height 78
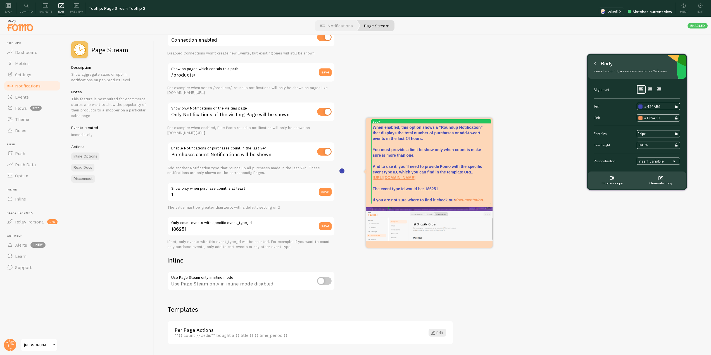
click at [539, 171] on div "Settings Connection Connection enabled Disabled Connections won't create new Ev…" at bounding box center [432, 203] width 557 height 337
click at [596, 65] on icon at bounding box center [595, 63] width 3 height 3
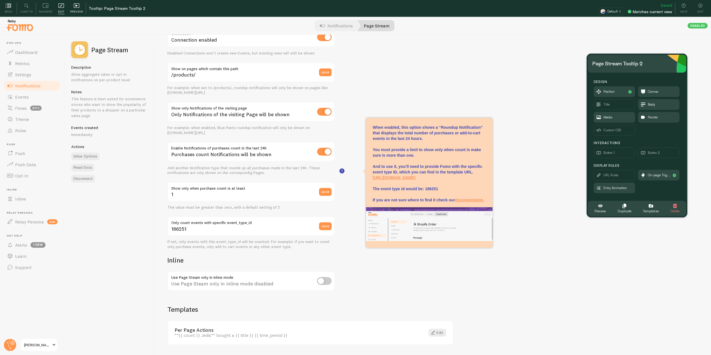
click at [77, 10] on span "Preview" at bounding box center [76, 11] width 13 height 5
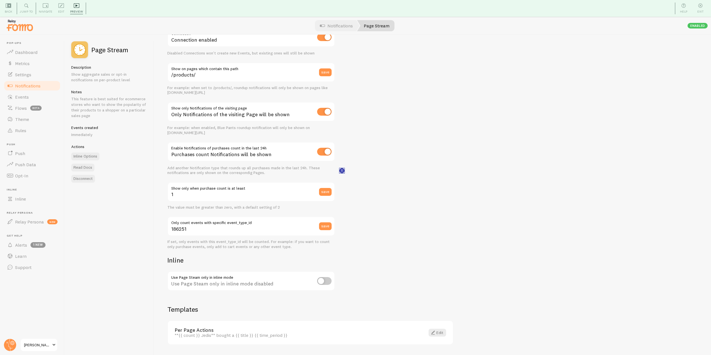
click at [343, 171] on rect at bounding box center [342, 171] width 5 height 5
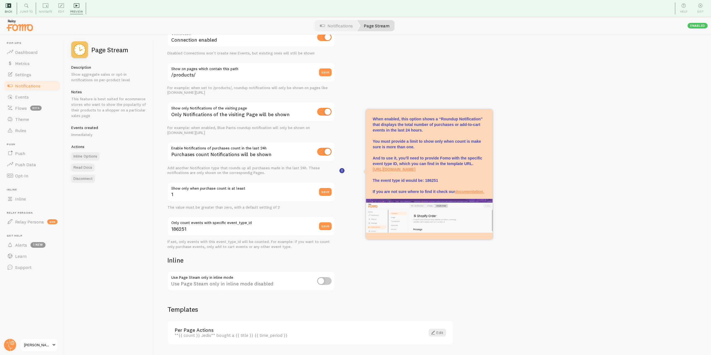
click at [9, 6] on icon at bounding box center [9, 5] width 6 height 4
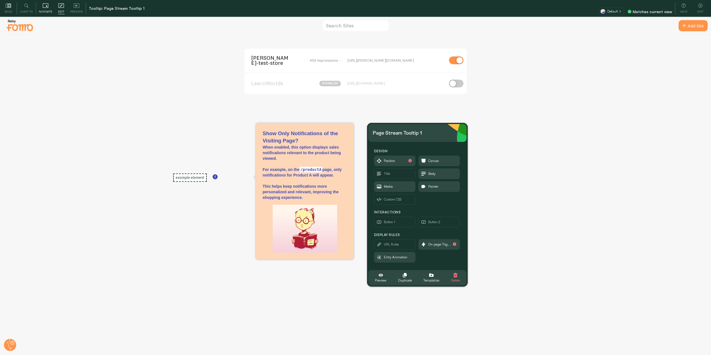
click at [40, 9] on span "Navigate" at bounding box center [46, 11] width 14 height 5
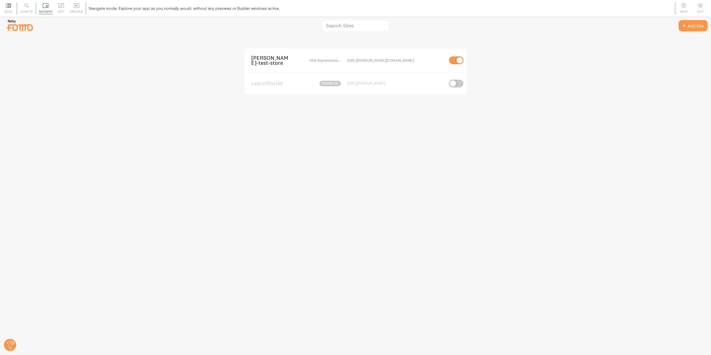
click at [253, 61] on span "[PERSON_NAME]-test-store" at bounding box center [273, 60] width 45 height 10
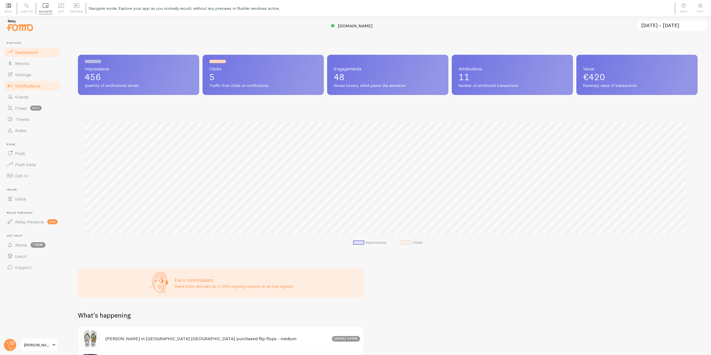
scroll to position [147, 616]
click at [34, 83] on span "Notifications" at bounding box center [27, 86] width 25 height 6
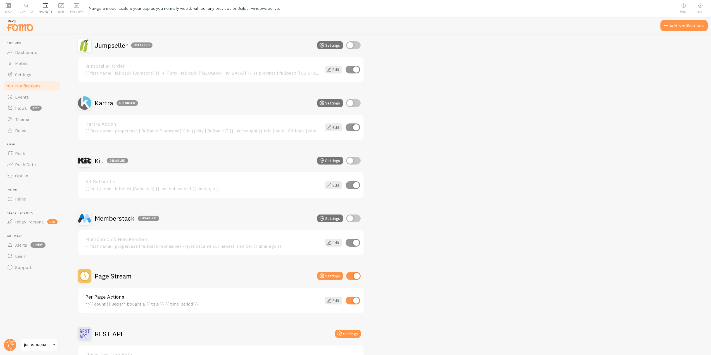
scroll to position [922, 0]
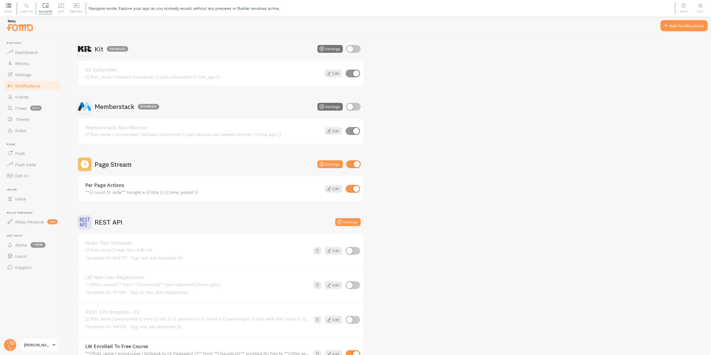
click at [107, 171] on div "Page Stream" at bounding box center [105, 164] width 54 height 13
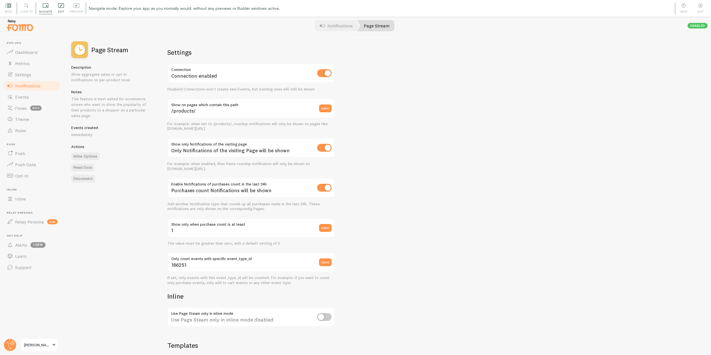
click at [61, 8] on icon at bounding box center [61, 6] width 6 height 6
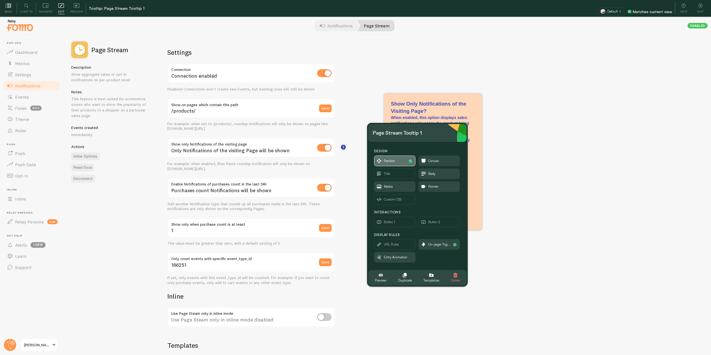
click at [394, 162] on span "Position" at bounding box center [389, 161] width 11 height 6
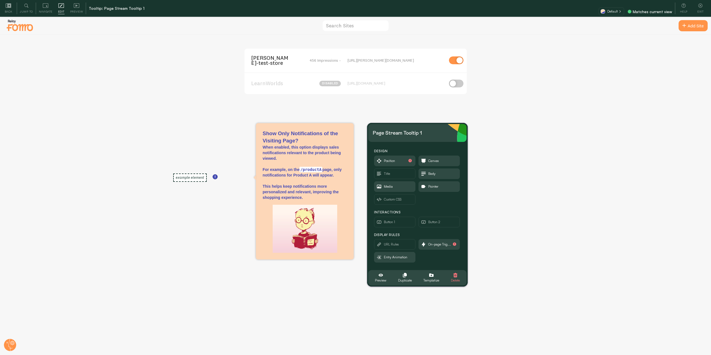
click at [264, 59] on span "[PERSON_NAME]-test-store" at bounding box center [273, 60] width 45 height 10
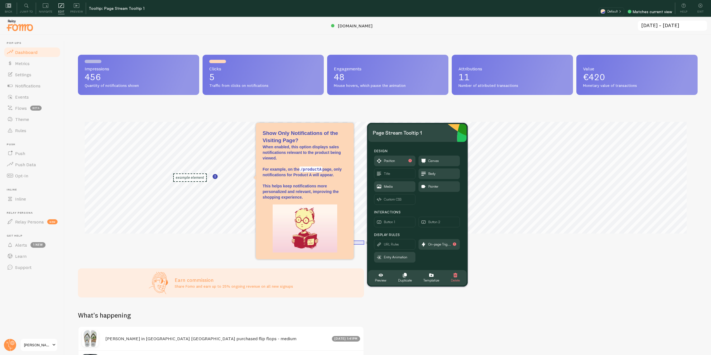
scroll to position [147, 616]
click at [29, 85] on span "Notifications" at bounding box center [27, 86] width 25 height 6
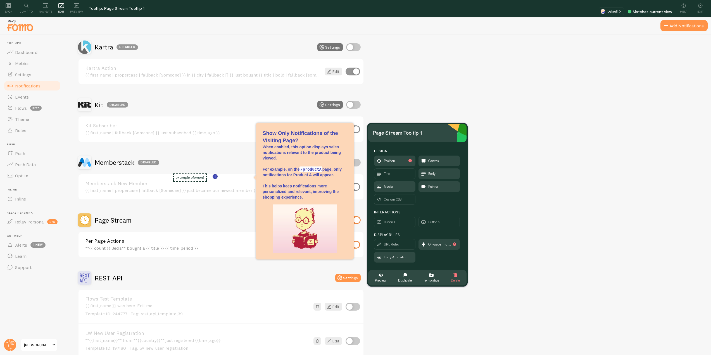
scroll to position [894, 0]
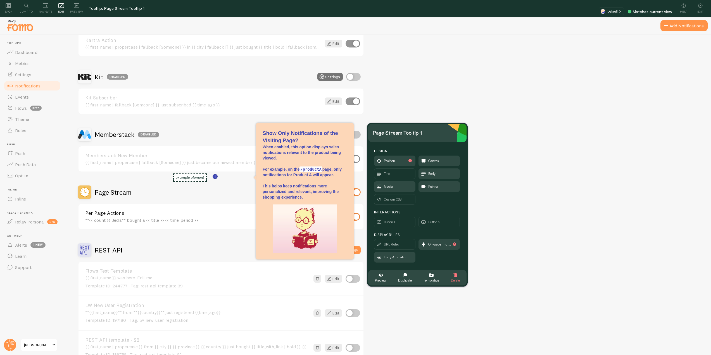
click at [126, 189] on h2 "Page Stream" at bounding box center [113, 192] width 37 height 9
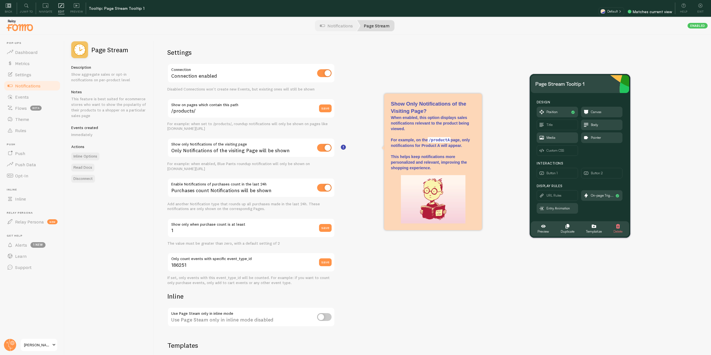
drag, startPoint x: 427, startPoint y: 133, endPoint x: 590, endPoint y: 84, distance: 169.9
click at [590, 84] on div "Page Stream Tooltip 1" at bounding box center [580, 84] width 89 height 9
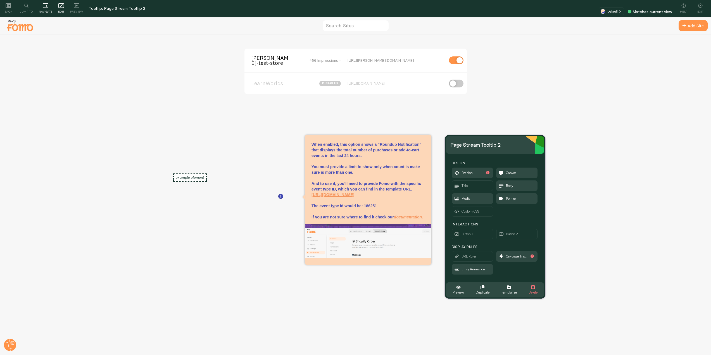
click at [46, 8] on icon at bounding box center [46, 6] width 6 height 6
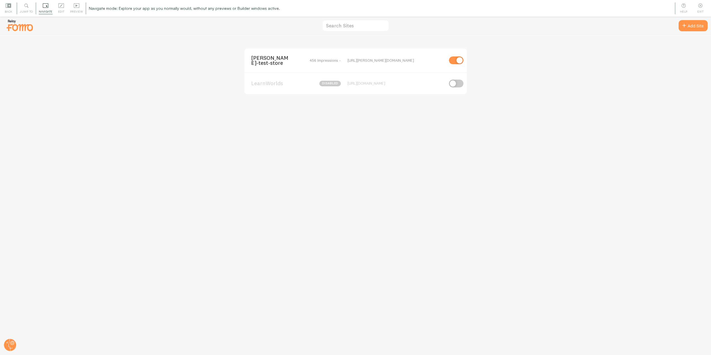
click at [256, 62] on span "[PERSON_NAME]-test-store" at bounding box center [273, 60] width 45 height 10
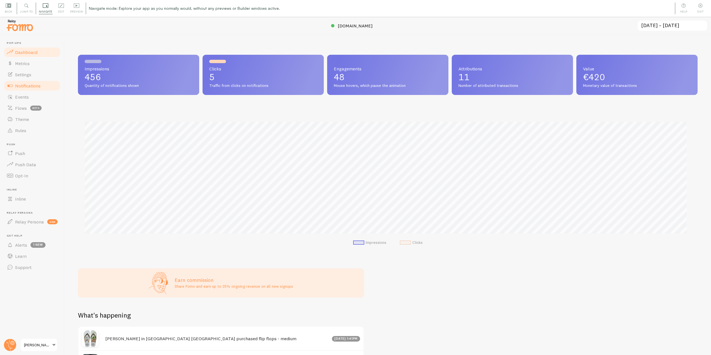
scroll to position [147, 616]
click at [30, 85] on span "Notifications" at bounding box center [27, 86] width 25 height 6
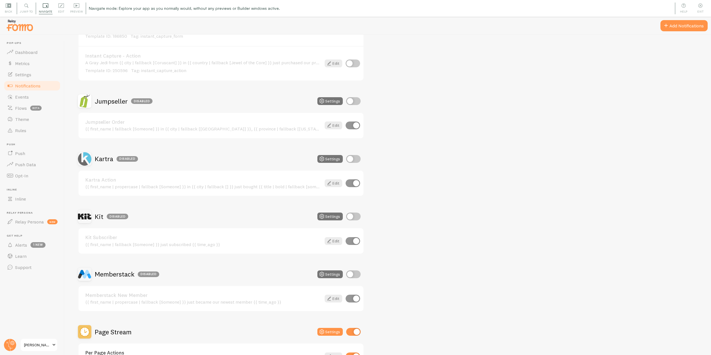
scroll to position [867, 0]
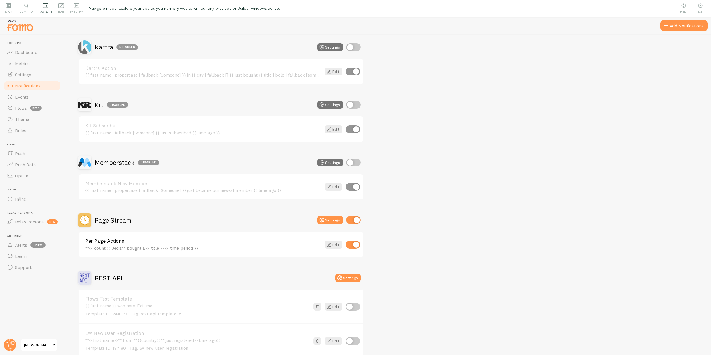
click at [129, 216] on h2 "Page Stream" at bounding box center [113, 220] width 37 height 9
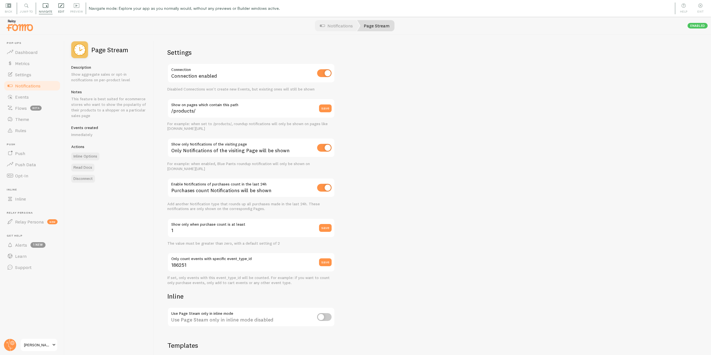
click at [61, 5] on icon at bounding box center [61, 6] width 6 height 6
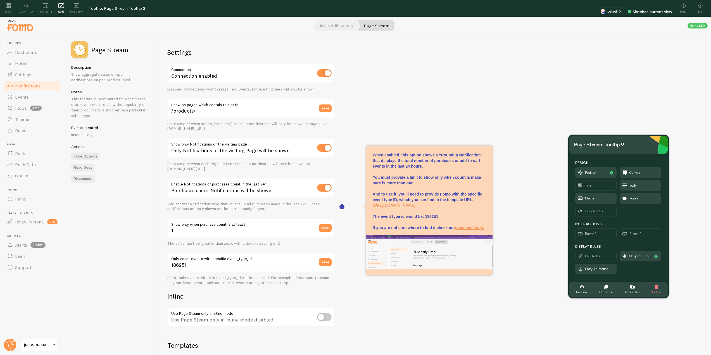
drag, startPoint x: 498, startPoint y: 145, endPoint x: 617, endPoint y: 144, distance: 119.1
click at [617, 144] on div "Page Stream Tooltip 2" at bounding box center [599, 144] width 50 height 9
